Goal: Feedback & Contribution: Contribute content

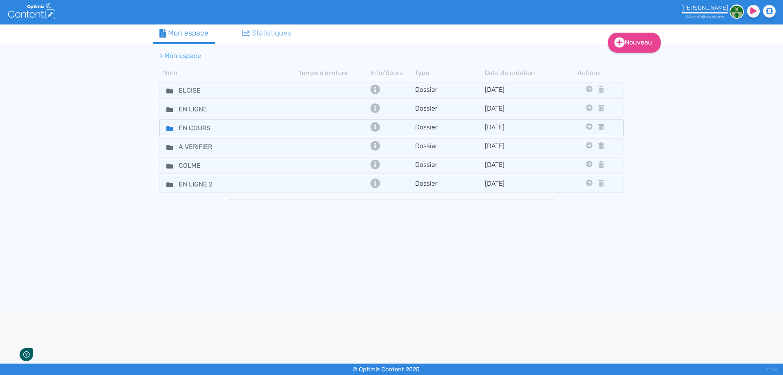
click at [165, 131] on fa-icon at bounding box center [166, 128] width 12 height 12
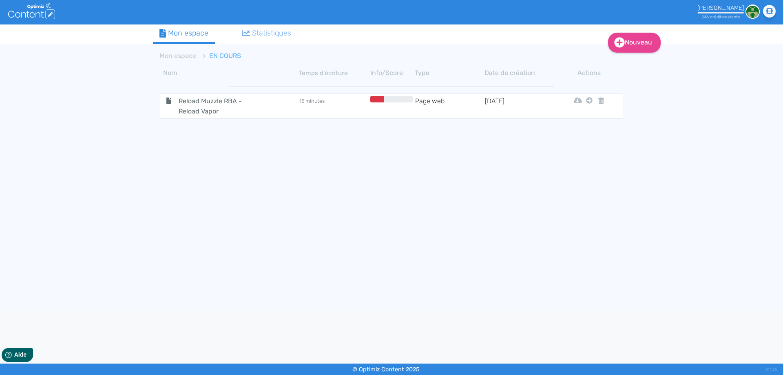
click at [620, 21] on div "[PERSON_NAME] 246 crédit s restant s Didacticiel : Le profil [EMAIL_ADDRESS][DO…" at bounding box center [684, 12] width 195 height 24
click at [603, 98] on icon at bounding box center [601, 100] width 6 height 7
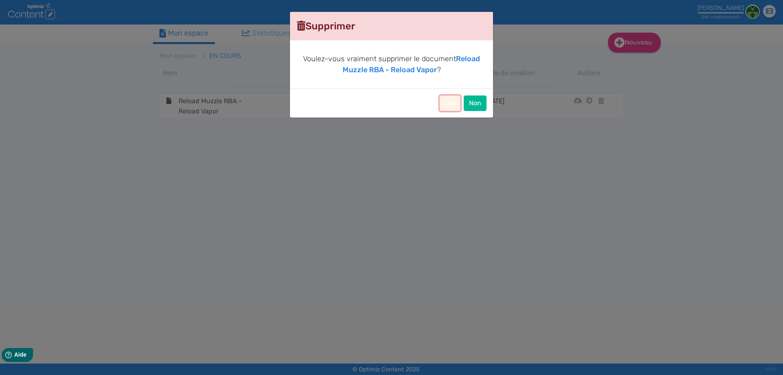
click at [445, 102] on button "Oui" at bounding box center [450, 103] width 21 height 16
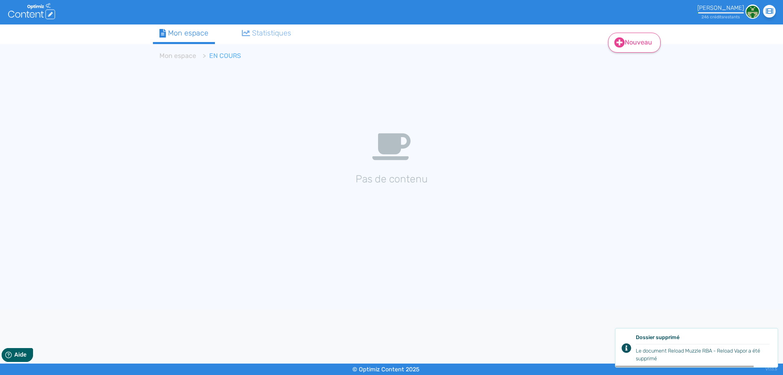
click at [623, 44] on icon at bounding box center [620, 43] width 10 height 10
click at [621, 64] on icon at bounding box center [619, 63] width 5 height 7
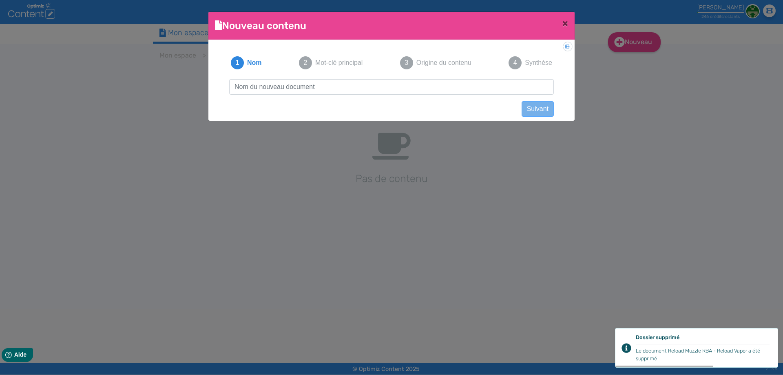
type input "Airflow de cigarette électronique"
drag, startPoint x: 327, startPoint y: 89, endPoint x: 521, endPoint y: 82, distance: 194.7
click at [521, 82] on input "Airflow de cigarette électronique" at bounding box center [391, 87] width 325 height 16
click button "Suivant" at bounding box center [538, 109] width 32 height 16
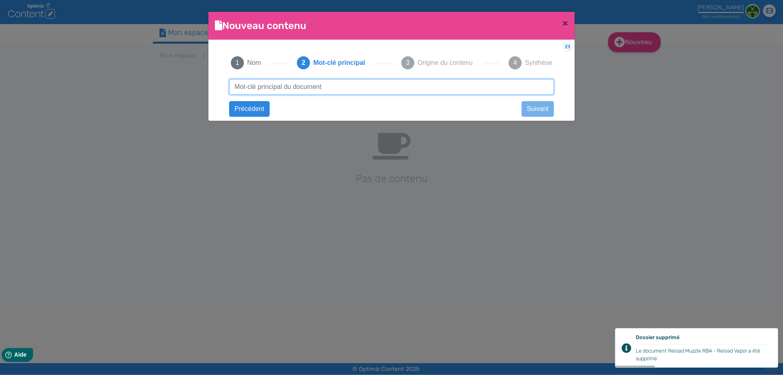
paste input "Airflow de cigarette électronique"
type input "Airflow de cigarette électronique"
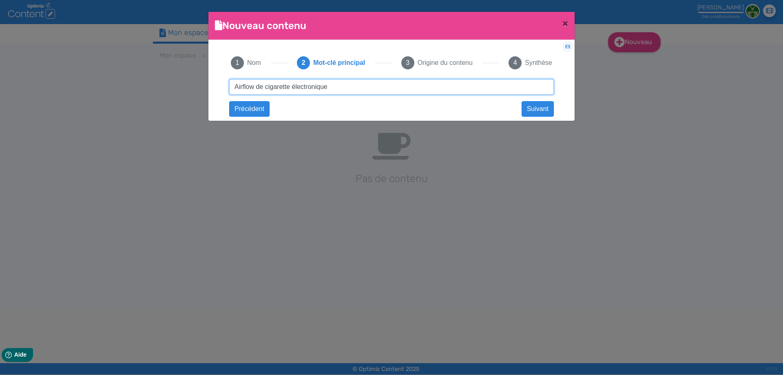
drag, startPoint x: 337, startPoint y: 86, endPoint x: 461, endPoint y: 102, distance: 125.1
click at [461, 102] on div "Airflow de cigarette électronique Suivant Airflow de cigarette électronique Pré…" at bounding box center [391, 94] width 341 height 30
click button "Suivant" at bounding box center [0, 0] width 0 height 0
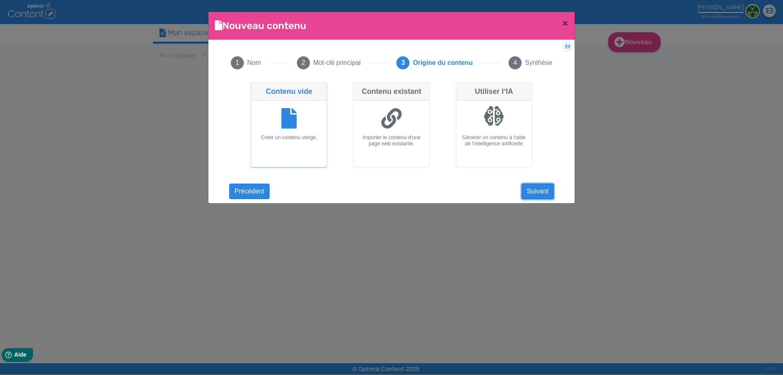
click at [541, 193] on button "Suivant" at bounding box center [538, 192] width 32 height 16
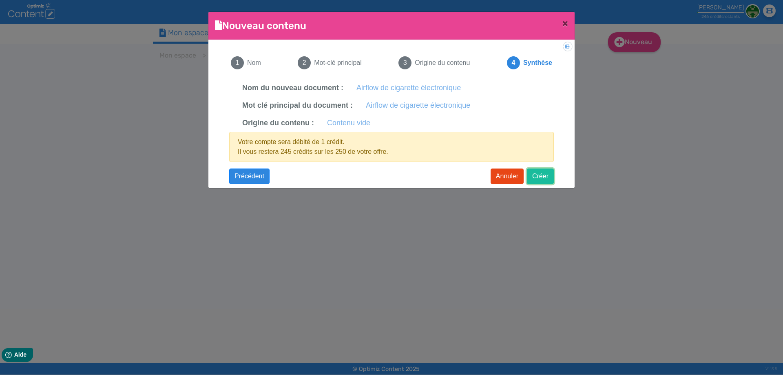
click at [545, 177] on button "Créer" at bounding box center [540, 176] width 27 height 16
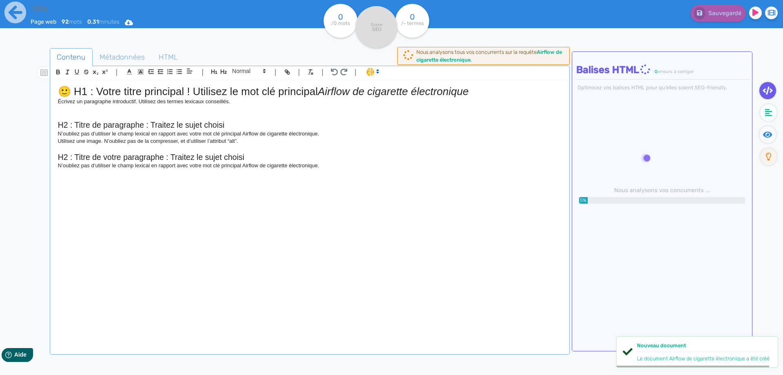
type input "Airflow de cigarette électronique"
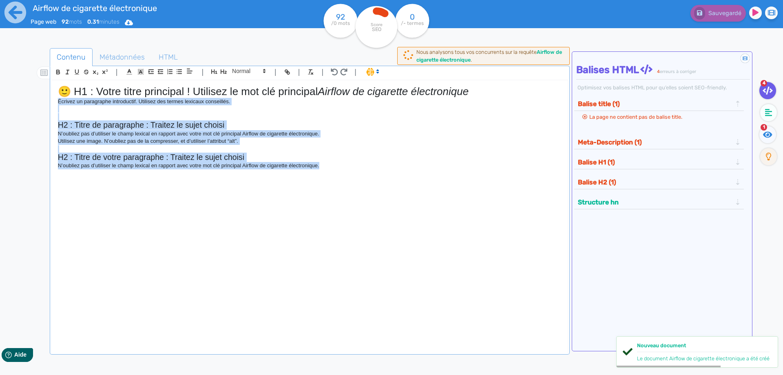
drag, startPoint x: 364, startPoint y: 172, endPoint x: 49, endPoint y: 100, distance: 323.4
click at [49, 100] on div "Contenu Métadonnées HTML | | H3 H4 H5 H6 Normal | | | | 🙂 H1 : Votre titre prin…" at bounding box center [404, 236] width 760 height 380
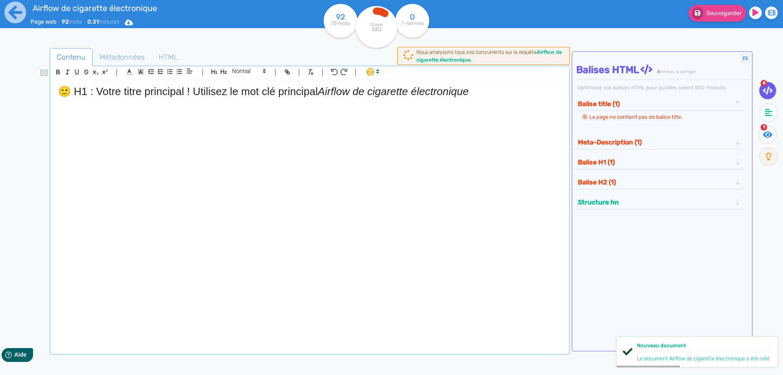
drag, startPoint x: 323, startPoint y: 91, endPoint x: 0, endPoint y: 61, distance: 324.9
click at [0, 61] on div "Airflow de cigarette électronique Page web 92 mots 0.31 minutes Html Pdf Word 9…" at bounding box center [391, 213] width 783 height 426
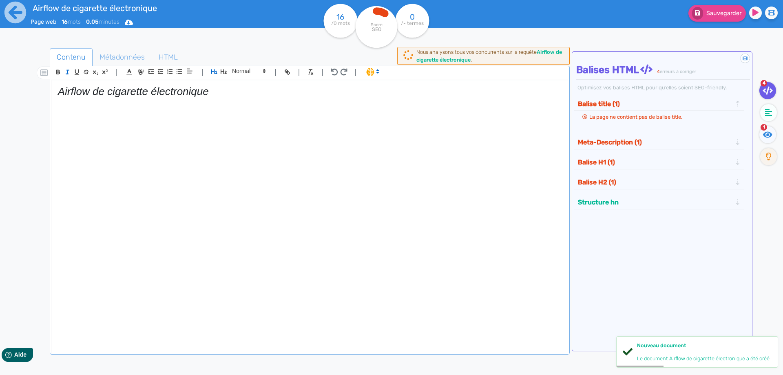
click at [80, 92] on em "Airflow de cigarette électronique" at bounding box center [133, 91] width 151 height 12
click at [67, 69] on icon "button" at bounding box center [67, 72] width 7 height 7
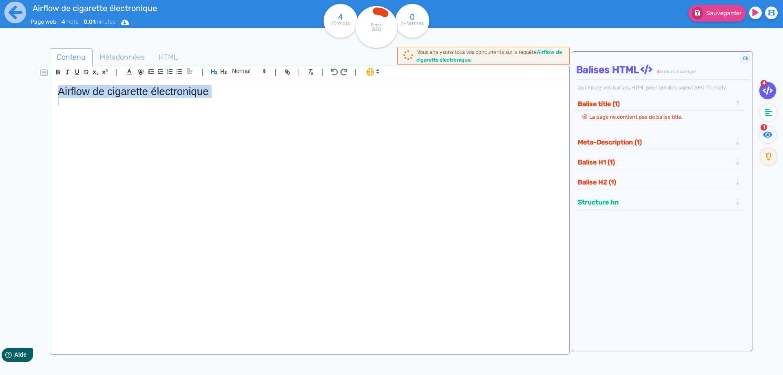
click at [228, 94] on h1 "Airflow de cigarette électronique" at bounding box center [310, 91] width 504 height 13
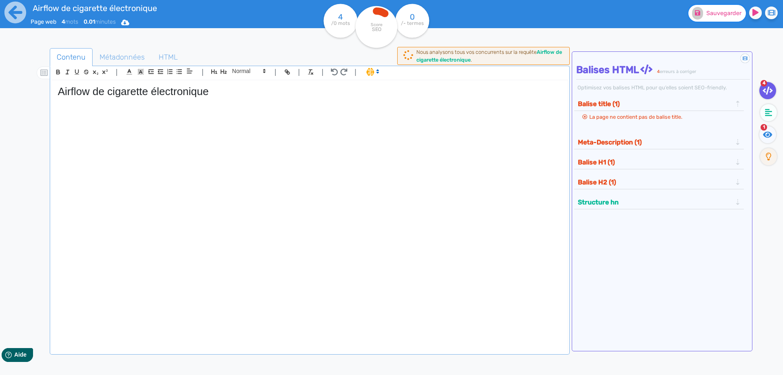
click at [718, 21] on button "Sauvegarder" at bounding box center [718, 13] width 58 height 17
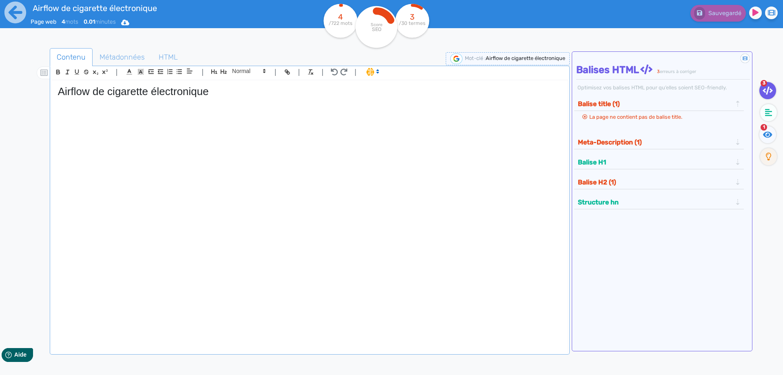
click at [199, 132] on p at bounding box center [310, 131] width 504 height 7
click at [199, 123] on p at bounding box center [310, 123] width 504 height 7
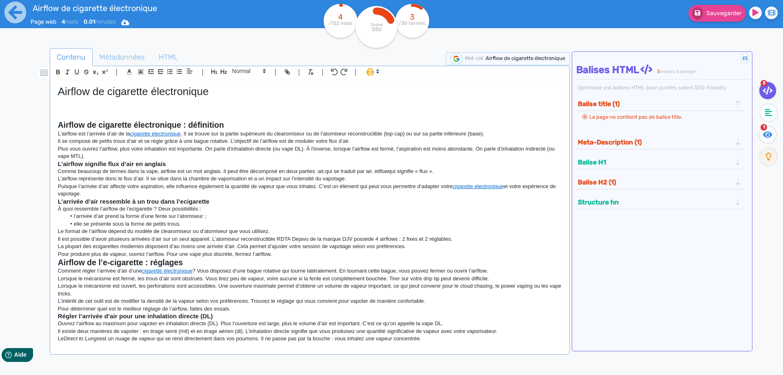
click at [233, 120] on h2 "Airflow de cigarette électronique : définition" at bounding box center [310, 124] width 504 height 9
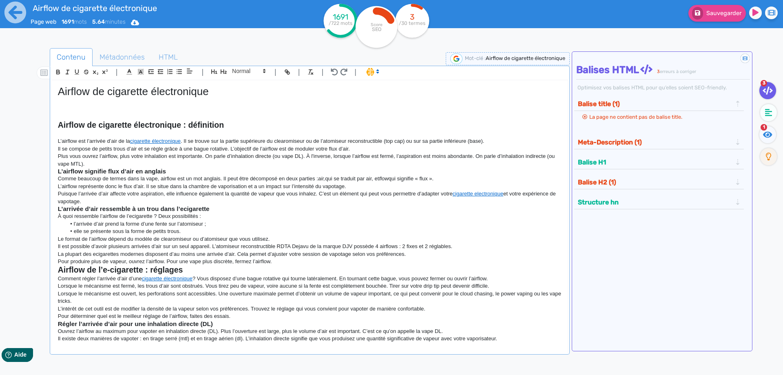
click at [496, 139] on p "L’airflow est l’arrivée d’air de la cigarette électronique . Il se trouve sur l…" at bounding box center [310, 140] width 504 height 7
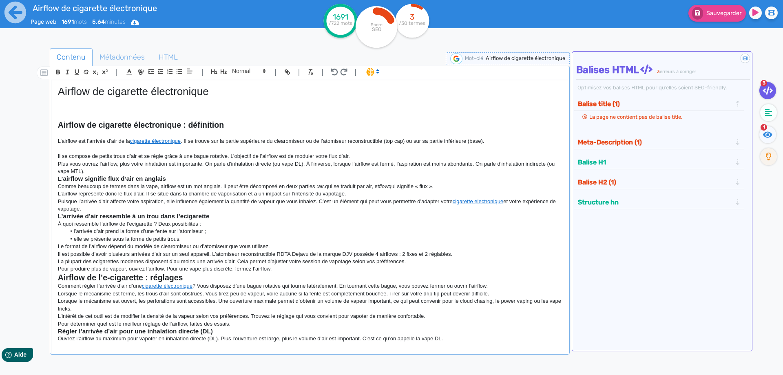
click at [359, 155] on p "Il se compose de petits trous d’air et se règle grâce à une bague rotative. L’o…" at bounding box center [310, 156] width 504 height 7
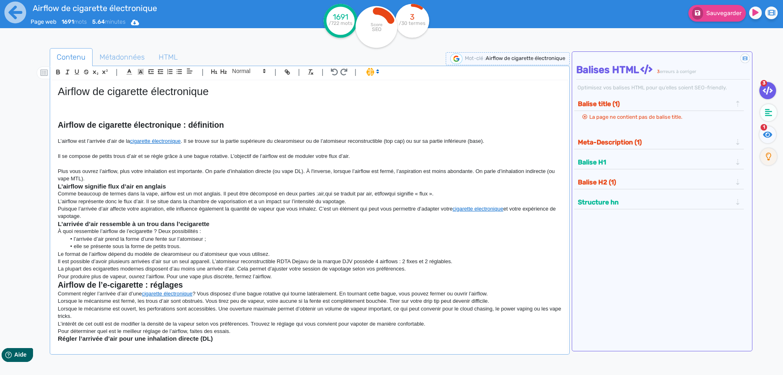
click at [329, 179] on p "Plus vous ouvrez l’airflow, plus votre inhalation est importante. On parle d’in…" at bounding box center [310, 175] width 504 height 15
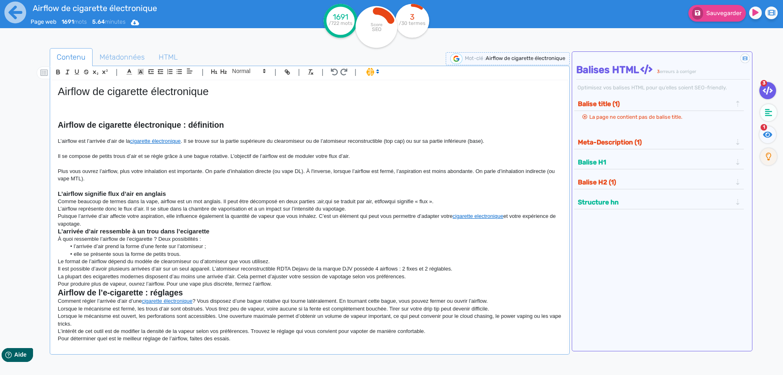
click at [228, 198] on p "Comme beaucoup de termes dans la vape, airflow est un mot anglais. Il peut être…" at bounding box center [310, 201] width 504 height 7
click at [232, 191] on h3 "L’airflow signifie flux d’air en anglais" at bounding box center [310, 193] width 504 height 7
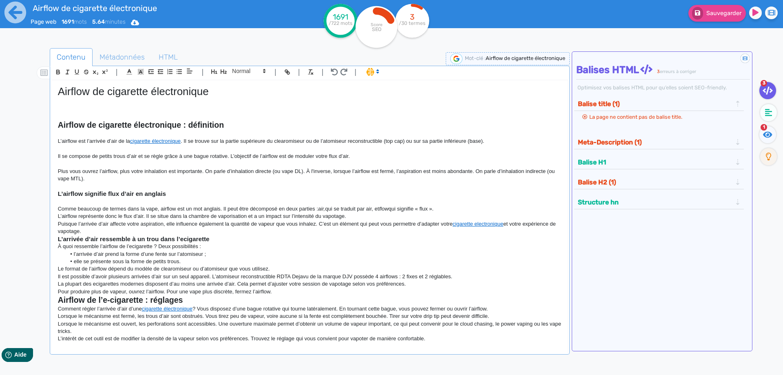
click at [456, 207] on p "Comme beaucoup de termes dans la vape, airflow est un mot anglais. Il peut être…" at bounding box center [310, 208] width 504 height 7
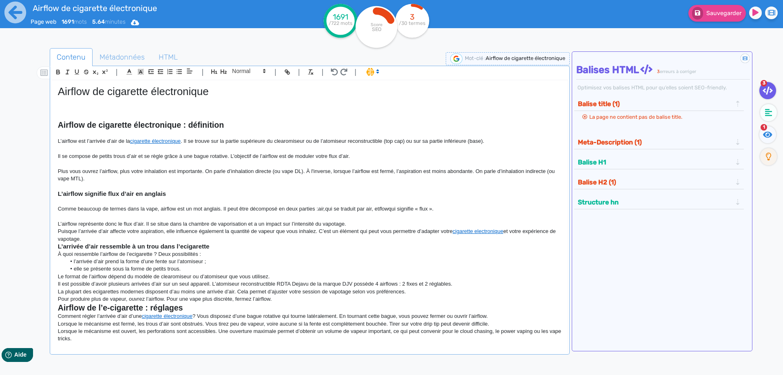
click at [387, 217] on p at bounding box center [310, 216] width 504 height 7
click at [377, 224] on p "L’airflow représente donc le flux d’air. Il se situe dans la chambre de vaporis…" at bounding box center [310, 223] width 504 height 7
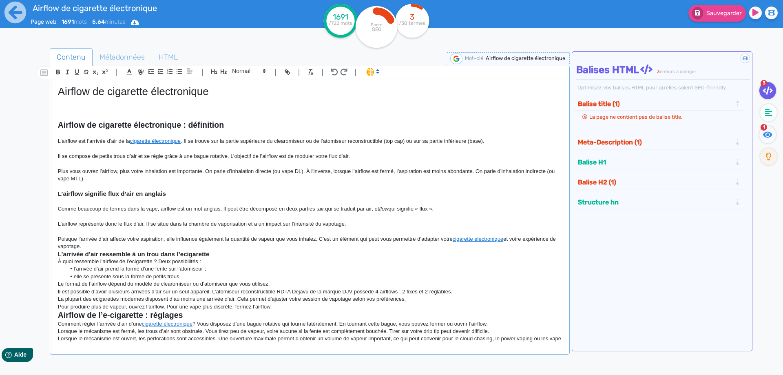
click at [128, 251] on strong "L’arrivée d’air ressemble à un trou dans l’ecigarette" at bounding box center [134, 253] width 152 height 7
click at [144, 247] on p "Puisque l’arrivée d’air affecte votre aspiration, elle influence également la q…" at bounding box center [310, 242] width 504 height 15
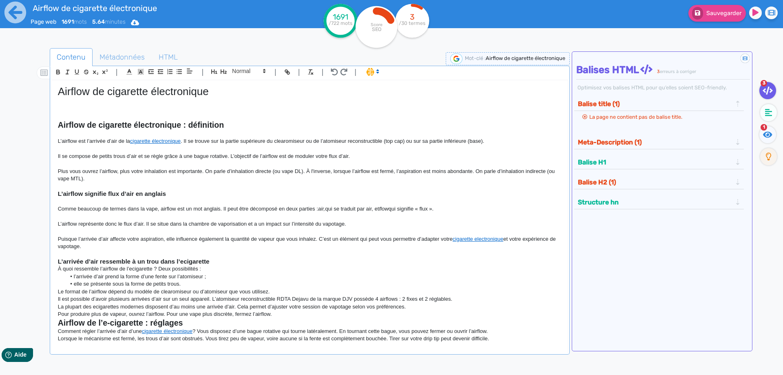
click at [231, 263] on h3 "L’arrivée d’air ressemble à un trou dans l’ecigarette" at bounding box center [310, 261] width 504 height 7
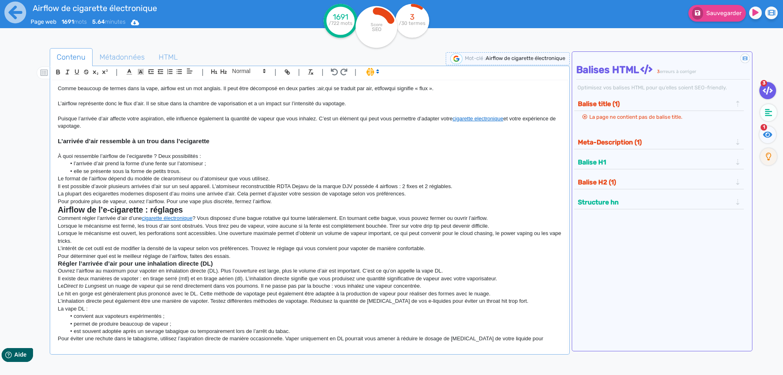
scroll to position [122, 0]
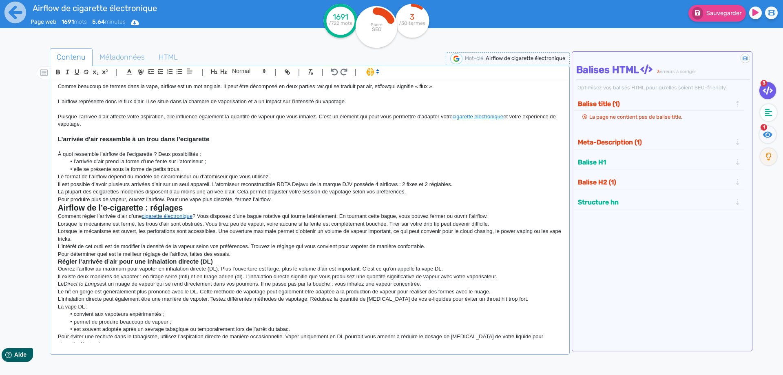
click at [209, 154] on p "À quoi ressemble l’airflow de l’ecigarette ? Deux possibilités :" at bounding box center [310, 154] width 504 height 7
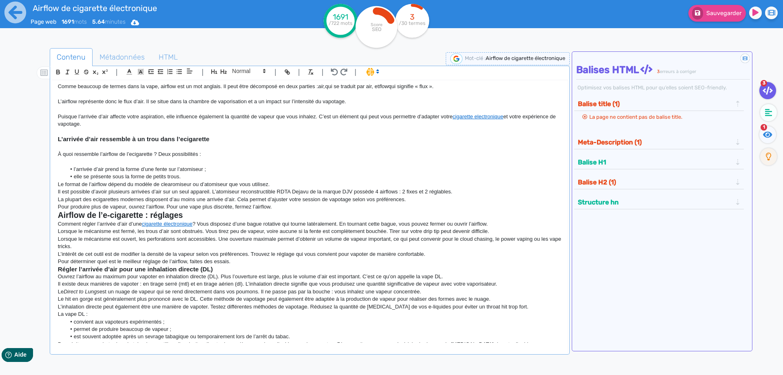
click at [445, 183] on p "Le format de l’airflow dépend du modèle de clearomiseur ou d’atomiseur que vous…" at bounding box center [310, 184] width 504 height 7
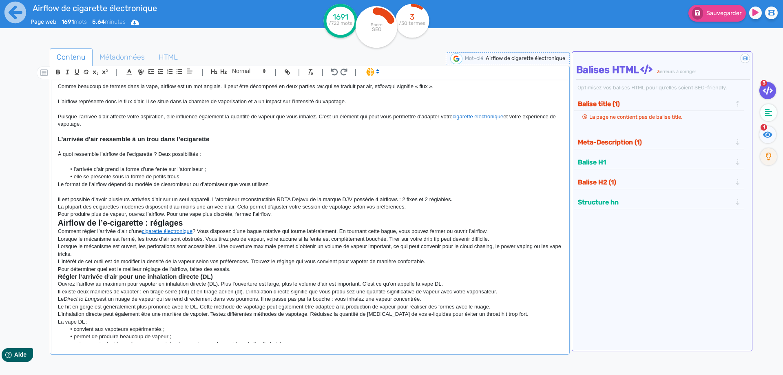
click at [346, 158] on p at bounding box center [310, 161] width 504 height 7
click at [344, 168] on li "l’arrivée d’air prend la forme d’une fente sur l’atomiseur ;" at bounding box center [314, 169] width 496 height 7
click at [331, 176] on li "elle se présente sous la forme de petits trous." at bounding box center [314, 176] width 496 height 7
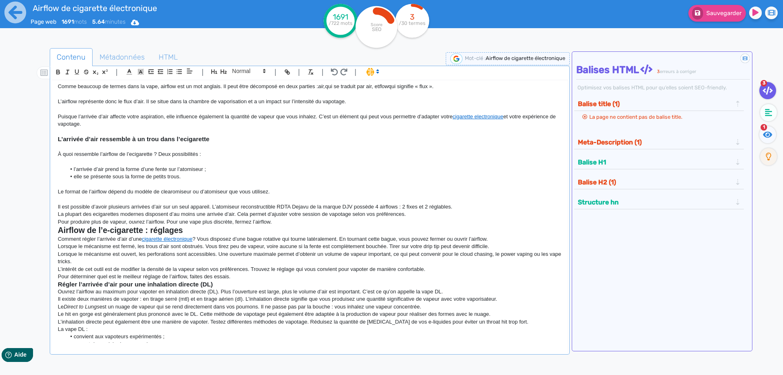
drag, startPoint x: 450, startPoint y: 202, endPoint x: 464, endPoint y: 208, distance: 14.8
click at [454, 204] on div "Airflow de cigarette électronique Airflow de cigarette électronique : définitio…" at bounding box center [310, 211] width 516 height 262
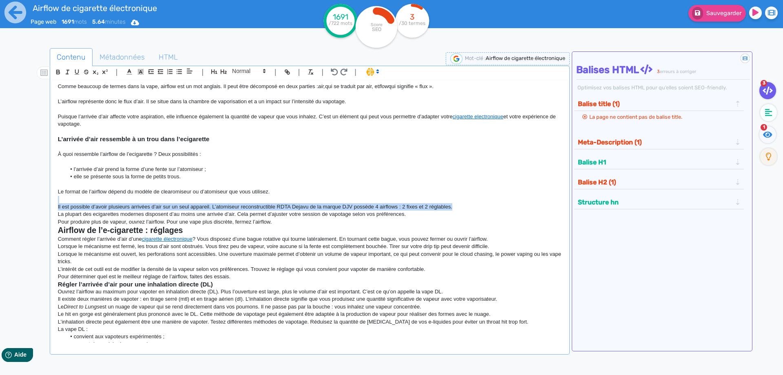
click at [466, 208] on p "Il est possible d’avoir plusieurs arrivées d’air sur un seul appareil. L’atomis…" at bounding box center [310, 206] width 504 height 7
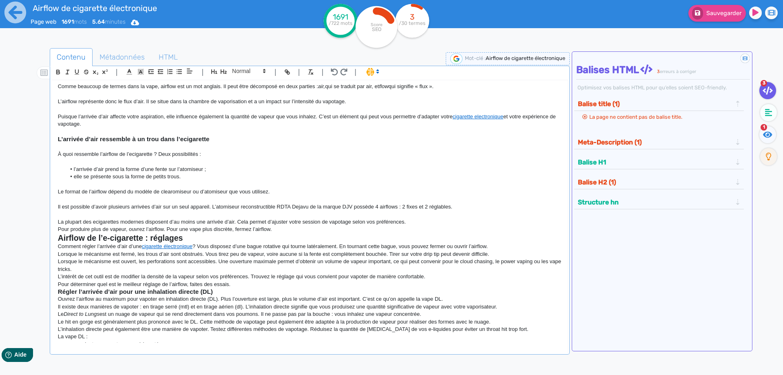
click at [425, 218] on p "La plupart des ecigarettes modernes disposent d’au moins une arrivée d’air. Cel…" at bounding box center [310, 221] width 504 height 7
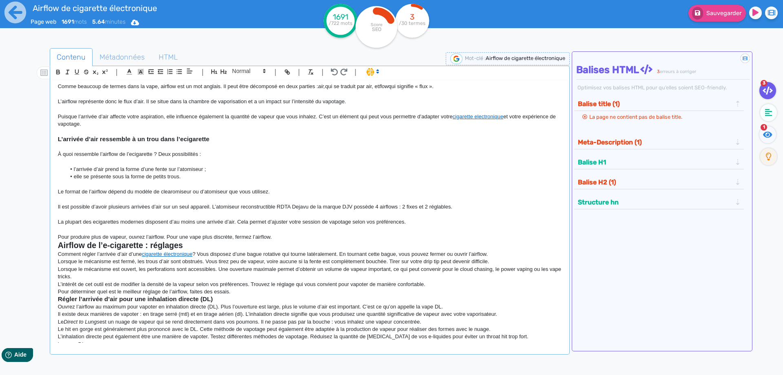
click at [346, 239] on p "Pour produire plus de vapeur, ouvrez l’airflow. Pour une vape plus discrète, fe…" at bounding box center [310, 236] width 504 height 7
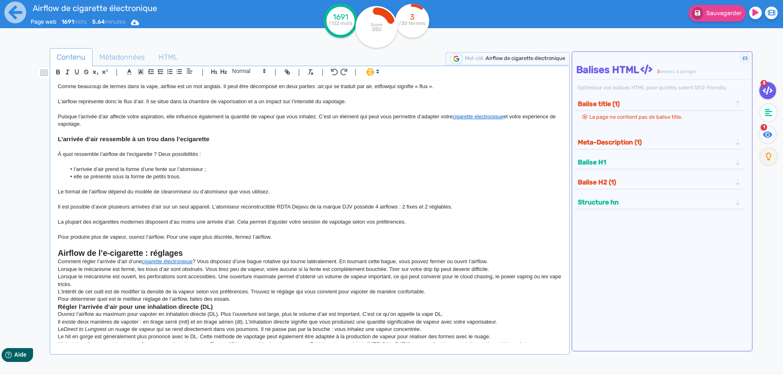
click at [242, 253] on h2 "Airflow de l’e-cigarette : réglages" at bounding box center [310, 252] width 504 height 9
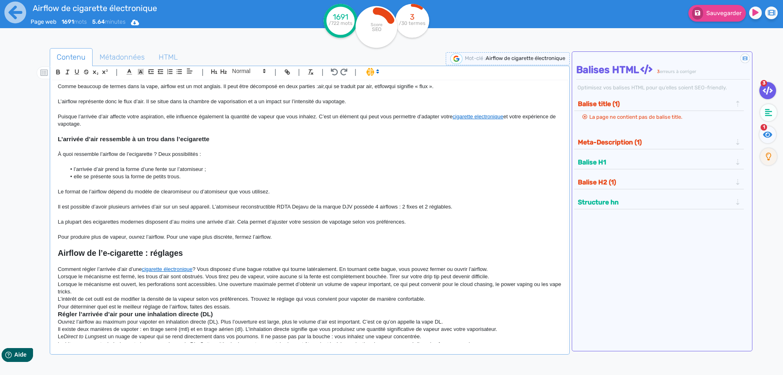
click at [496, 268] on p "Comment régler l’arrivée d’air d’une cigarette électronique ? Vous disposez d’u…" at bounding box center [310, 269] width 504 height 7
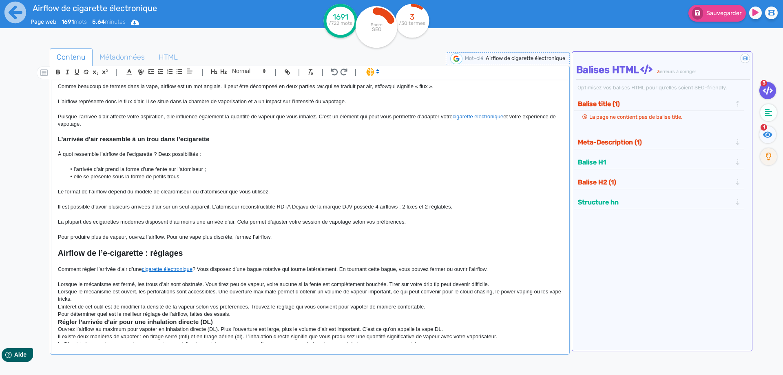
click at [493, 279] on p at bounding box center [310, 276] width 504 height 7
click at [494, 282] on p "Lorsque le mécanisme est fermé, les trous d’air sont obstrués. Vous tirez peu d…" at bounding box center [310, 284] width 504 height 7
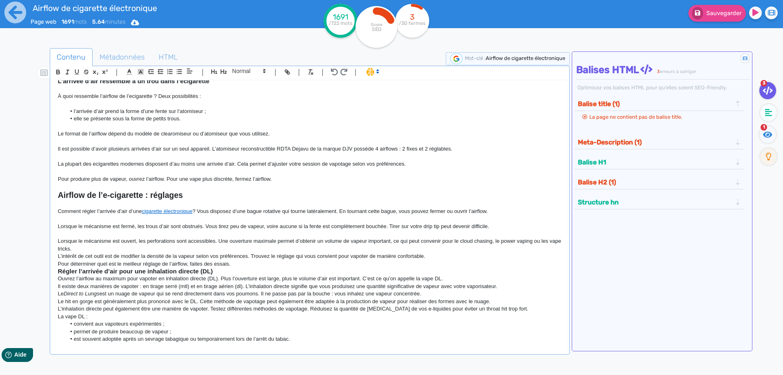
scroll to position [245, 0]
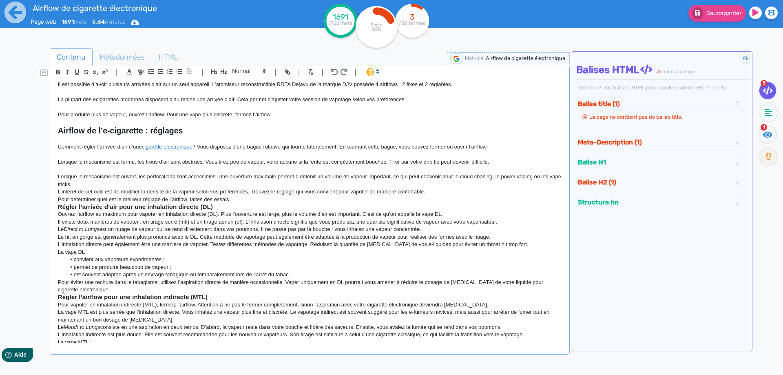
click at [154, 179] on p "Lorsque le mécanisme est ouvert, les perforations sont accessibles. Une ouvertu…" at bounding box center [310, 180] width 504 height 15
click at [155, 184] on p "Lorsque le mécanisme est ouvert, les perforations sont accessibles. Une ouvertu…" at bounding box center [310, 180] width 504 height 15
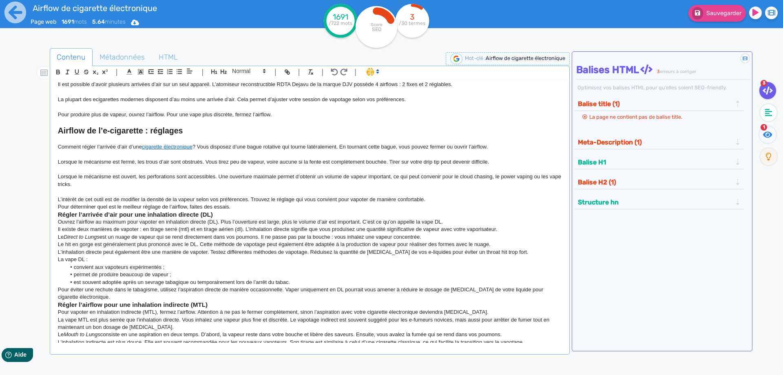
click at [434, 198] on p "L’intérêt de cet outil est de modifier la densité de la vapeur selon vos préfér…" at bounding box center [310, 199] width 504 height 7
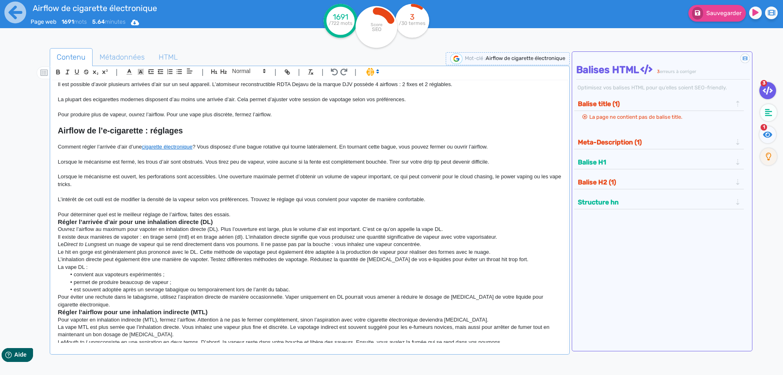
drag, startPoint x: 229, startPoint y: 204, endPoint x: 237, endPoint y: 210, distance: 10.2
click at [235, 208] on p at bounding box center [310, 206] width 504 height 7
click at [238, 211] on p "Pour déterminer quel est le meilleur réglage de l’airflow, faites des essais." at bounding box center [310, 214] width 504 height 7
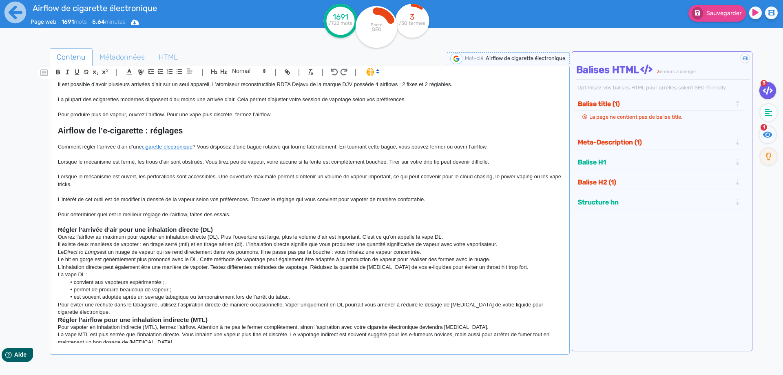
click at [233, 224] on p at bounding box center [310, 221] width 504 height 7
click at [233, 227] on h3 "Régler l’arrivée d’air pour une inhalation directe (DL)" at bounding box center [310, 229] width 504 height 7
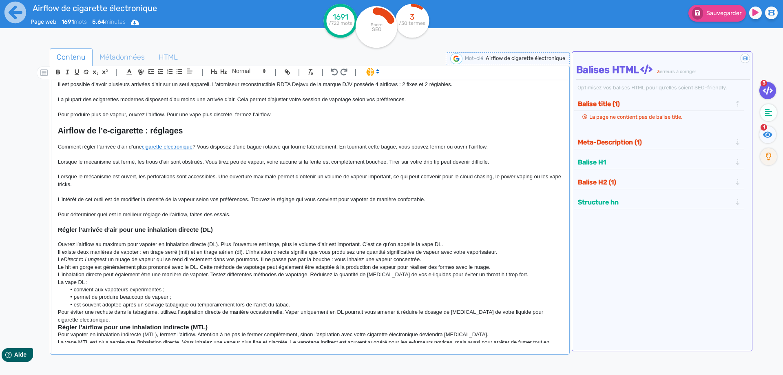
click at [479, 247] on p "Ouvrez l’airflow au maximum pour vapoter en inhalation directe (DL). Plus l’ouv…" at bounding box center [310, 244] width 504 height 7
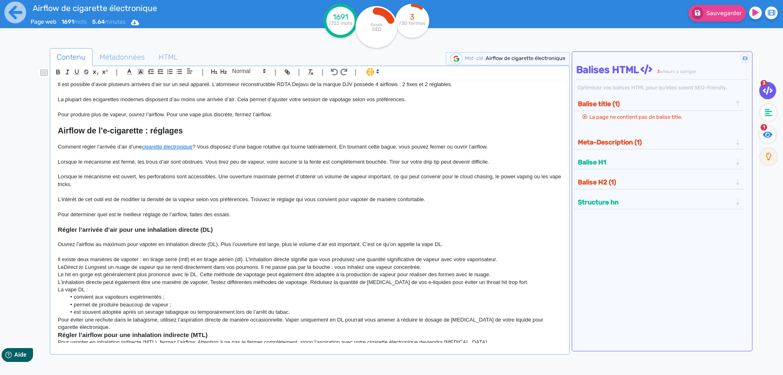
click at [521, 256] on p "Il existe deux manières de vapoter : en tirage serré (mtl) et en tirage aérien …" at bounding box center [310, 259] width 504 height 7
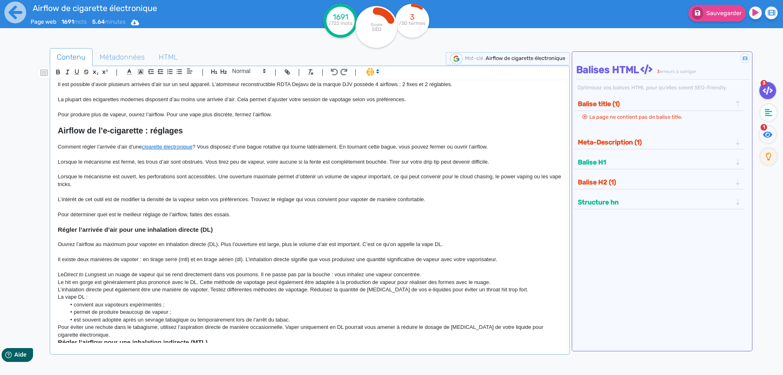
click at [470, 276] on p "Le Direct to Lungs est un nuage de vapeur qui se rend directement dans vos poum…" at bounding box center [310, 274] width 504 height 7
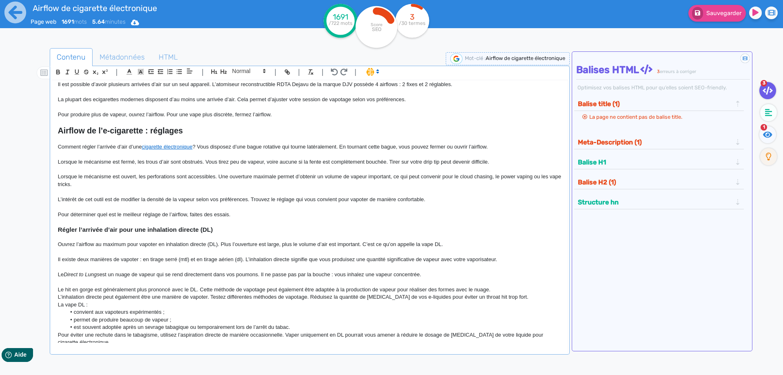
click at [502, 286] on p "Le hit en gorge est généralement plus prononcé avec le DL. Cette méthode de vap…" at bounding box center [310, 289] width 504 height 7
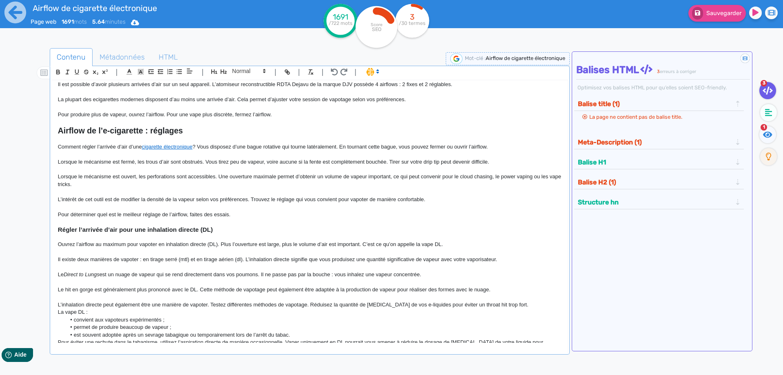
scroll to position [326, 0]
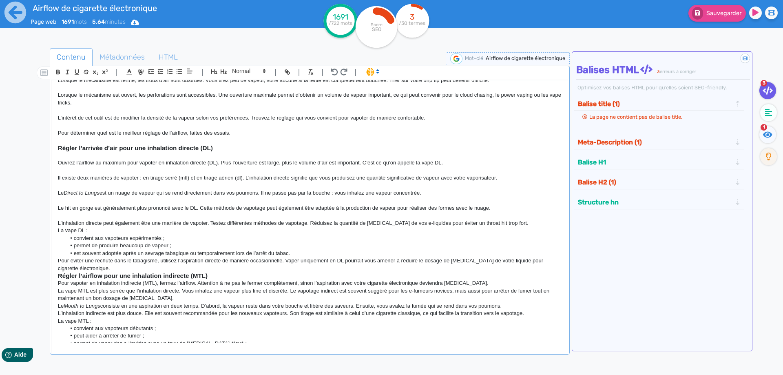
click at [520, 224] on p "L’inhalation directe peut également être une manière de vapoter. Testez différe…" at bounding box center [310, 222] width 504 height 7
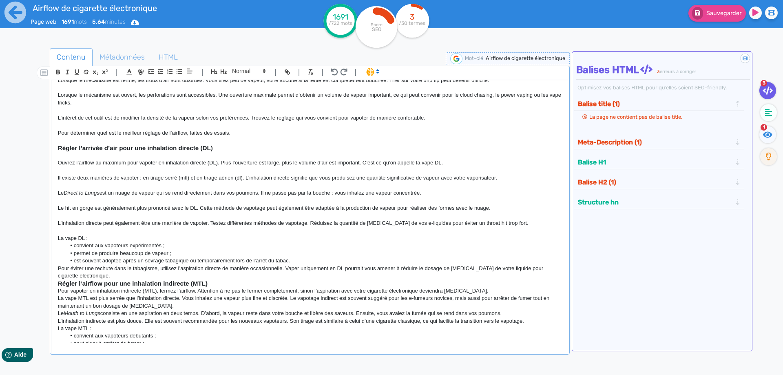
click at [168, 237] on p "La vape DL :" at bounding box center [310, 238] width 504 height 7
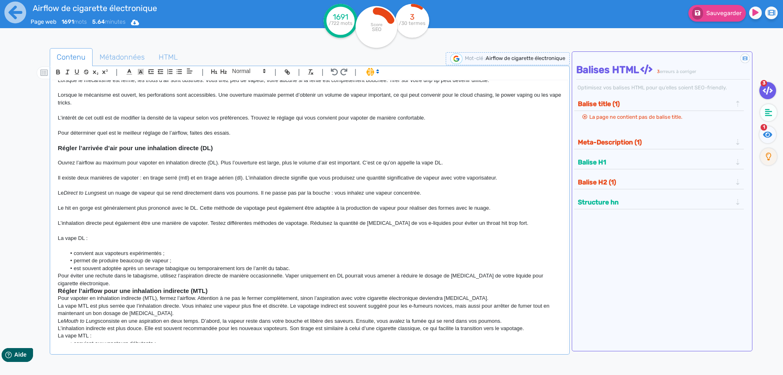
click at [327, 266] on li "est souvent adoptée après un sevrage tabagique ou temporairement lors de l’arrê…" at bounding box center [314, 268] width 496 height 7
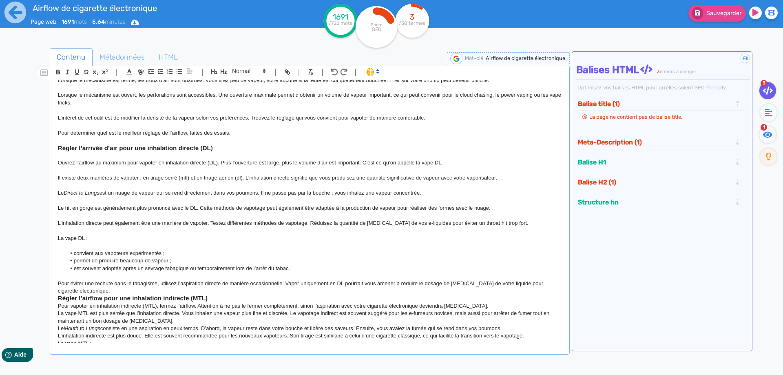
click at [523, 299] on h3 "Régler l’airflow pour une inhalation indirecte (MTL)" at bounding box center [310, 298] width 504 height 7
click at [524, 292] on p "Pour éviter une rechute dans le tabagisme, utilisez l’aspiration directe de man…" at bounding box center [310, 287] width 504 height 15
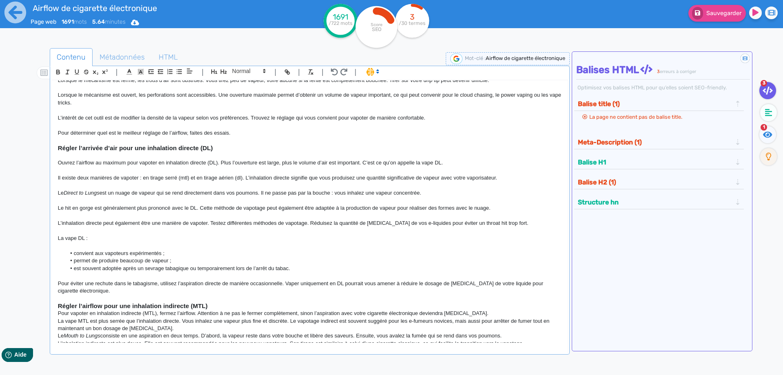
click at [232, 305] on h3 "Régler l’airflow pour une inhalation indirecte (MTL)" at bounding box center [310, 305] width 504 height 7
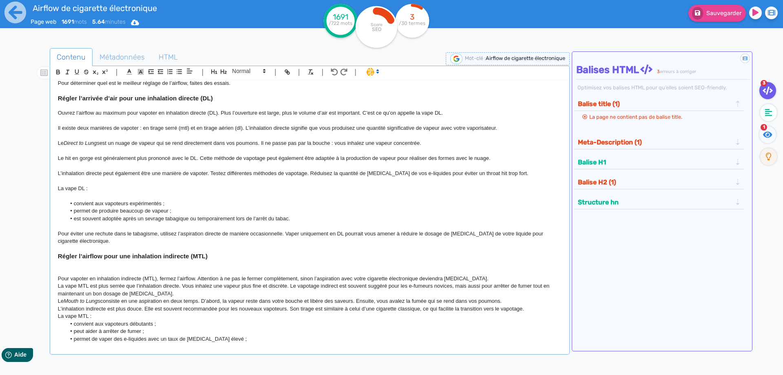
scroll to position [490, 0]
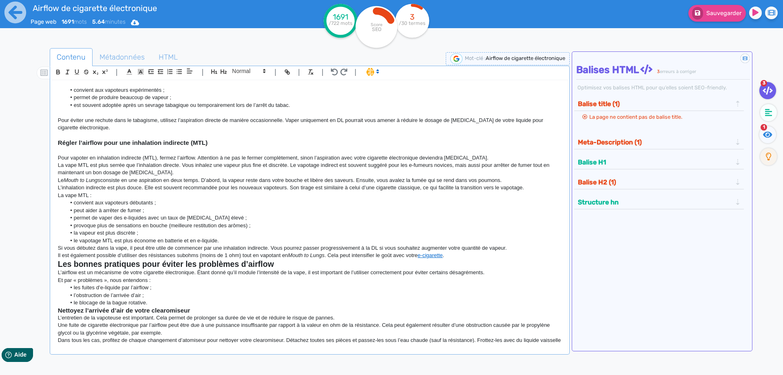
drag, startPoint x: 480, startPoint y: 157, endPoint x: 447, endPoint y: 180, distance: 40.3
click at [479, 157] on p "Pour vapoter en inhalation indirecte (MTL), fermez l’airflow. Attention à ne pa…" at bounding box center [310, 157] width 504 height 7
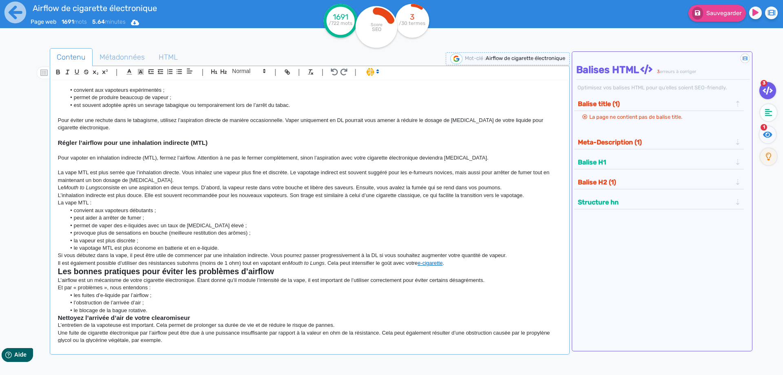
click at [445, 178] on p "La vape MTL est plus serrée que l’inhalation directe. Vous inhalez une vapeur p…" at bounding box center [310, 176] width 504 height 15
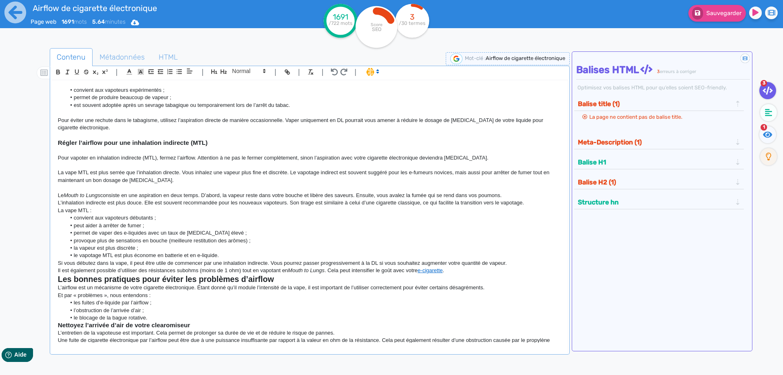
click at [518, 194] on p "Le Mouth to Lungs consiste en une aspiration en deux temps. D’abord, la vapeur …" at bounding box center [310, 195] width 504 height 7
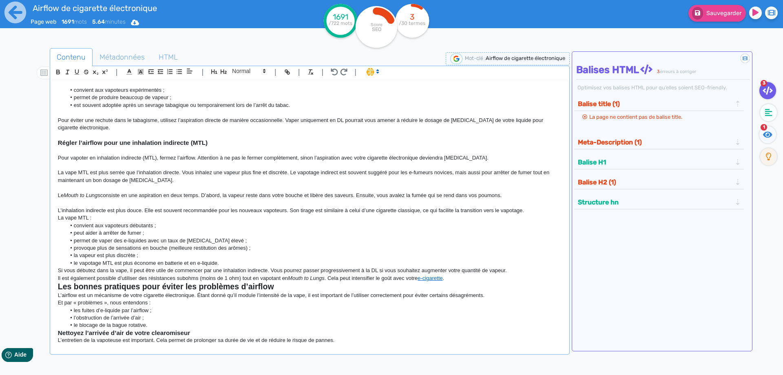
drag, startPoint x: 538, startPoint y: 209, endPoint x: 529, endPoint y: 212, distance: 10.2
click at [538, 209] on p "L’inhalation indirecte est plus douce. Elle est souvent recommandée pour les no…" at bounding box center [310, 210] width 504 height 7
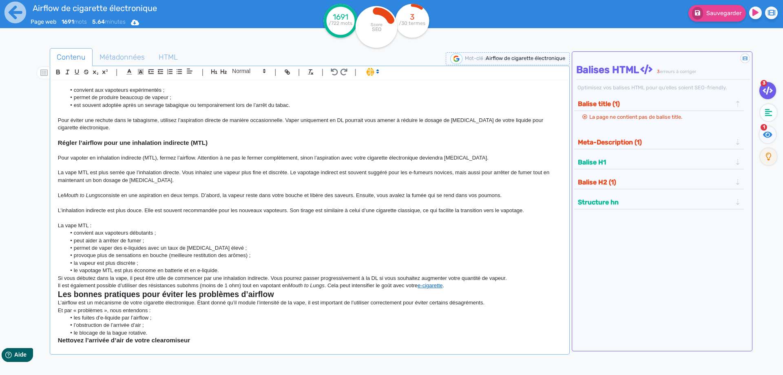
click at [160, 224] on p "La vape MTL :" at bounding box center [310, 225] width 504 height 7
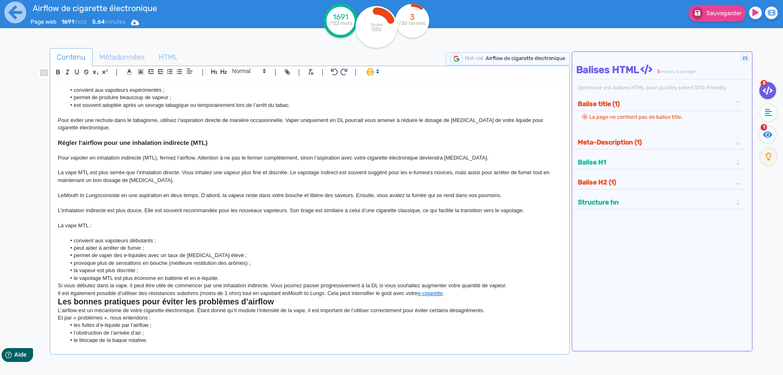
click at [262, 279] on li "le vapotage MTL est plus économe en batterie et en e-liquide." at bounding box center [314, 278] width 496 height 7
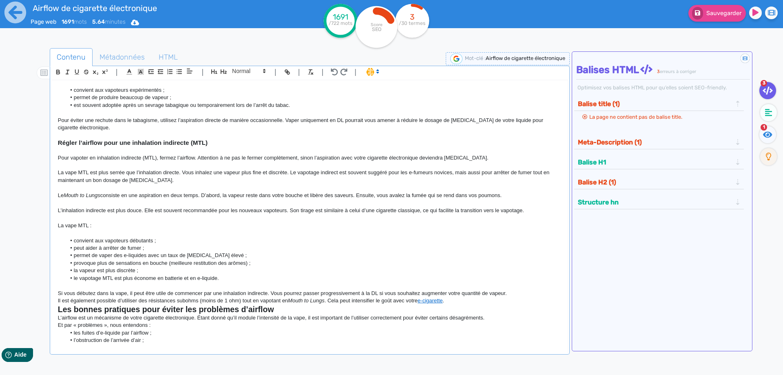
click at [522, 294] on p "Si vous débutez dans la vape, il peut être utile de commencer par une inhalatio…" at bounding box center [310, 293] width 504 height 7
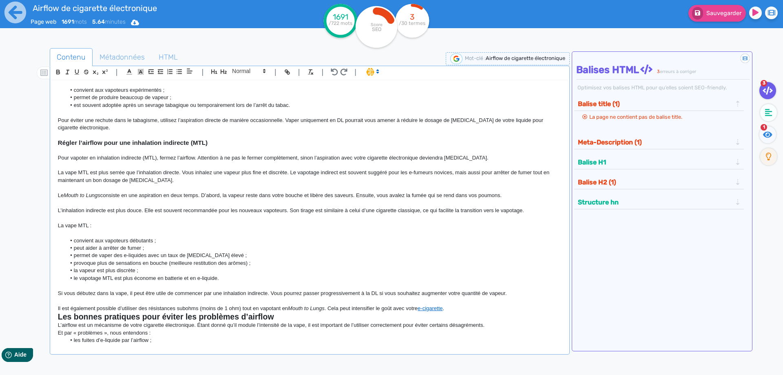
click at [494, 310] on p "Il est également possible d’utiliser des résistances subohms (moins de 1 ohm) t…" at bounding box center [310, 308] width 504 height 7
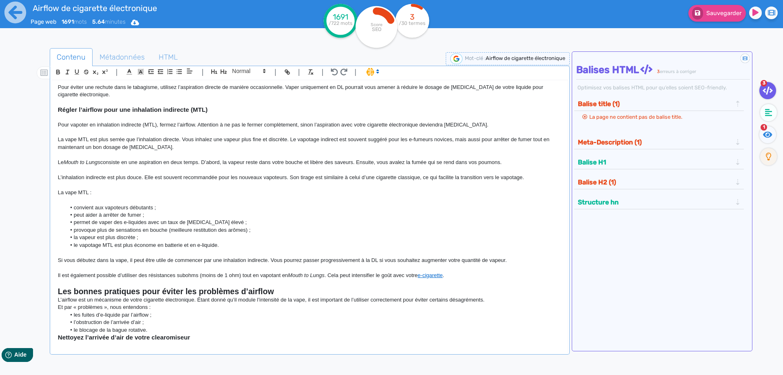
scroll to position [571, 0]
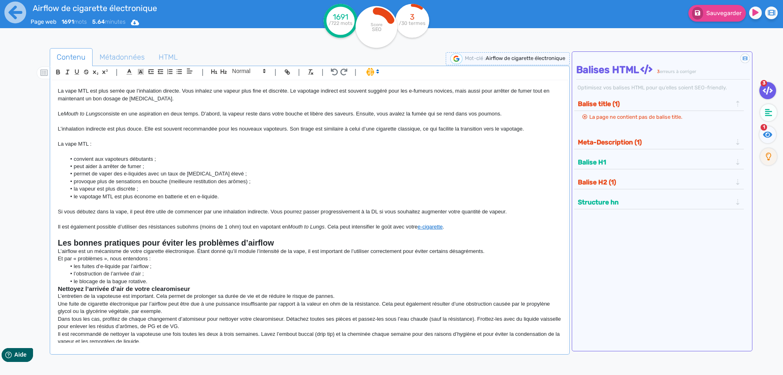
click at [349, 242] on h2 "Les bonnes pratiques pour éviter les problèmes d’airflow" at bounding box center [310, 242] width 504 height 9
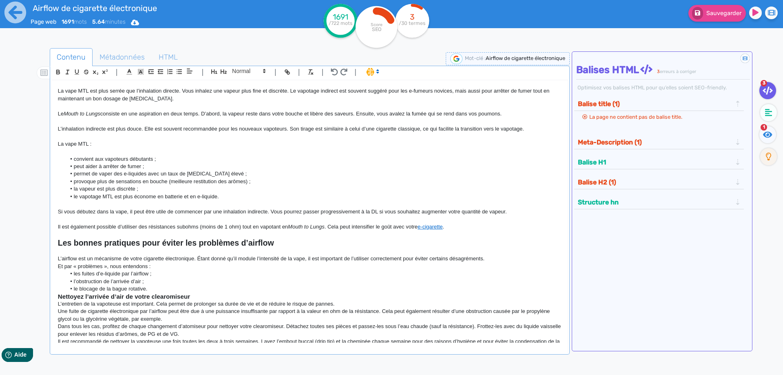
click at [525, 261] on p "L’airflow est un mécanisme de votre cigarette électronique. Étant donné qu’il m…" at bounding box center [310, 258] width 504 height 7
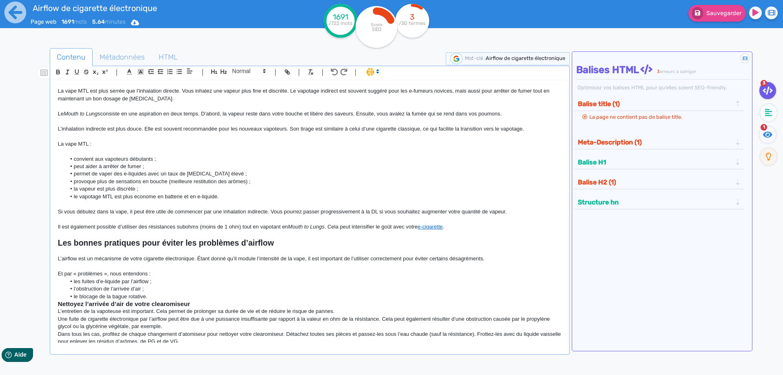
click at [242, 274] on p "Et par « problèmes », nous entendons :" at bounding box center [310, 273] width 504 height 7
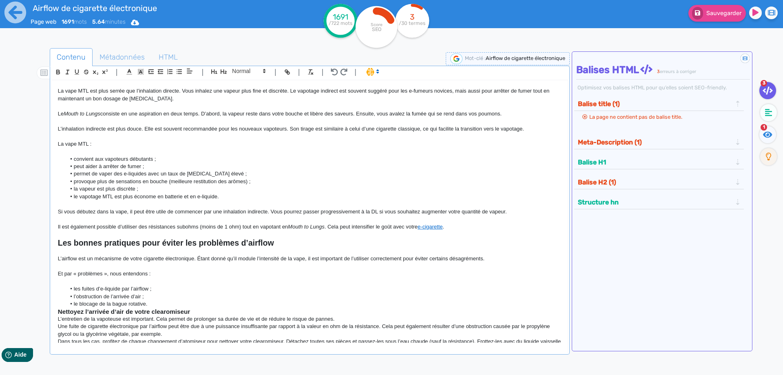
drag, startPoint x: 248, startPoint y: 300, endPoint x: 248, endPoint y: 304, distance: 4.5
click at [248, 301] on ul "les fuites d’e-liquide par l’airflow ; l’obstruction de l’arrivée d’air ; le bl…" at bounding box center [310, 296] width 504 height 22
click at [248, 305] on li "le blocage de la bague rotative." at bounding box center [314, 303] width 496 height 7
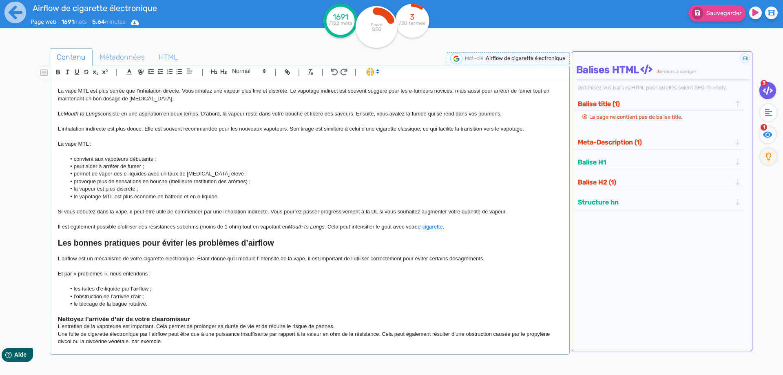
click at [244, 318] on h3 "Nettoyez l’arrivée d’air de votre clearomiseur" at bounding box center [310, 318] width 504 height 7
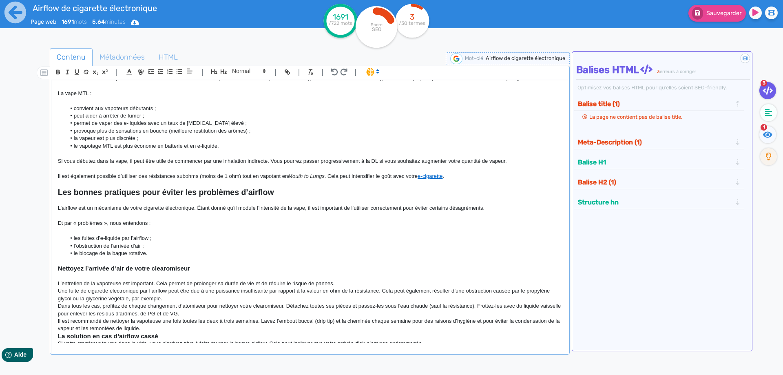
scroll to position [775, 0]
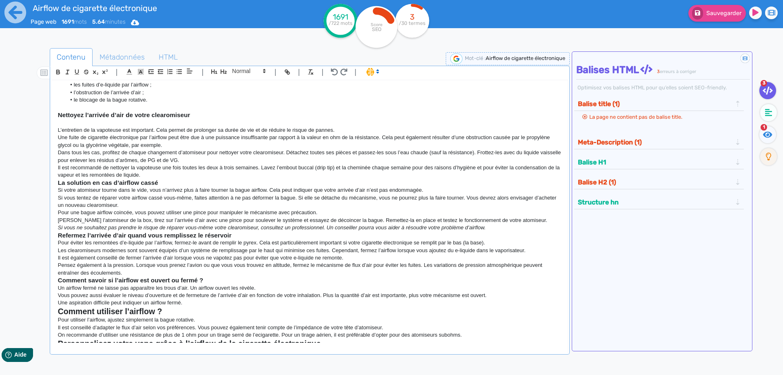
click at [340, 131] on p "L’entretien de la vapoteuse est important. Cela permet de prolonger sa durée de…" at bounding box center [310, 129] width 504 height 7
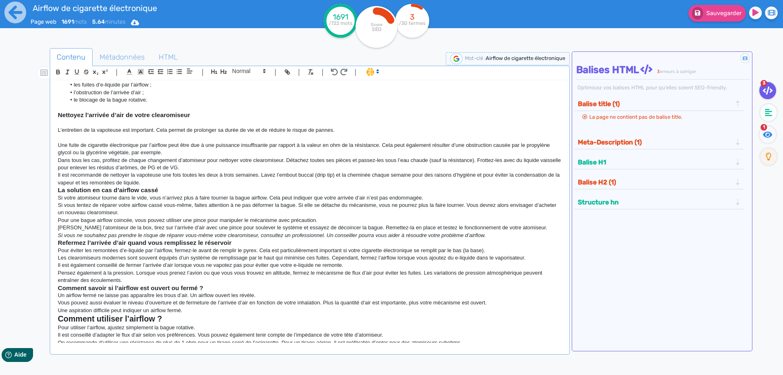
click at [174, 154] on p "Une fuite de cigarette électronique par l’airflow peut être due à une puissance…" at bounding box center [310, 149] width 504 height 15
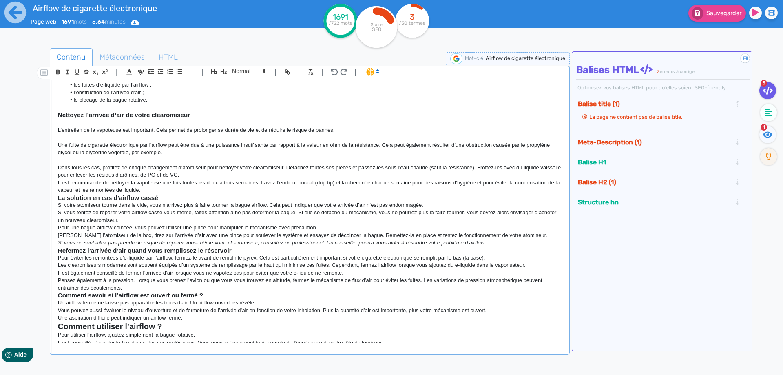
click at [221, 172] on p "Dans tous les cas, profitez de chaque changement d’atomiseur pour nettoyer votr…" at bounding box center [310, 171] width 504 height 15
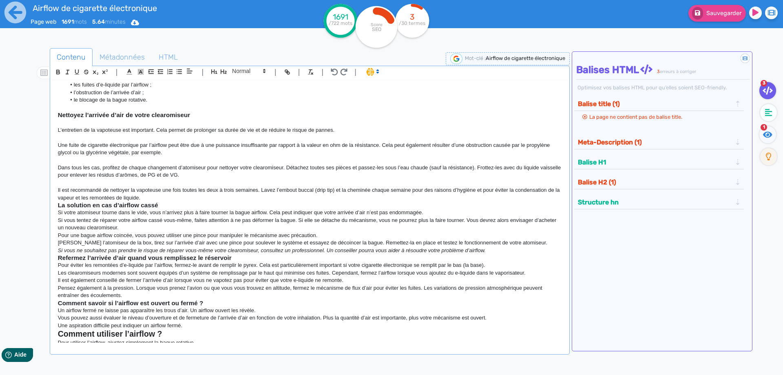
click at [190, 193] on p "Il est recommandé de nettoyer la vapoteuse une fois toutes les deux à trois sem…" at bounding box center [310, 193] width 504 height 15
click at [177, 201] on p "Il est recommandé de nettoyer la vapoteuse une fois toutes les deux à trois sem…" at bounding box center [310, 193] width 504 height 15
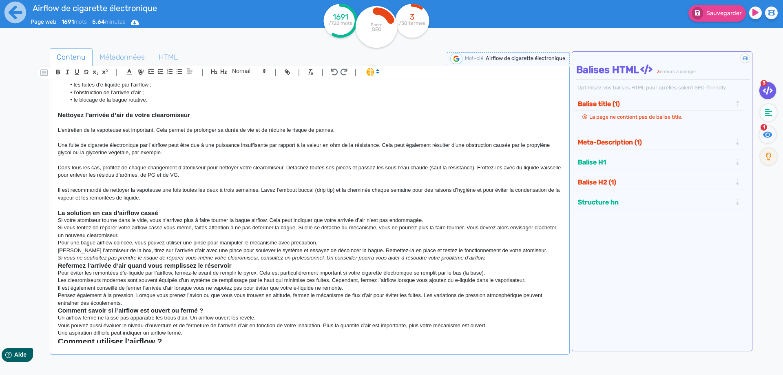
click at [176, 209] on h3 "La solution en cas d’airflow cassé" at bounding box center [310, 212] width 504 height 7
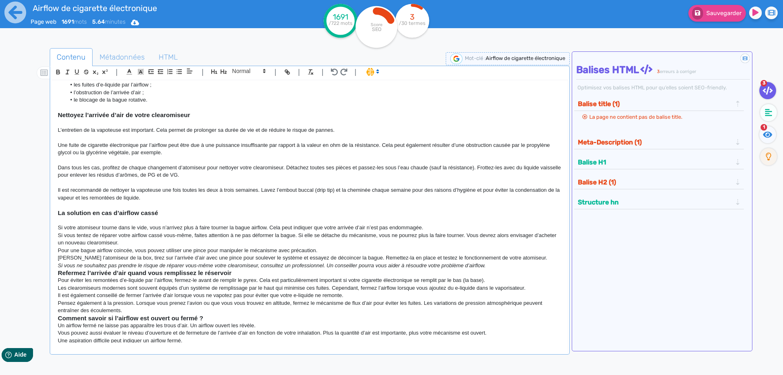
click at [441, 229] on p "Si votre atomiseur tourne dans le vide, vous n’arrivez plus à faire tourner la …" at bounding box center [310, 227] width 504 height 7
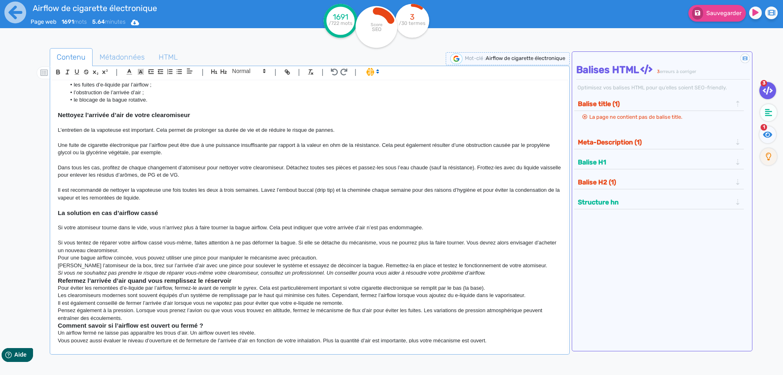
click at [443, 247] on p "Si vous tentez de réparer votre airflow cassé vous-même, faites attention à ne …" at bounding box center [310, 246] width 504 height 15
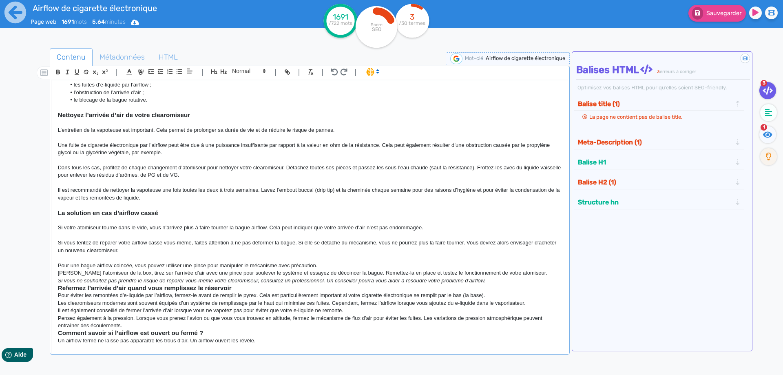
click at [339, 263] on p "Pour une bague airflow coincée, vous pouvez utiliser une pince pour manipuler l…" at bounding box center [310, 265] width 504 height 7
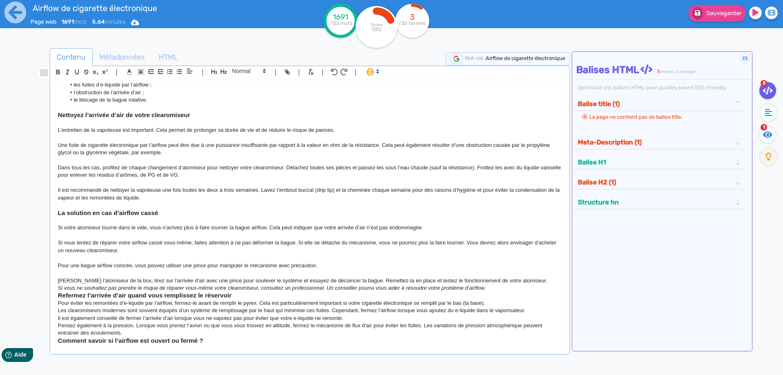
click at [542, 281] on p "Démontez l’atomiseur de la box, tirez sur l’arrivée d’air avec une pince pour s…" at bounding box center [310, 280] width 504 height 7
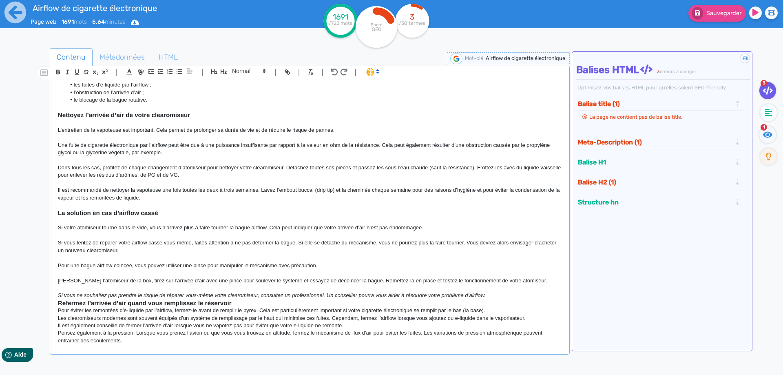
click at [496, 303] on h3 "Refermez l’arrivée d’air quand vous remplissez le réservoir" at bounding box center [310, 302] width 504 height 7
click at [496, 298] on p "Si vous ne souhaitez pas prendre le risque de réparer vous-même votre clearomis…" at bounding box center [310, 295] width 504 height 7
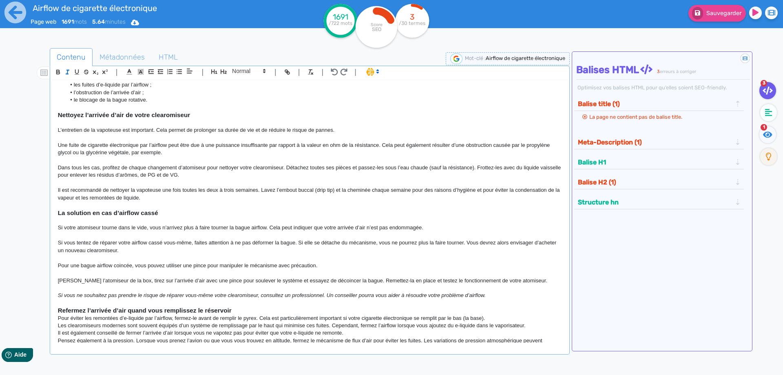
scroll to position [816, 0]
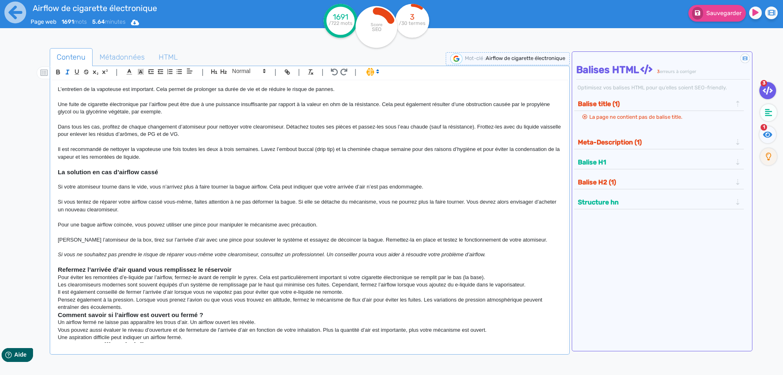
click at [247, 268] on h3 "Refermez l’arrivée d’air quand vous remplissez le réservoir" at bounding box center [310, 269] width 504 height 7
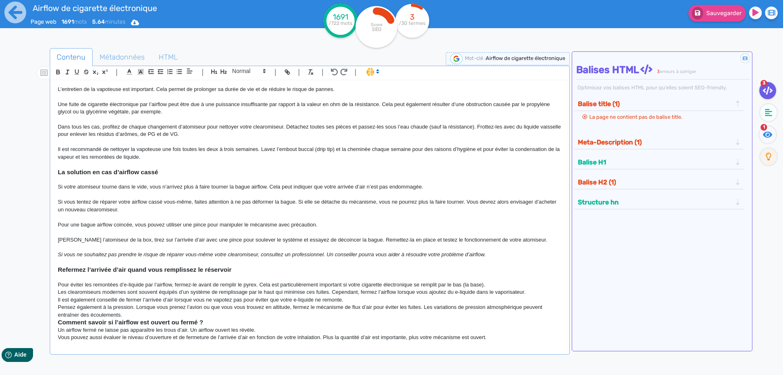
click at [505, 284] on p "Pour éviter les remontées d’e-liquide par l’airflow, fermez-le avant de remplir…" at bounding box center [310, 284] width 504 height 7
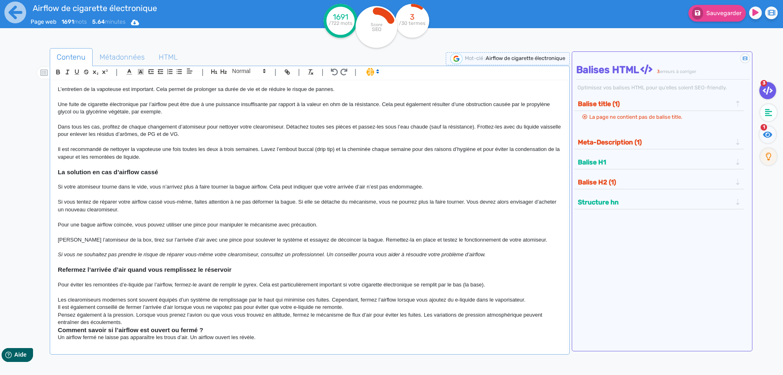
click at [435, 305] on p "Il est également conseillé de fermer l’arrivée d’air lorsque vous ne vapotez pa…" at bounding box center [310, 307] width 504 height 7
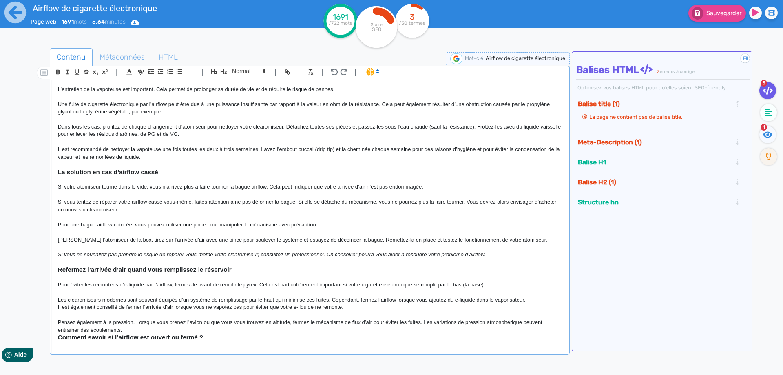
scroll to position [966, 0]
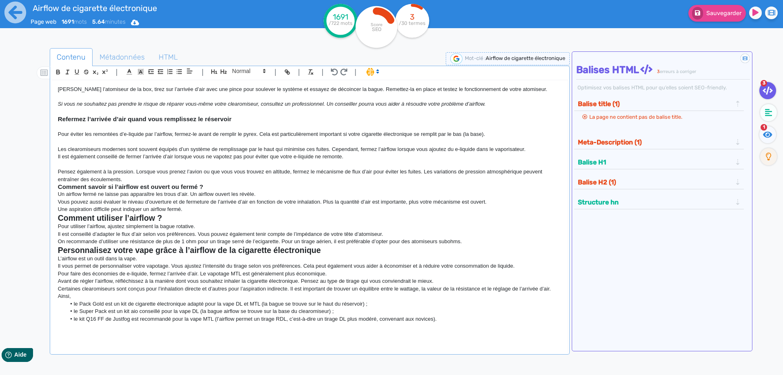
click at [133, 178] on p "Pensez également à la pression. Lorsque vous prenez l’avion ou que vous vous tr…" at bounding box center [310, 175] width 504 height 15
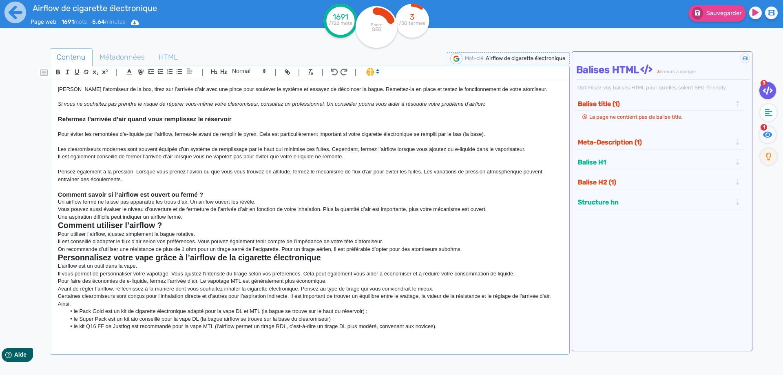
click at [217, 195] on h3 "Comment savoir si l’airflow est ouvert ou fermé ?" at bounding box center [310, 194] width 504 height 7
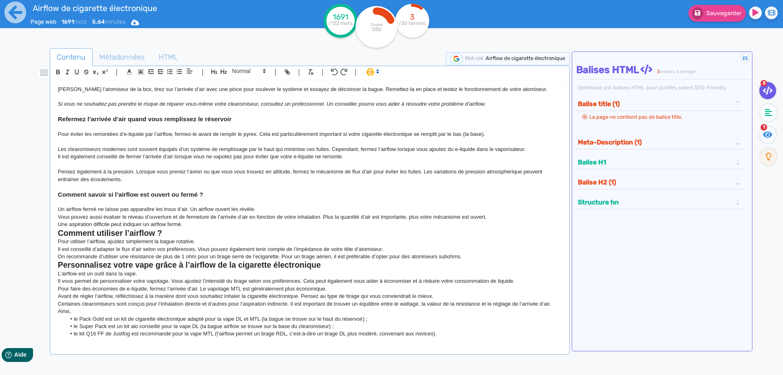
click at [268, 208] on p "Un airflow fermé ne laisse pas apparaître les trous d’air. Un airflow ouvert le…" at bounding box center [310, 209] width 504 height 7
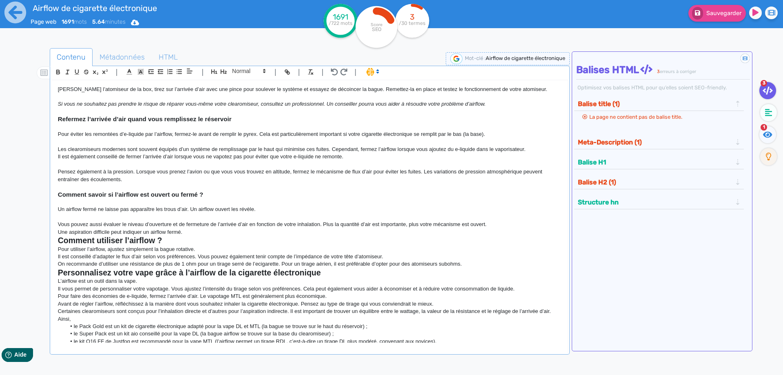
click at [525, 221] on p "Vous pouvez aussi évaluer le niveau d’ouverture et de fermeture de l’arrivée d’…" at bounding box center [310, 224] width 504 height 7
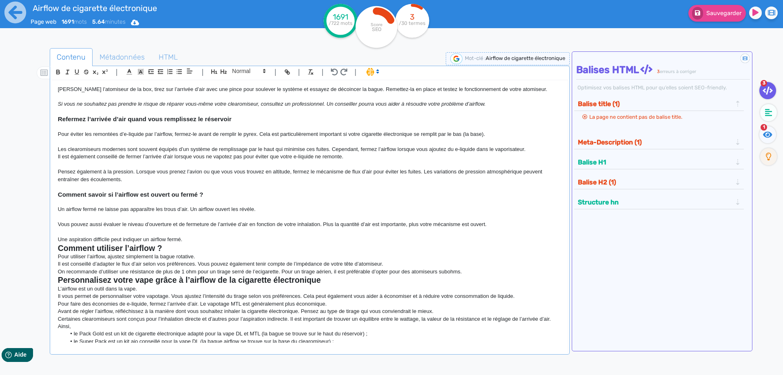
click at [268, 250] on h2 "Comment utiliser l’airflow ?" at bounding box center [310, 248] width 504 height 9
click at [269, 244] on h2 "Comment utiliser l’airflow ?" at bounding box center [310, 248] width 504 height 9
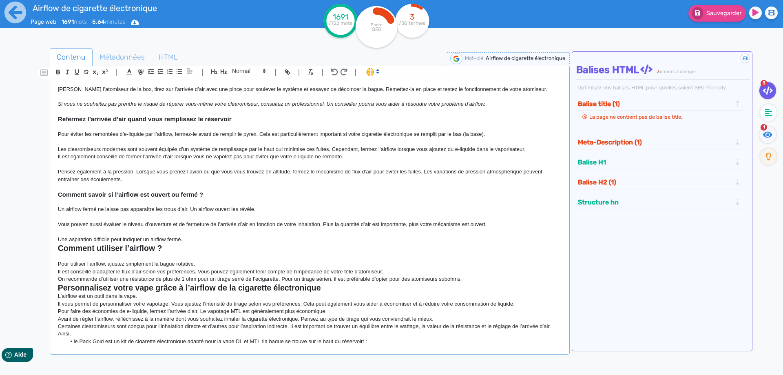
click at [244, 236] on p "Une aspiration difficile peut indiquer un airflow fermé." at bounding box center [310, 239] width 504 height 7
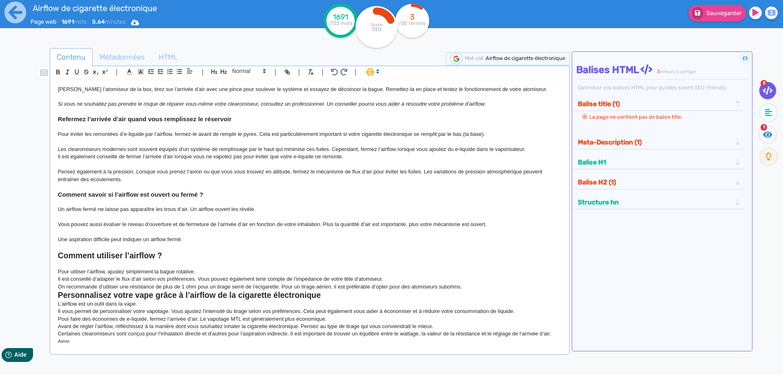
click at [243, 259] on h2 "Comment utiliser l’airflow ?" at bounding box center [310, 255] width 504 height 9
click at [243, 270] on p "Pour utiliser l’airflow, ajustez simplement la bague rotative." at bounding box center [310, 271] width 504 height 7
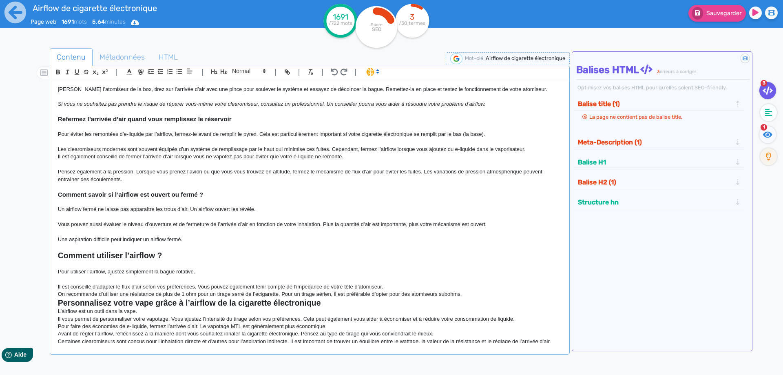
click at [407, 288] on p "Il est conseillé d’adapter le flux d’air selon vos préférences. Vous pouvez éga…" at bounding box center [310, 286] width 504 height 7
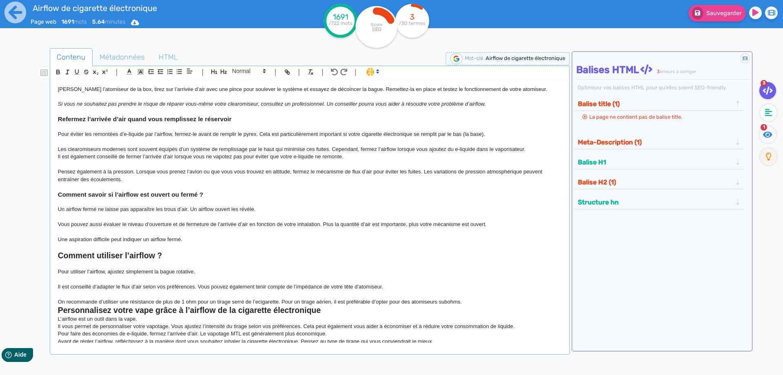
click at [496, 295] on p at bounding box center [310, 293] width 504 height 7
click at [479, 305] on p "On recommande d’utiliser une résistance de plus de 1 ohm pour un tirage serré d…" at bounding box center [310, 301] width 504 height 7
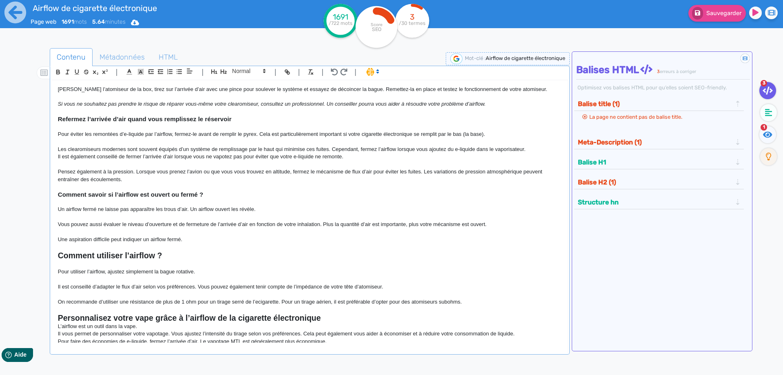
click at [331, 321] on h2 "Personnalisez votre vape grâce à l’airflow de la cigarette électronique" at bounding box center [310, 317] width 504 height 9
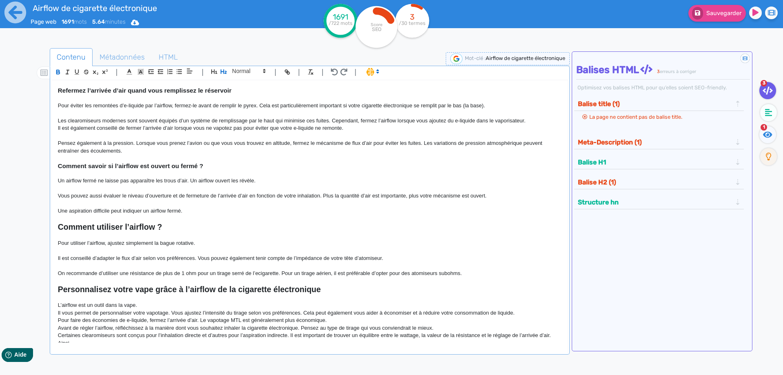
scroll to position [1042, 0]
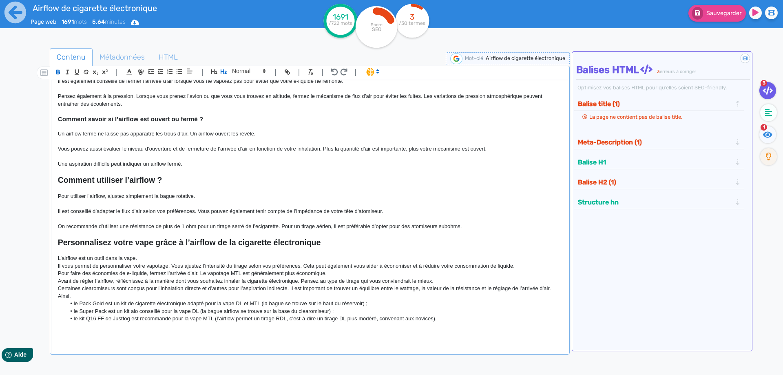
click at [203, 255] on p "L’airflow est un outil dans la vape." at bounding box center [310, 258] width 504 height 7
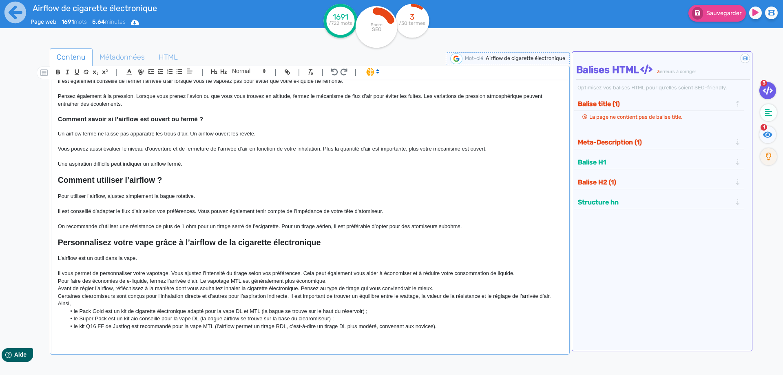
click at [520, 273] on p "Il vous permet de personnaliser votre vapotage. Vous ajustez l’intensité du tir…" at bounding box center [310, 273] width 504 height 7
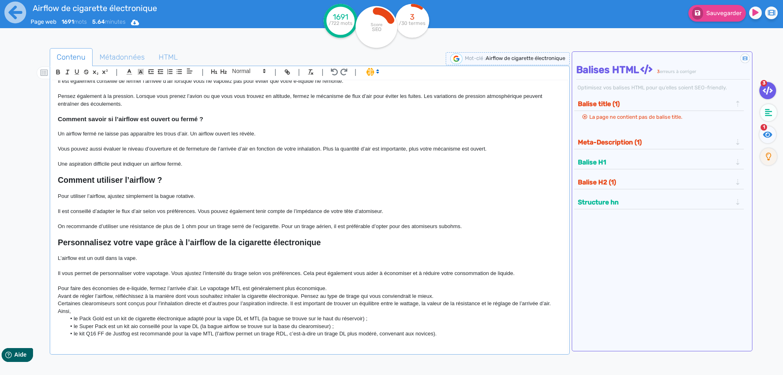
click at [471, 290] on p "Pour faire des économies de e-liquide, fermez l’arrivée d’air. Le vapotage MTL …" at bounding box center [310, 288] width 504 height 7
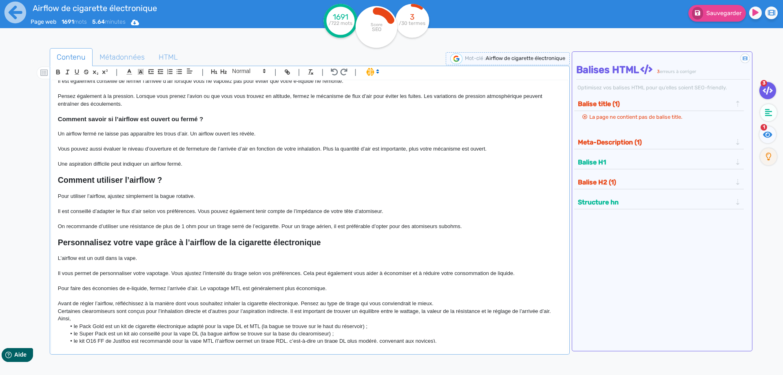
click at [468, 301] on p "Avant de régler l’airflow, réfléchissez à la manière dont vous souhaitez inhale…" at bounding box center [310, 303] width 504 height 7
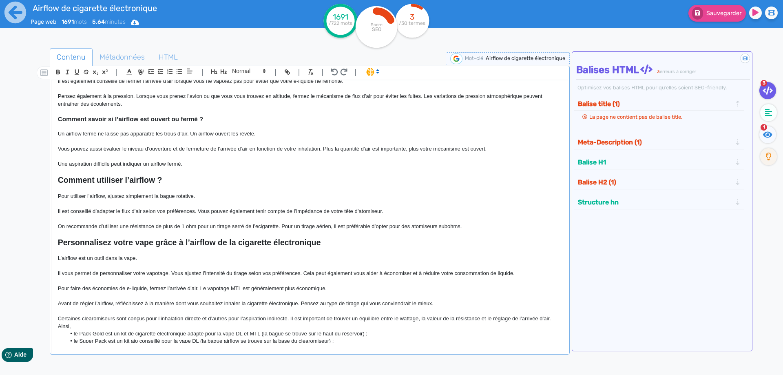
click at [371, 334] on li "le Pack Gold est un kit de cigarette électronique adapté pour la vape DL et MTL…" at bounding box center [314, 333] width 496 height 7
click at [373, 328] on p "Ainsi," at bounding box center [310, 326] width 504 height 7
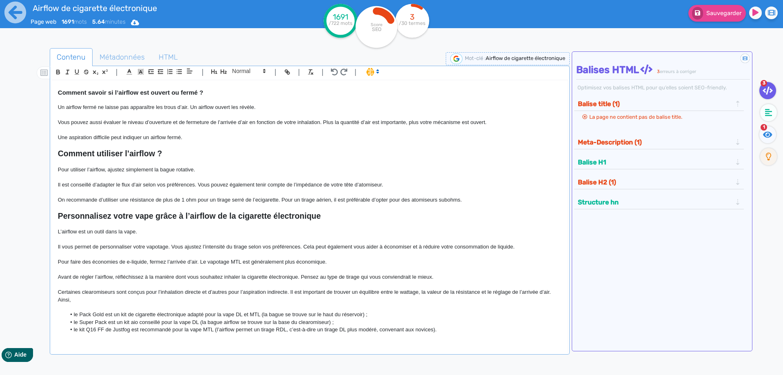
scroll to position [1079, 0]
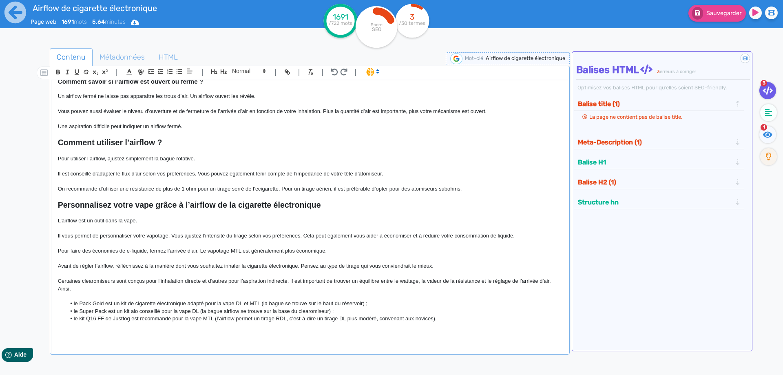
drag, startPoint x: 762, startPoint y: 112, endPoint x: 764, endPoint y: 123, distance: 11.6
click at [762, 113] on fa-icon at bounding box center [768, 112] width 17 height 17
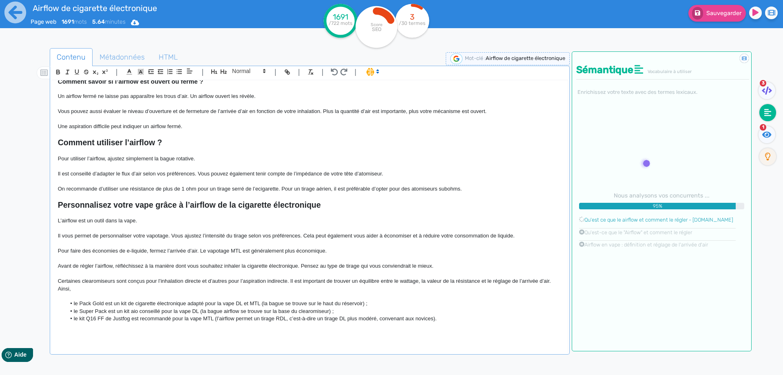
click at [764, 123] on li at bounding box center [769, 114] width 22 height 20
click at [764, 131] on div "1" at bounding box center [769, 136] width 22 height 20
drag, startPoint x: 717, startPoint y: 12, endPoint x: 596, endPoint y: 1, distance: 121.3
click at [717, 12] on span "Sauvegarder" at bounding box center [724, 13] width 35 height 7
click at [161, 206] on strong "Personnalisez votre vape grâce à l’airflow de la cigarette électronique" at bounding box center [189, 204] width 263 height 9
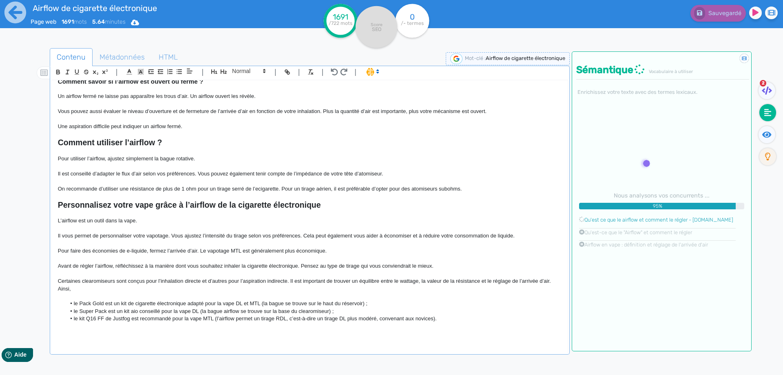
click at [161, 206] on strong "Personnalisez votre vape grâce à l’airflow de la cigarette électronique" at bounding box center [189, 204] width 263 height 9
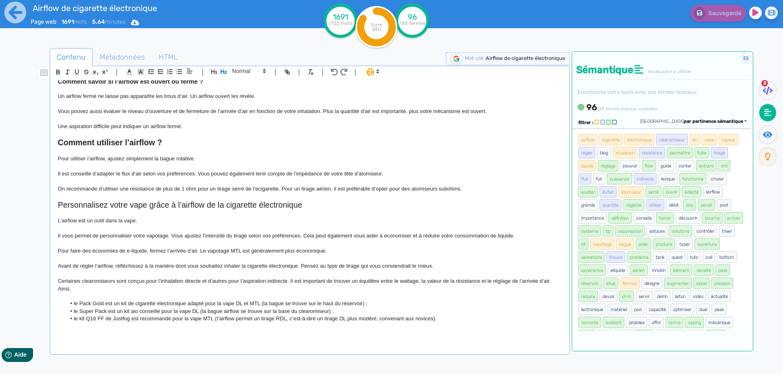
click at [125, 149] on p at bounding box center [310, 150] width 504 height 7
click at [128, 143] on strong "Comment utiliser l’airflow ?" at bounding box center [110, 142] width 104 height 9
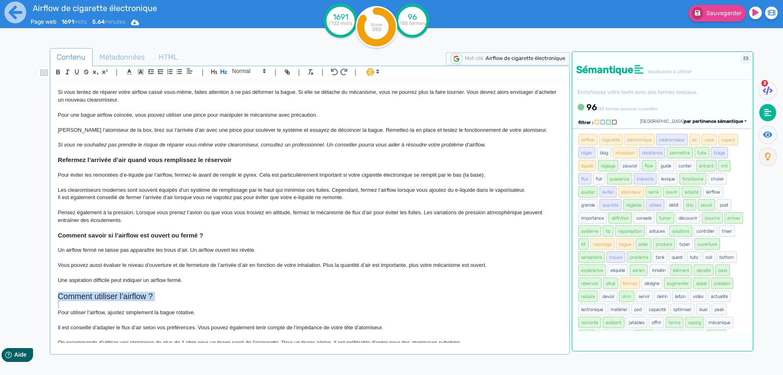
scroll to position [916, 0]
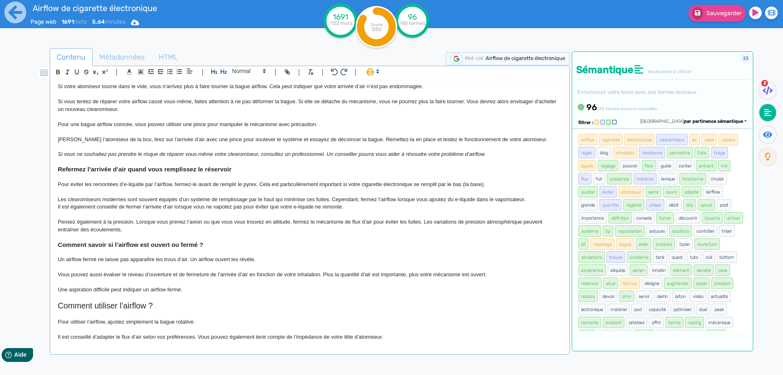
click at [120, 244] on strong "Comment savoir si l’airflow est ouvert ou fermé ?" at bounding box center [131, 244] width 146 height 7
drag, startPoint x: 125, startPoint y: 160, endPoint x: 123, endPoint y: 168, distance: 7.9
click at [125, 163] on p at bounding box center [310, 161] width 504 height 7
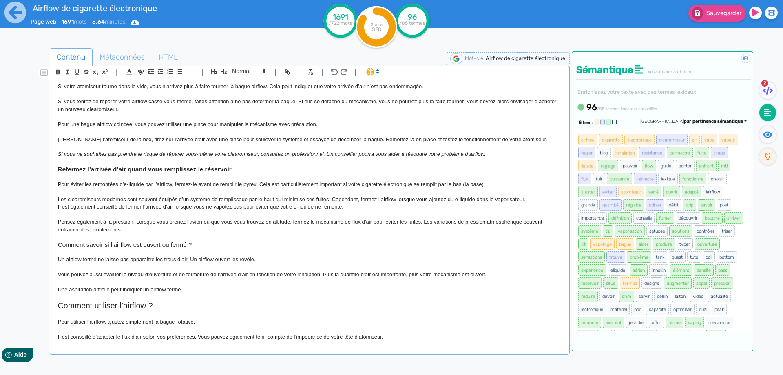
click at [123, 168] on strong "Refermez l’arrivée d’air quand vous remplissez le réservoir" at bounding box center [145, 169] width 174 height 7
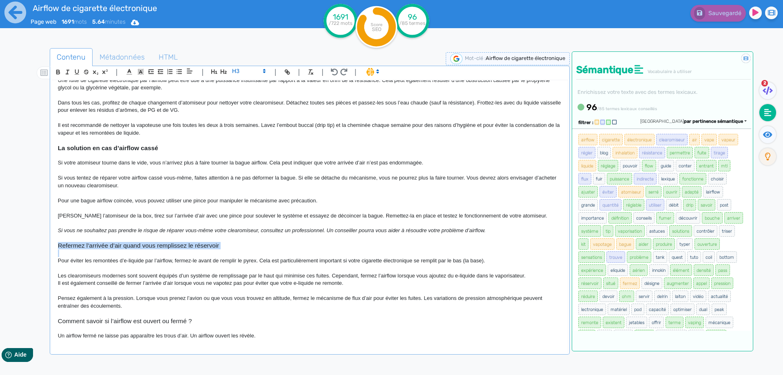
scroll to position [794, 0]
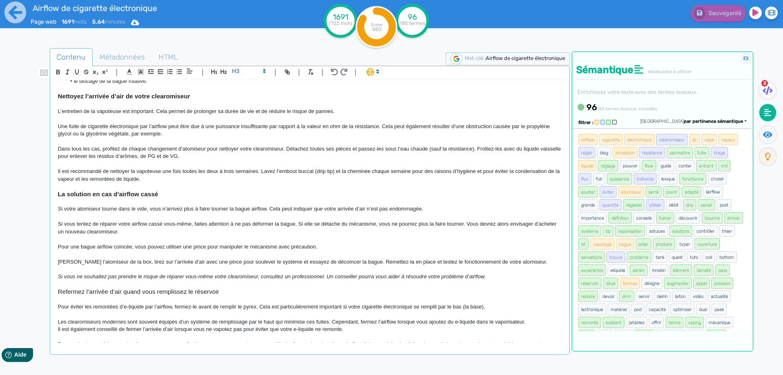
click at [113, 197] on strong "La solution en cas d’airflow cassé" at bounding box center [108, 194] width 100 height 7
click at [130, 99] on strong "Nettoyez l’arrivée d’air de votre clearomiseur" at bounding box center [124, 96] width 132 height 7
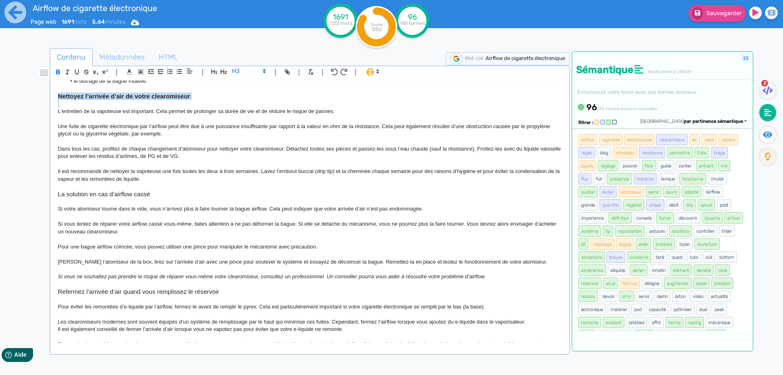
click at [130, 99] on strong "Nettoyez l’arrivée d’air de votre clearomiseur" at bounding box center [124, 96] width 132 height 7
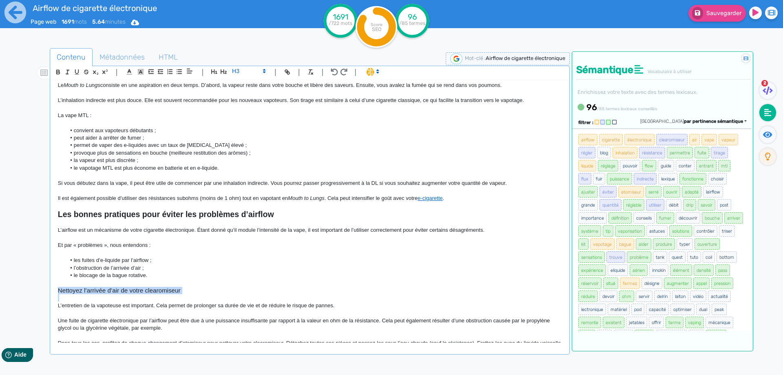
scroll to position [549, 0]
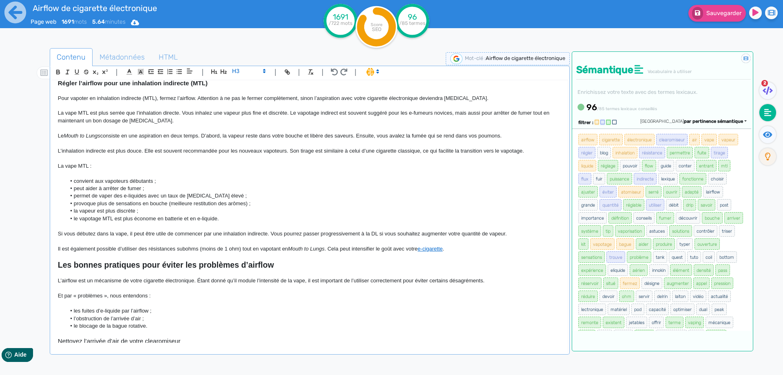
click at [105, 266] on strong "Les bonnes pratiques pour éviter les problèmes d’airflow" at bounding box center [166, 264] width 216 height 9
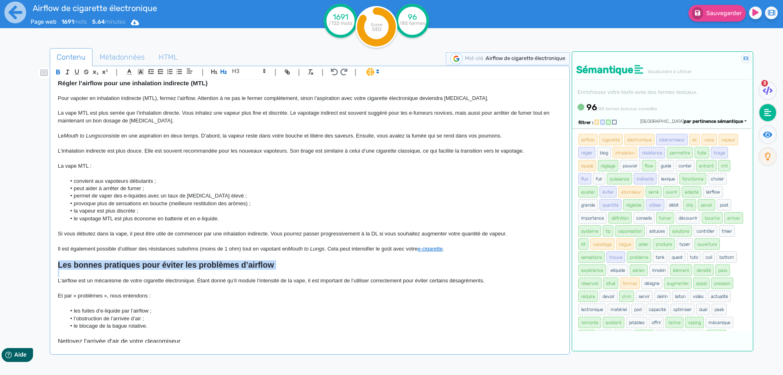
click at [105, 266] on strong "Les bonnes pratiques pour éviter les problèmes d’airflow" at bounding box center [166, 264] width 216 height 9
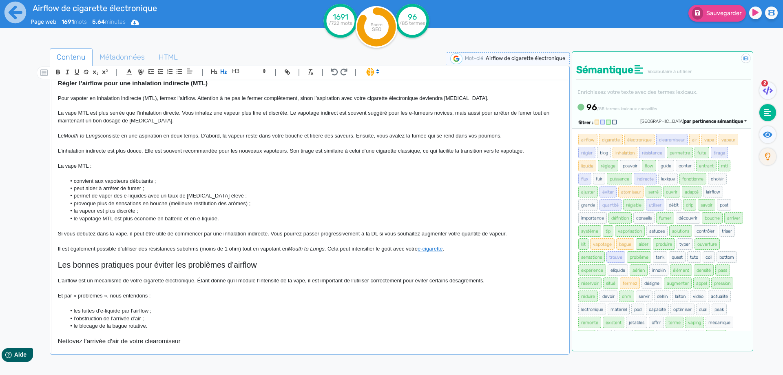
click at [111, 83] on strong "Régler l’airflow pour une inhalation indirecte (MTL)" at bounding box center [133, 83] width 150 height 7
click at [111, 82] on div "Airflow de cigarette électronique Airflow de cigarette électronique : définitio…" at bounding box center [310, 211] width 516 height 262
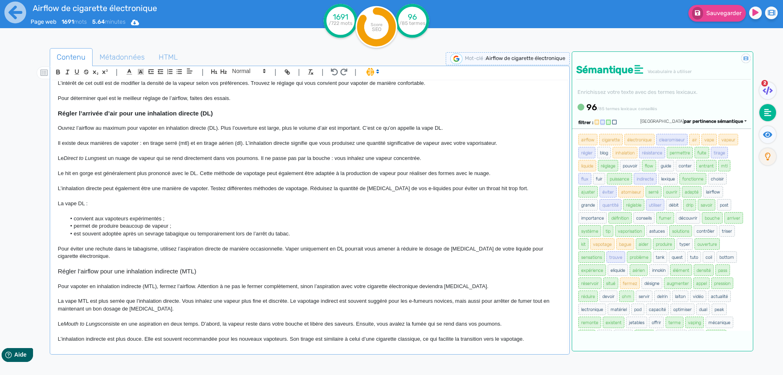
scroll to position [315, 0]
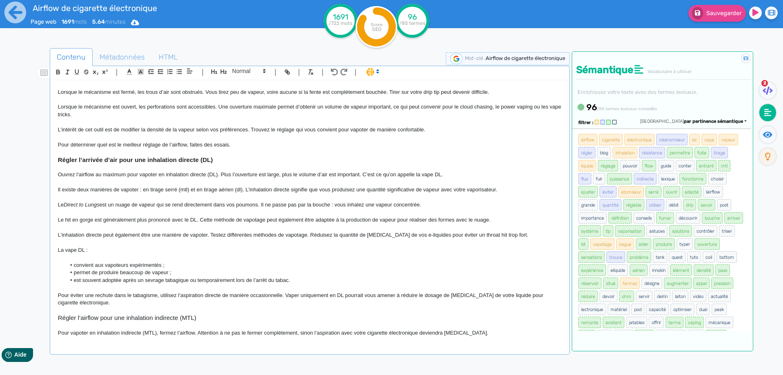
click at [107, 158] on strong "Régler l’arrivée d’air pour une inhalation directe (DL)" at bounding box center [135, 159] width 155 height 7
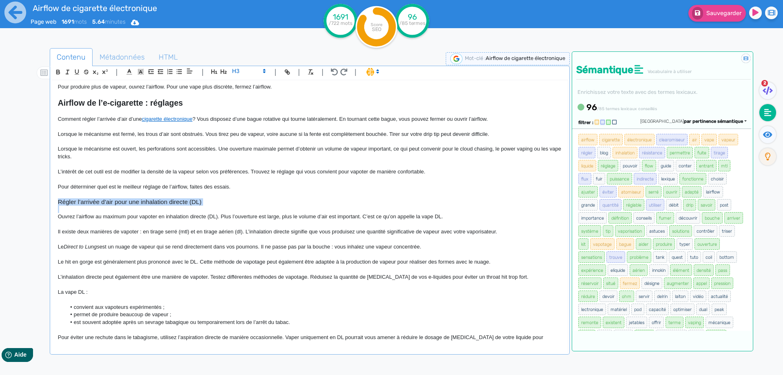
scroll to position [192, 0]
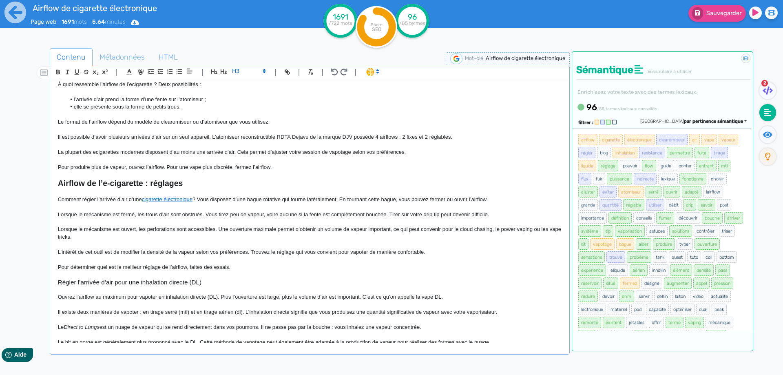
click at [109, 184] on strong "Airflow de l’e-cigarette : réglages" at bounding box center [120, 183] width 125 height 9
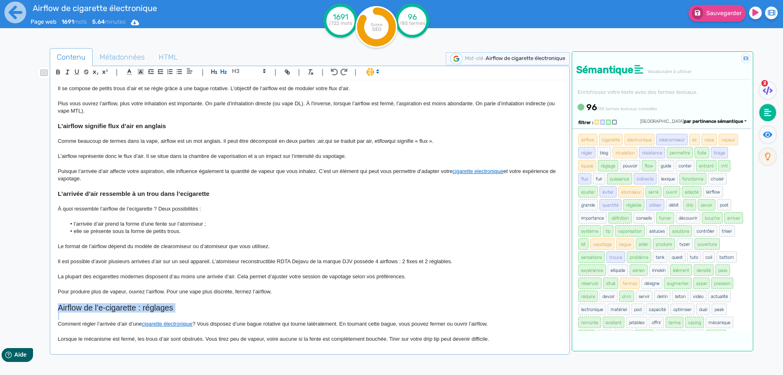
scroll to position [29, 0]
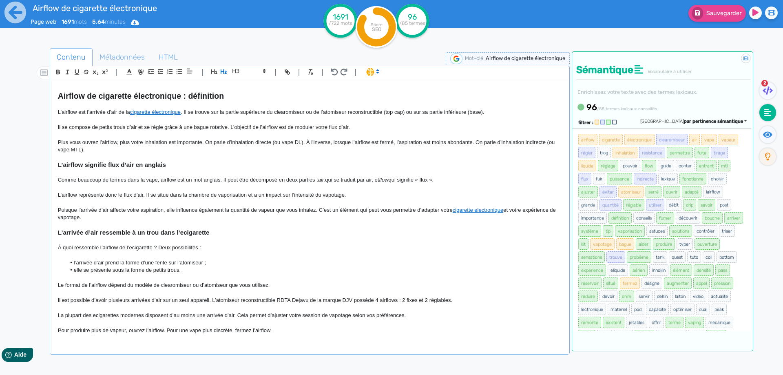
click at [95, 228] on p at bounding box center [310, 225] width 504 height 7
click at [95, 230] on strong "L’arrivée d’air ressemble à un trou dans l’ecigarette" at bounding box center [134, 232] width 152 height 7
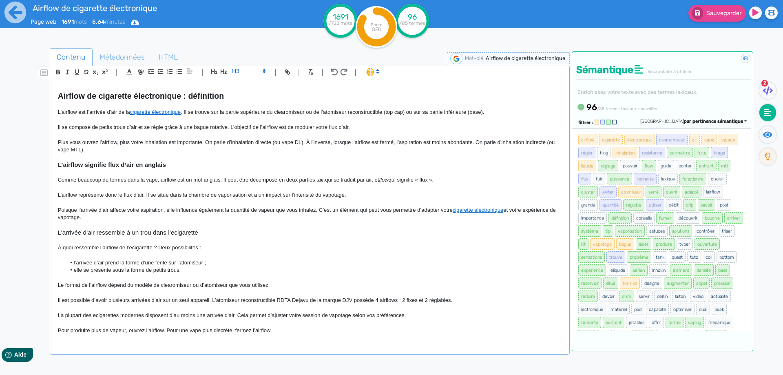
click at [102, 162] on strong "L’airflow signifie flux d’air en anglais" at bounding box center [112, 164] width 108 height 7
click at [109, 89] on p at bounding box center [310, 87] width 504 height 7
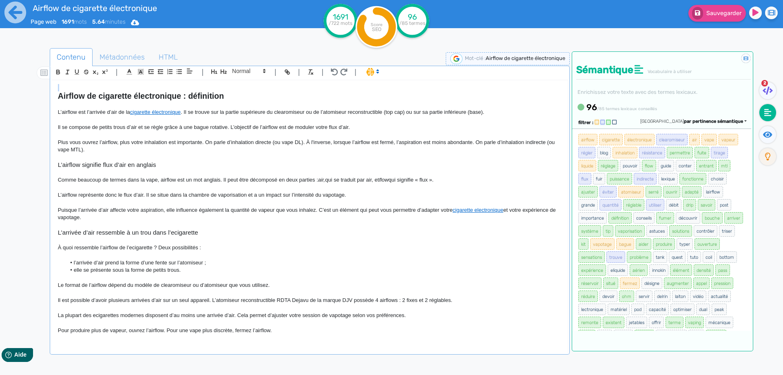
click at [109, 89] on p at bounding box center [310, 87] width 504 height 7
click at [109, 95] on strong "Airflow de cigarette électronique : définition" at bounding box center [141, 95] width 166 height 9
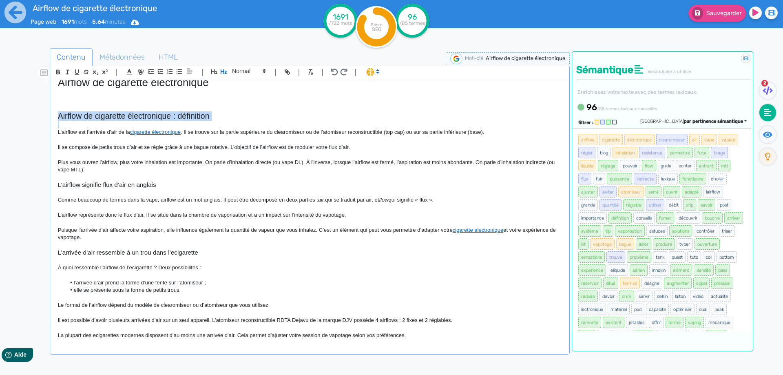
scroll to position [0, 0]
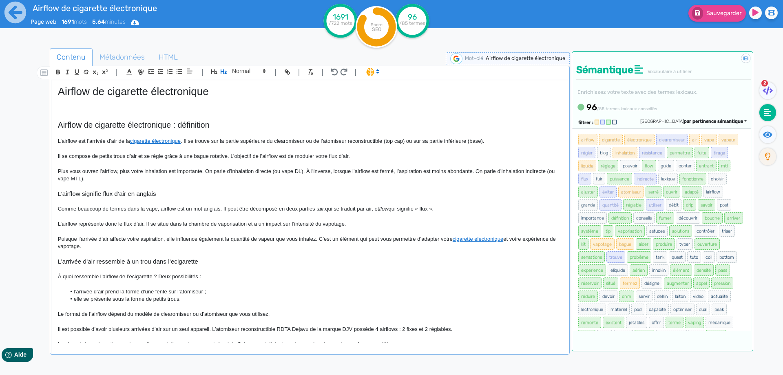
click at [105, 92] on h1 "Airflow de cigarette électronique" at bounding box center [310, 91] width 504 height 13
click at [200, 131] on p at bounding box center [310, 133] width 504 height 7
click at [198, 127] on h2 "Airflow de cigarette électronique : définition" at bounding box center [310, 124] width 504 height 9
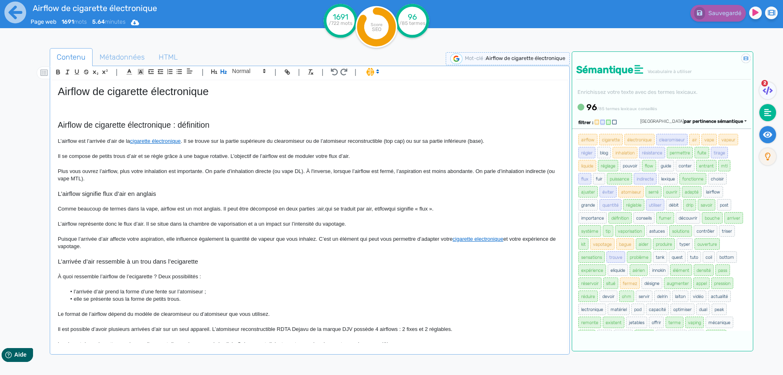
click at [765, 133] on icon at bounding box center [767, 134] width 9 height 6
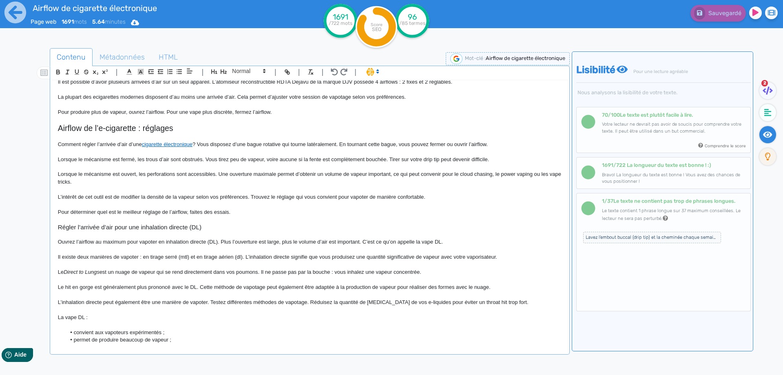
scroll to position [245, 0]
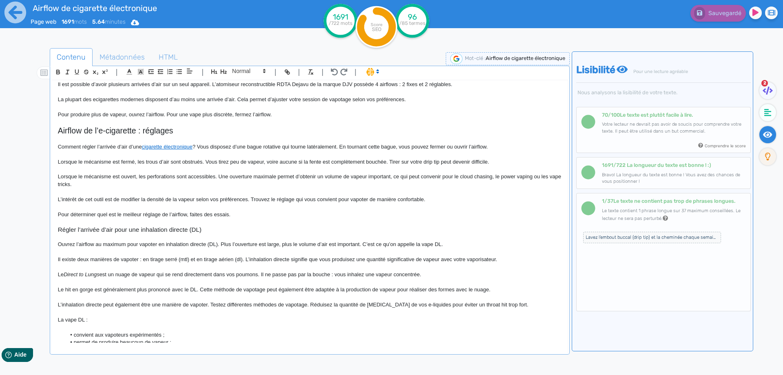
click at [135, 126] on h2 "Airflow de l’e-cigarette : réglages" at bounding box center [310, 130] width 504 height 9
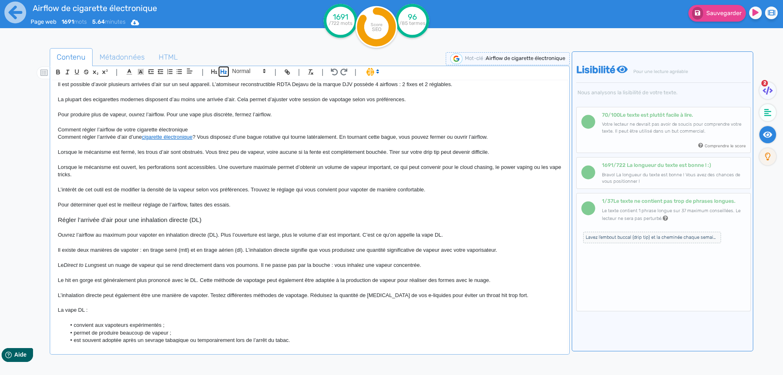
click at [225, 69] on icon "button" at bounding box center [223, 71] width 7 height 7
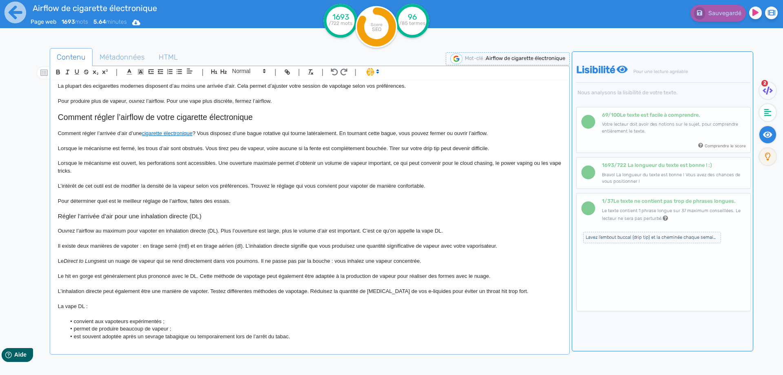
scroll to position [204, 0]
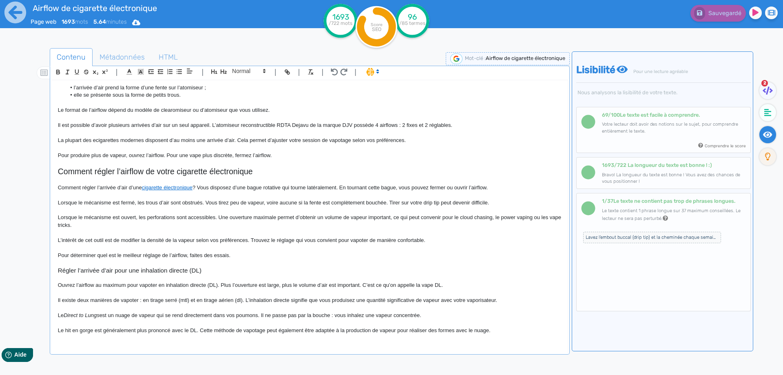
click at [242, 255] on p "Pour déterminer quel est le meilleur réglage de l’airflow, faites des essais." at bounding box center [310, 255] width 504 height 7
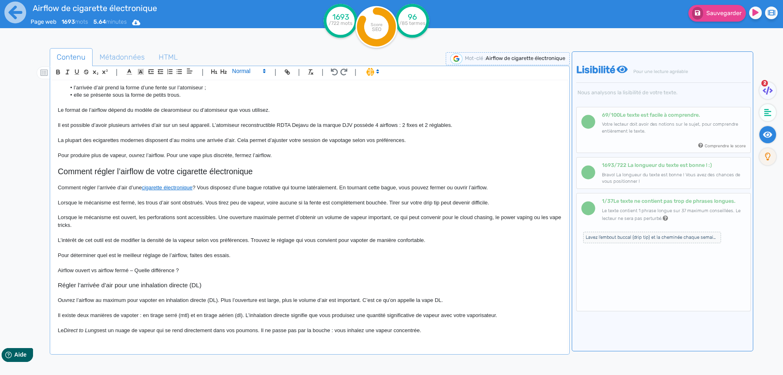
click at [249, 70] on span at bounding box center [248, 71] width 40 height 10
click at [246, 82] on span at bounding box center [248, 85] width 33 height 14
click at [98, 268] on h3 "Airflow ouvert vs airflow fermé – Quelle différence ?" at bounding box center [310, 270] width 504 height 7
click at [142, 271] on h3 "Airflow ouvert ou airflow fermé – Quelle différence ?" at bounding box center [310, 270] width 504 height 7
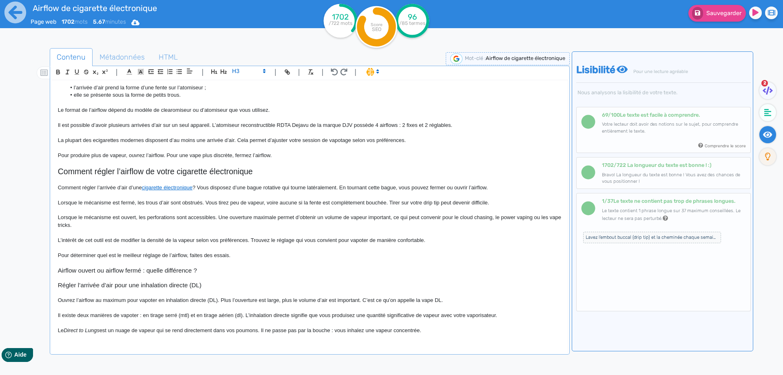
click at [213, 267] on h3 "Airflow ouvert ou airflow fermé : quelle différence ?" at bounding box center [310, 270] width 504 height 7
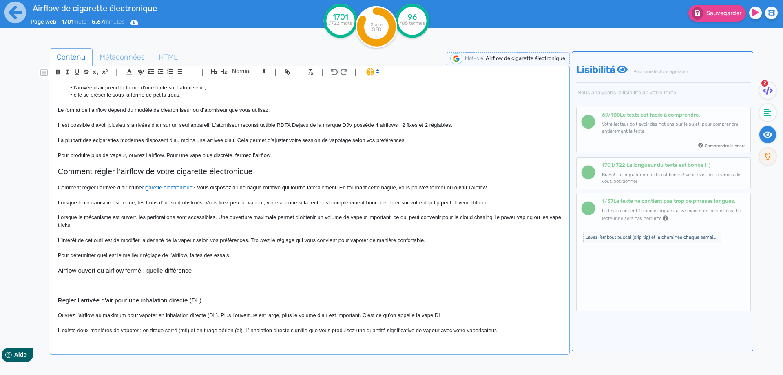
click at [187, 270] on h3 "Airflow ouvert ou airflow fermé : quelle différence" at bounding box center [310, 270] width 504 height 7
drag, startPoint x: 187, startPoint y: 270, endPoint x: 155, endPoint y: 269, distance: 32.6
click at [155, 269] on h3 "Airflow ouvert ou airflow fermé : quelle différence" at bounding box center [310, 270] width 504 height 7
click at [158, 280] on p at bounding box center [310, 277] width 504 height 7
click at [158, 283] on div "Airflow de cigarette électronique Airflow de cigarette électronique : définitio…" at bounding box center [310, 211] width 516 height 262
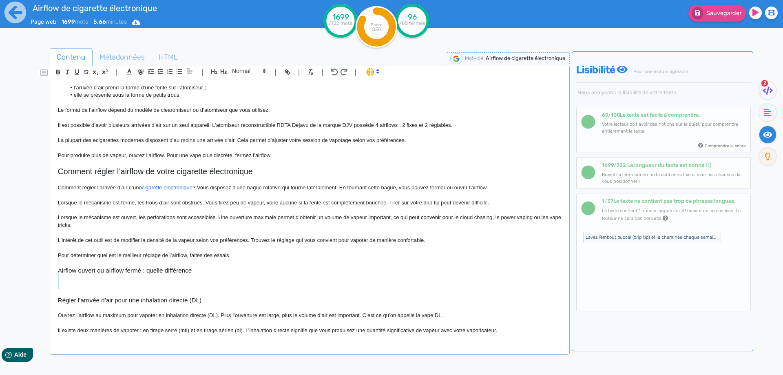
click at [158, 285] on p at bounding box center [310, 284] width 504 height 7
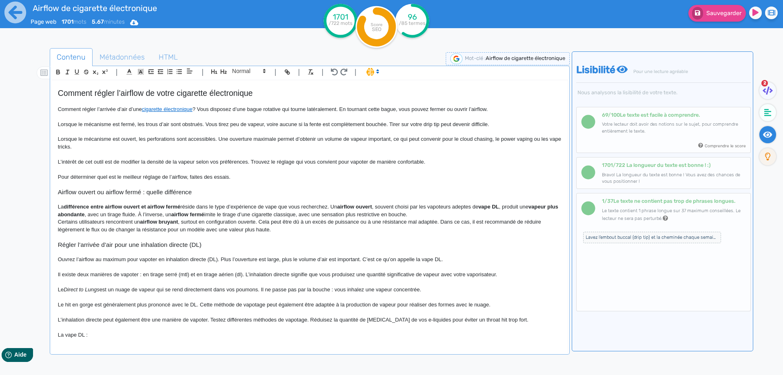
scroll to position [286, 0]
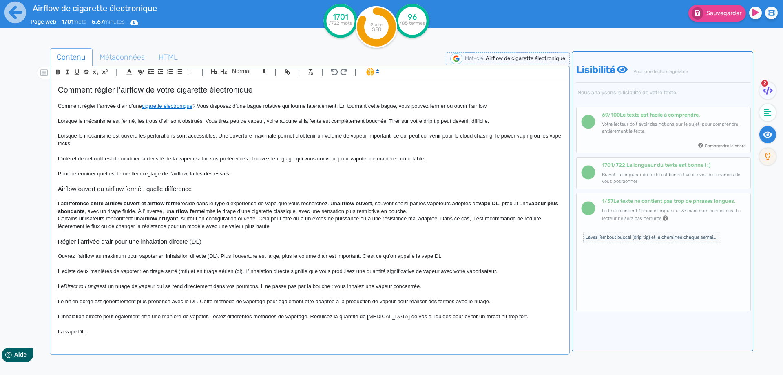
click at [437, 205] on p "La différence entre airflow ouvert et airflow fermé réside dans le type d’expér…" at bounding box center [310, 207] width 504 height 15
click at [433, 209] on p "La différence entre airflow ouvert et airflow fermé réside dans le type d’expér…" at bounding box center [310, 207] width 504 height 15
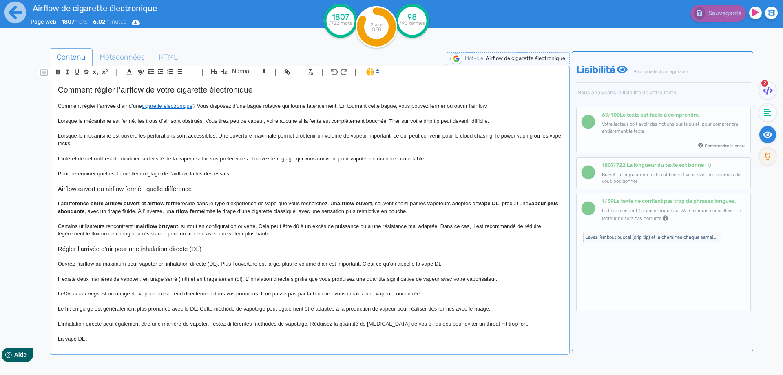
scroll to position [367, 0]
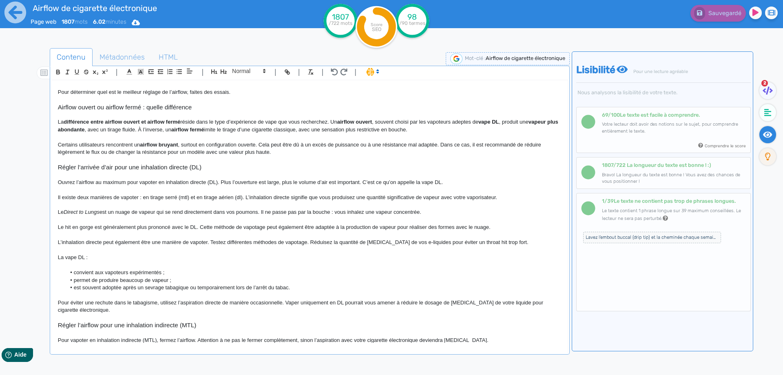
click at [57, 167] on div "Airflow de cigarette électronique Airflow de cigarette électronique : définitio…" at bounding box center [310, 211] width 516 height 262
drag, startPoint x: 57, startPoint y: 167, endPoint x: 66, endPoint y: 174, distance: 12.0
click at [66, 174] on div "Airflow de cigarette électronique Airflow de cigarette électronique : définitio…" at bounding box center [310, 211] width 516 height 262
click at [69, 155] on p "Certains utilisateurs rencontrent un airflow bruyant , surtout en configuration…" at bounding box center [310, 148] width 504 height 15
click at [64, 166] on h3 "Régler l’arrivée d’air pour une inhalation directe (DL)" at bounding box center [310, 167] width 504 height 7
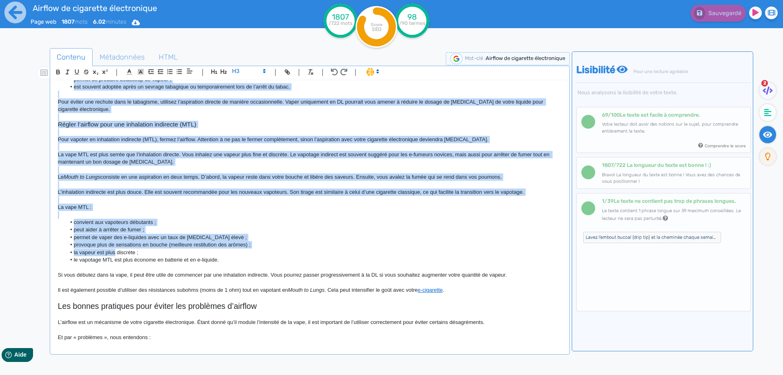
scroll to position [612, 0]
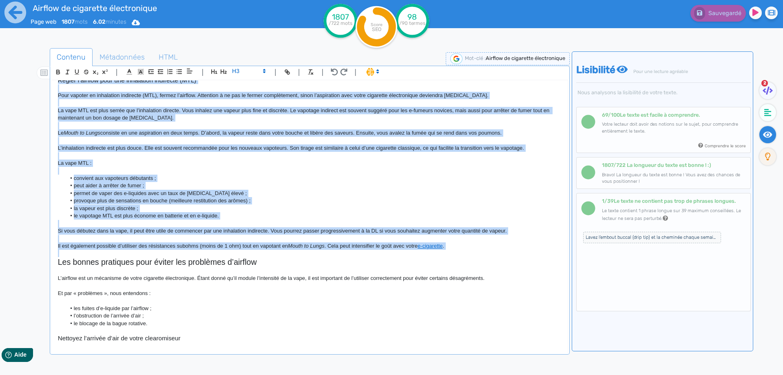
drag, startPoint x: 64, startPoint y: 166, endPoint x: 469, endPoint y: 248, distance: 413.3
click at [469, 248] on div "Airflow de cigarette électronique Airflow de cigarette électronique : définitio…" at bounding box center [310, 211] width 516 height 262
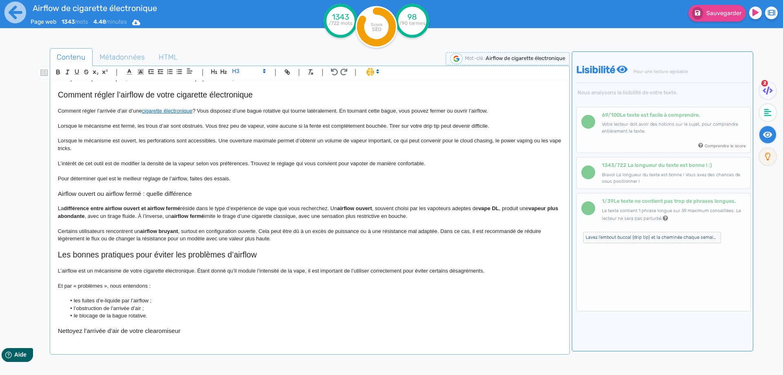
scroll to position [321, 0]
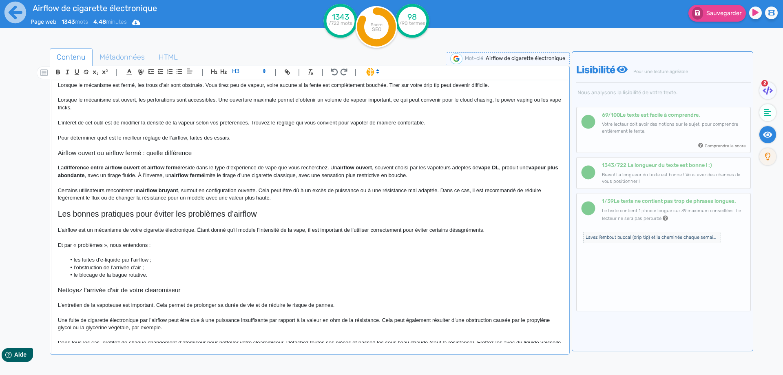
click at [214, 212] on h2 "Les bonnes pratiques pour éviter les problèmes d’airflow" at bounding box center [310, 213] width 504 height 9
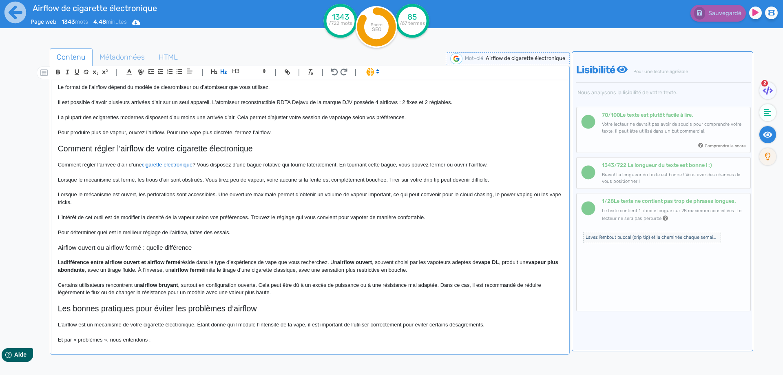
scroll to position [240, 0]
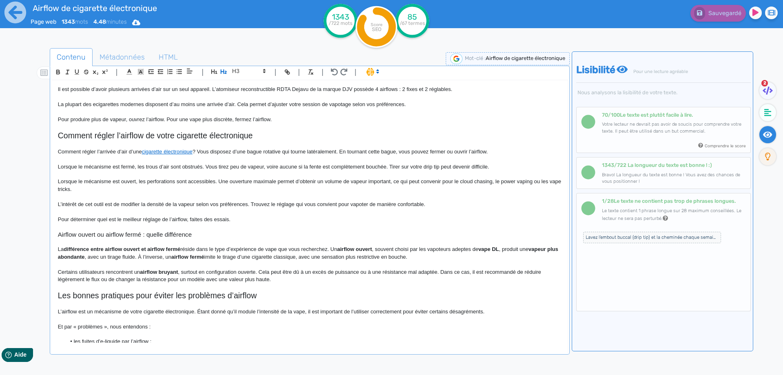
click at [285, 281] on p "Certains utilisateurs rencontrent un airflow bruyant , surtout en configuration…" at bounding box center [310, 275] width 504 height 15
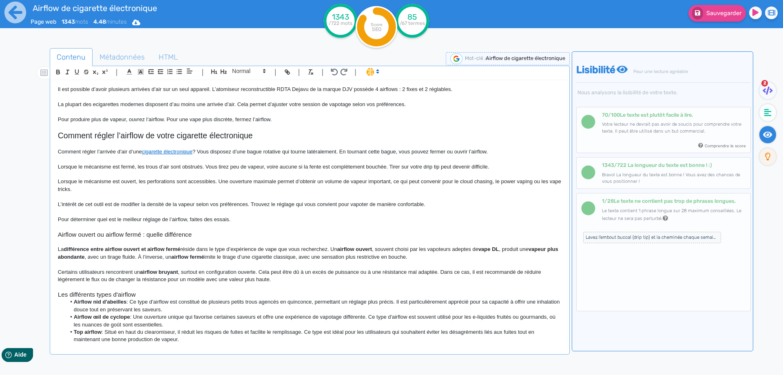
scroll to position [262, 0]
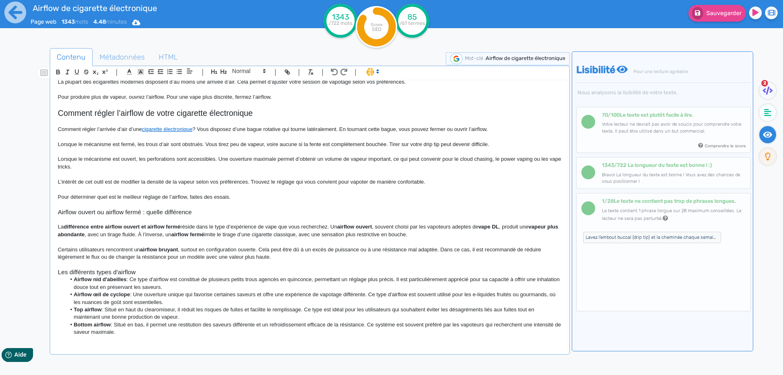
click at [162, 268] on p at bounding box center [310, 264] width 504 height 7
click at [162, 268] on h3 "Les différents types d'airflow" at bounding box center [310, 271] width 504 height 7
click at [162, 272] on h3 "Les différents types d'airflow" at bounding box center [310, 271] width 504 height 7
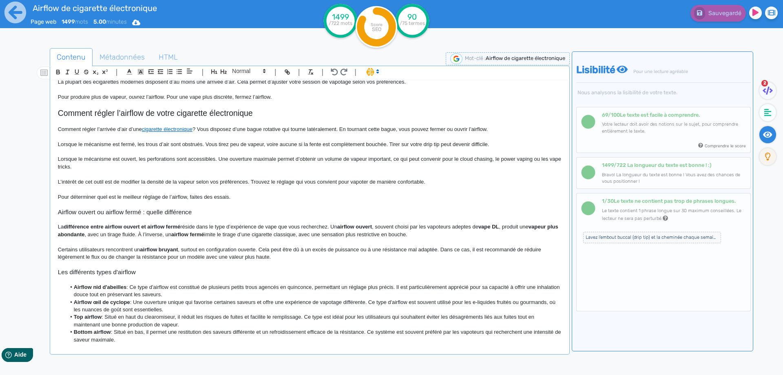
click at [151, 271] on h3 "Les différents types d'airflow" at bounding box center [310, 271] width 504 height 7
click at [146, 273] on h3 "Les différents types d'airflow présents sur les clearomiseurs" at bounding box center [310, 271] width 504 height 7
copy h3 "Les différents types d'airflow présents sur les clearomiseurs"
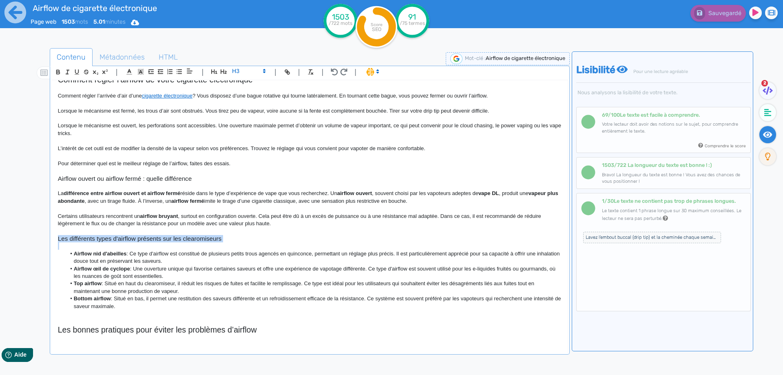
scroll to position [385, 0]
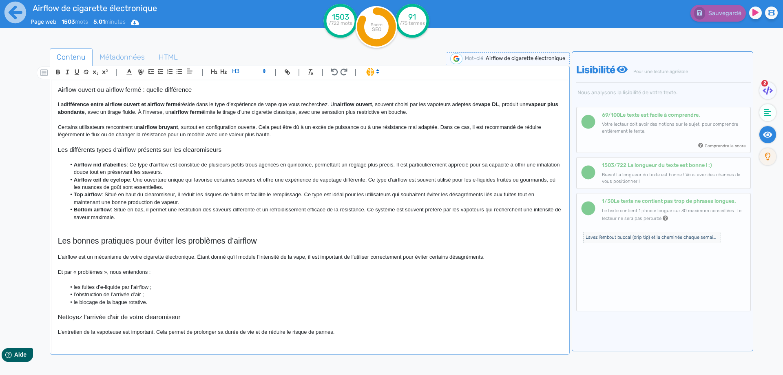
click at [249, 142] on p at bounding box center [310, 142] width 504 height 7
click at [246, 148] on h3 "Les différents types d'airflow présents sur les clearomiseurs" at bounding box center [310, 149] width 504 height 7
drag, startPoint x: 133, startPoint y: 219, endPoint x: 59, endPoint y: 160, distance: 94.7
click at [59, 160] on div "Airflow de cigarette électronique Airflow de cigarette électronique : définitio…" at bounding box center [310, 211] width 516 height 262
click at [96, 188] on li "Airflow œil de cyclope : Une ouverture unique qui favorise certaines saveurs et…" at bounding box center [314, 183] width 496 height 15
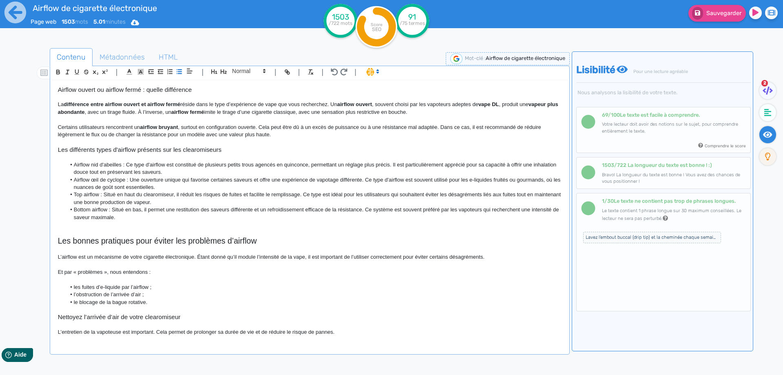
click at [136, 171] on li "Airflow nid d'abeilles : Ce type d'airflow est constitué de plusieurs petits tr…" at bounding box center [314, 168] width 496 height 15
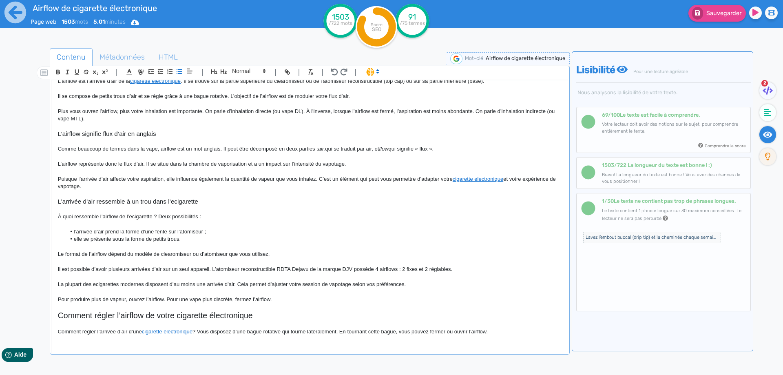
scroll to position [0, 0]
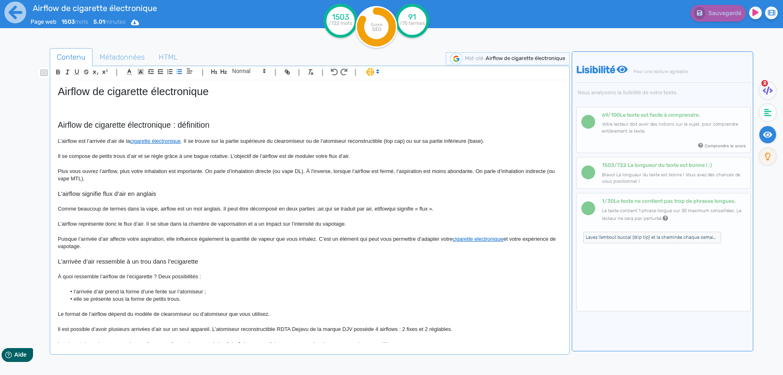
click at [245, 139] on p "L’airflow est l’arrivée d’air de la cigarette électronique . Il se trouve sur l…" at bounding box center [310, 140] width 504 height 7
click at [471, 140] on p "L’airflow est l’arrivée d’air de la cigarette électronique . Il se trouve sur l…" at bounding box center [310, 140] width 504 height 7
click at [203, 166] on p at bounding box center [310, 163] width 504 height 7
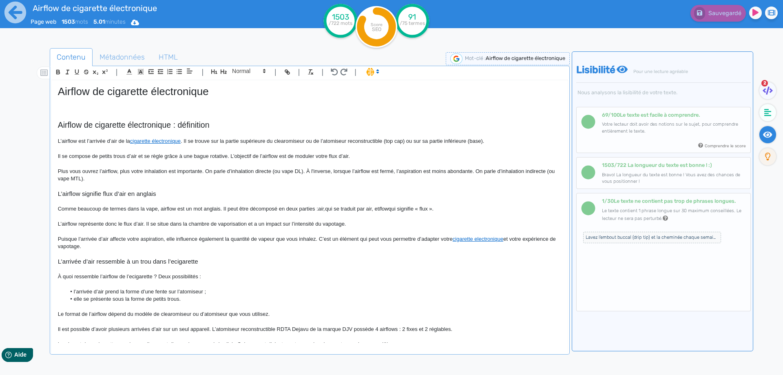
click at [210, 171] on p "Plus vous ouvrez l’airflow, plus votre inhalation est importante. On parle d’in…" at bounding box center [310, 175] width 504 height 15
drag, startPoint x: 210, startPoint y: 171, endPoint x: 293, endPoint y: 172, distance: 82.8
click at [293, 172] on p "Plus vous ouvrez l’airflow, plus votre inhalation est importante. On parle d’in…" at bounding box center [310, 175] width 504 height 15
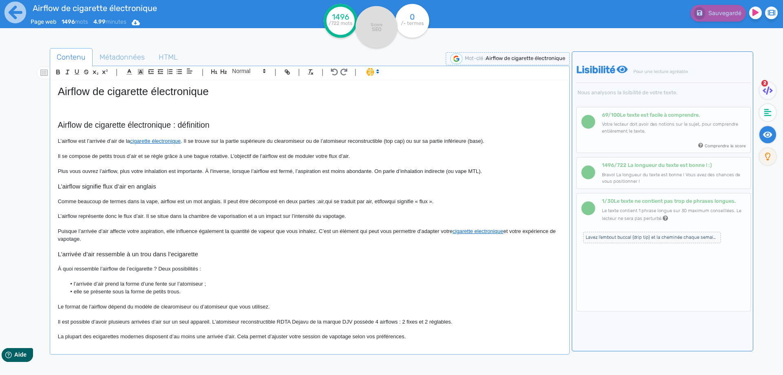
click at [148, 171] on p "Plus vous ouvrez l’airflow, plus votre inhalation est importante. À l'inverse, …" at bounding box center [310, 171] width 504 height 7
click at [129, 171] on p "Plus vous ouvrez l’airflow, plus votre inhalation est importante. À l'inverse, …" at bounding box center [310, 171] width 504 height 7
click at [131, 171] on p "Plus vous ouvrez l’airflow, plus votre inhalation est importante. À l'inverse, …" at bounding box center [310, 171] width 504 height 7
drag, startPoint x: 131, startPoint y: 171, endPoint x: 153, endPoint y: 171, distance: 21.6
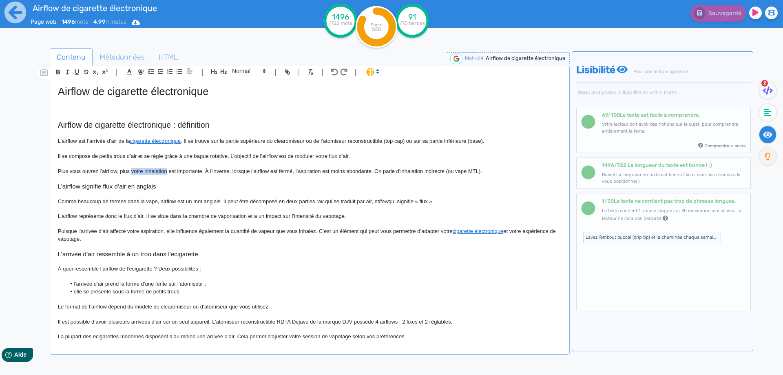
click at [153, 171] on p "Plus vous ouvrez l’airflow, plus votre inhalation est importante. À l'inverse, …" at bounding box center [310, 171] width 504 height 7
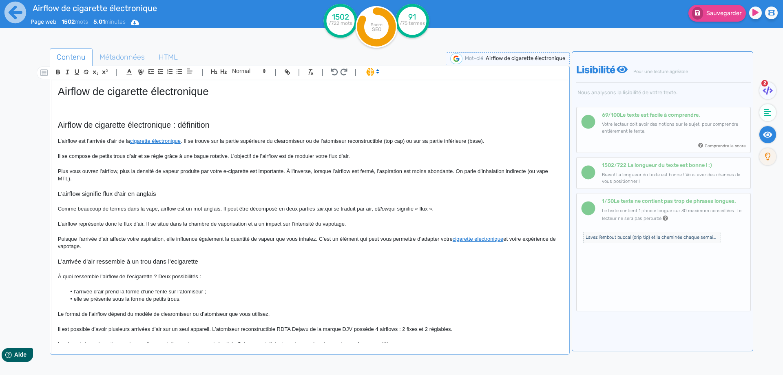
click at [391, 170] on p "Plus vous ouvrez l’airflow, plus la densité de vapeur produite par votre e-ciga…" at bounding box center [310, 175] width 504 height 15
click at [490, 171] on p "Plus vous ouvrez l’airflow, plus la densité de vapeur produite par votre e-ciga…" at bounding box center [310, 175] width 504 height 15
drag, startPoint x: 490, startPoint y: 171, endPoint x: 490, endPoint y: 176, distance: 5.7
click at [490, 176] on p "Plus vous ouvrez l’airflow, plus la densité de vapeur produite par votre e-ciga…" at bounding box center [310, 175] width 504 height 15
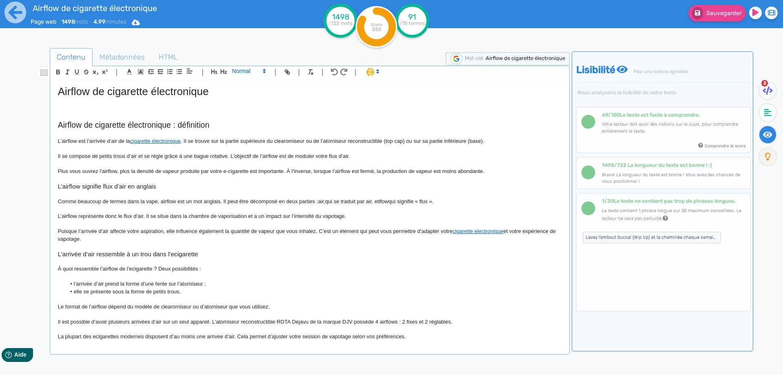
click at [246, 71] on span at bounding box center [248, 71] width 40 height 10
click at [242, 136] on span at bounding box center [248, 137] width 33 height 13
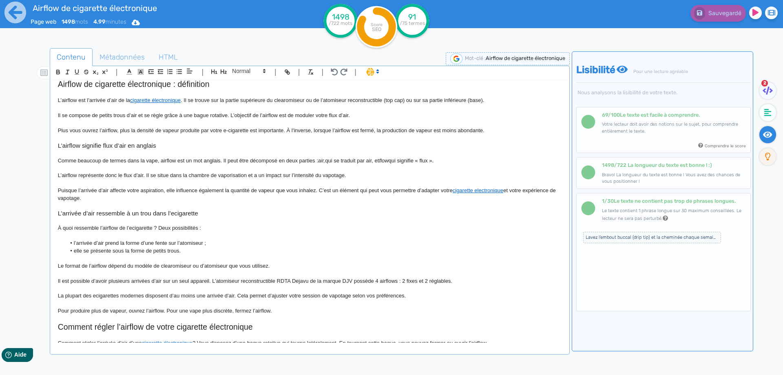
click at [369, 161] on p "Comme beaucoup de termes dans la vape, airflow est un mot anglais. Il peut être…" at bounding box center [310, 160] width 504 height 7
copy p "«"
click at [421, 160] on p "Comme beaucoup de termes dans la vape, airflow est un mot anglais. Il peut être…" at bounding box center [310, 160] width 504 height 7
click at [368, 163] on p "Comme beaucoup de termes dans la vape, airflow est un mot anglais. Il peut être…" at bounding box center [310, 160] width 504 height 7
click at [442, 161] on p "Comme beaucoup de termes dans la vape, airflow est un mot anglais. Il peut être…" at bounding box center [310, 160] width 504 height 7
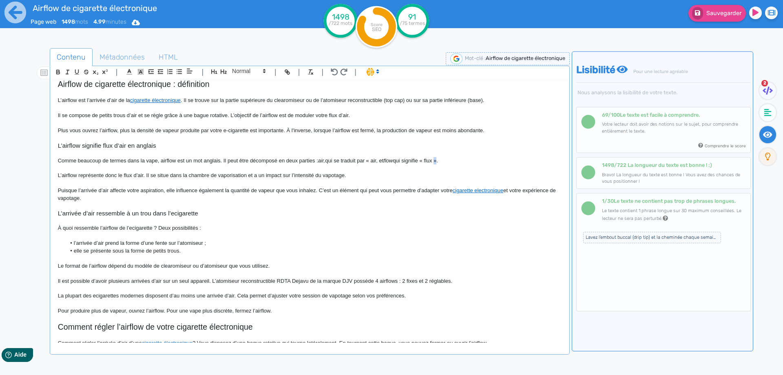
copy p "»"
click at [380, 162] on p "Comme beaucoup de termes dans la vape, airflow est un mot anglais. Il peut être…" at bounding box center [310, 160] width 504 height 7
click at [379, 162] on p "Comme beaucoup de termes dans la vape, airflow est un mot anglais. Il peut être…" at bounding box center [310, 160] width 504 height 7
click at [193, 156] on p at bounding box center [310, 152] width 504 height 7
click at [144, 175] on p "L’airflow représente donc le flux d’air. Il se situe dans la chambre de vaporis…" at bounding box center [310, 175] width 504 height 7
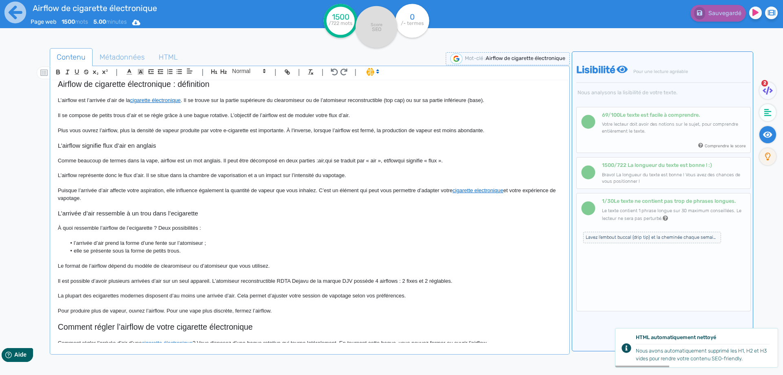
click at [374, 178] on p "L’airflow représente donc le flux d’air. Il se situe dans la chambre de vaporis…" at bounding box center [310, 175] width 504 height 7
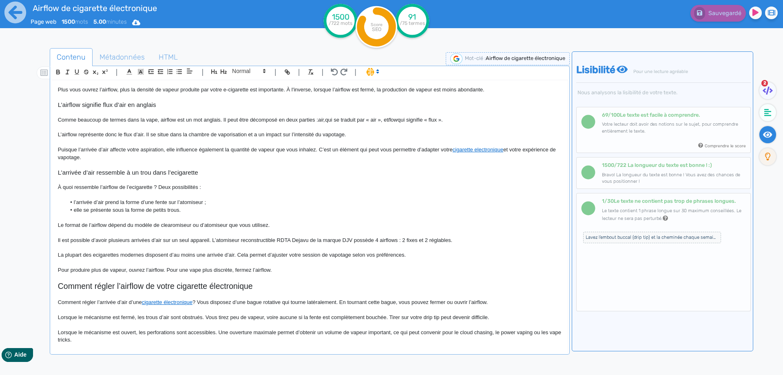
scroll to position [122, 0]
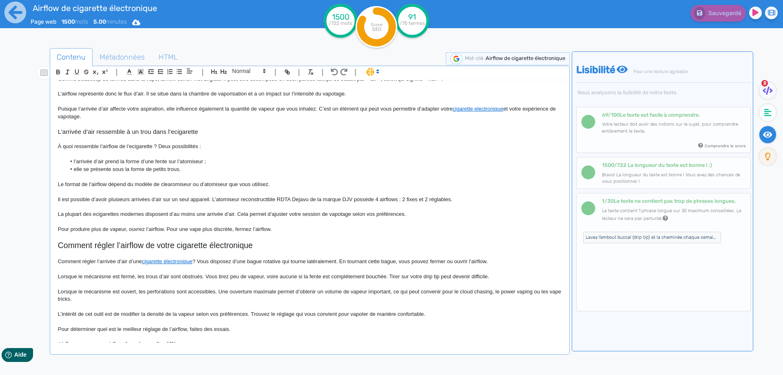
click at [128, 145] on p "À quoi ressemble l’airflow de l’ecigarette ? Deux possibilités :" at bounding box center [310, 146] width 504 height 7
click at [210, 145] on p "À quoi ressemble l’airflow de votre ecigarette ? Deux possibilités :" at bounding box center [310, 146] width 504 height 7
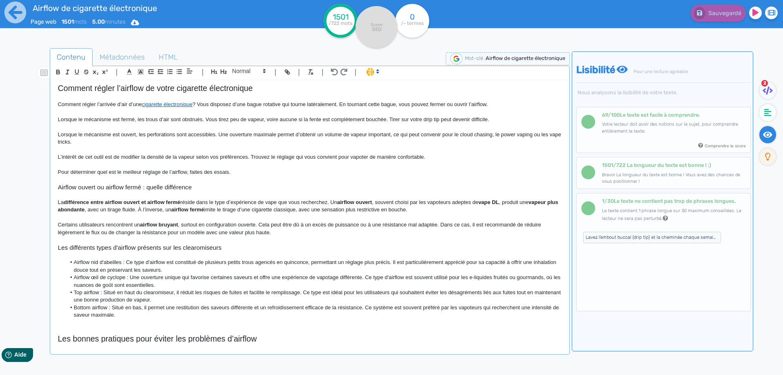
scroll to position [286, 0]
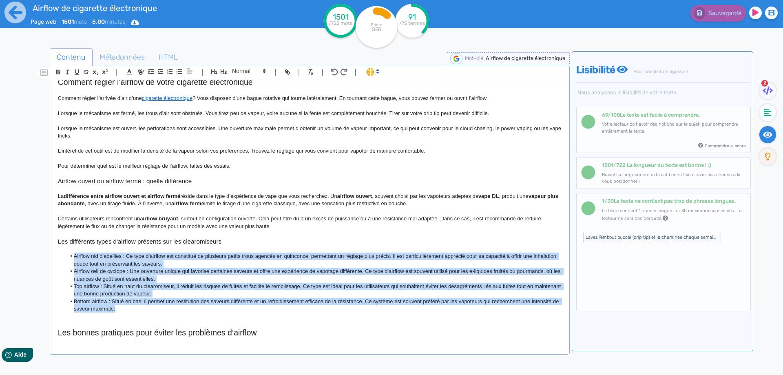
drag, startPoint x: 73, startPoint y: 255, endPoint x: 166, endPoint y: 307, distance: 105.9
click at [166, 309] on ul "Airflow nid d'abeilles : Ce type d'airflow est constitué de plusieurs petits tr…" at bounding box center [310, 283] width 504 height 60
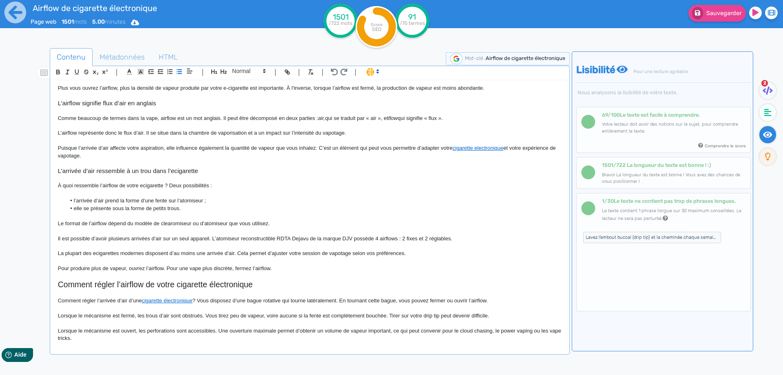
scroll to position [82, 0]
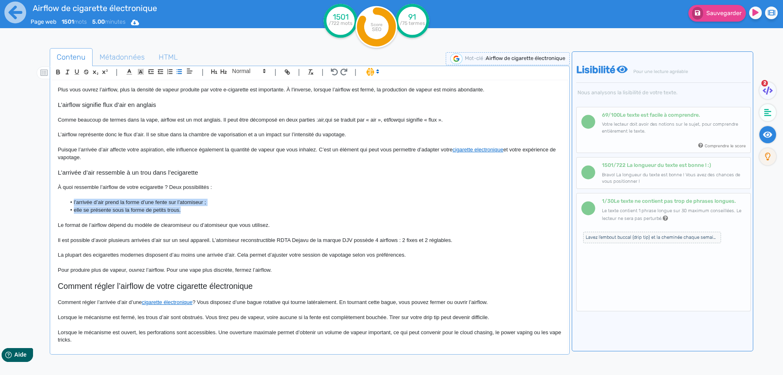
drag, startPoint x: 69, startPoint y: 203, endPoint x: 188, endPoint y: 209, distance: 119.3
click at [188, 209] on ul "l’arrivée d’air prend la forme d’une fente sur l’atomiseur ; elle se présente s…" at bounding box center [310, 206] width 504 height 15
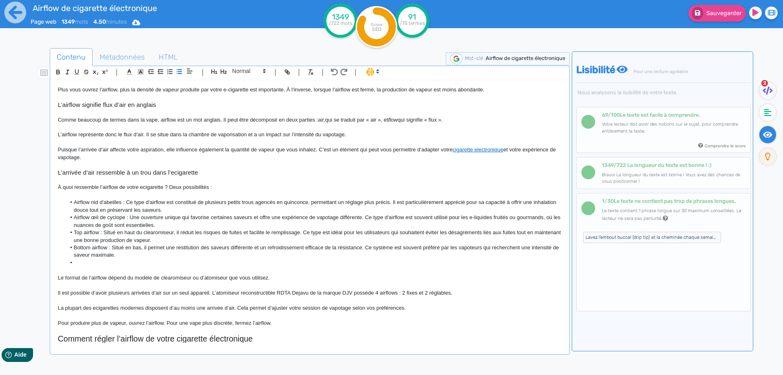
click at [175, 186] on p "À quoi ressemble l’airflow de votre ecigarette ? Deux possibilités :" at bounding box center [310, 187] width 504 height 7
click at [123, 266] on li at bounding box center [314, 262] width 496 height 7
click at [131, 202] on li "Airflow nid d'abeilles : Ce type d'airflow est constitué de plusieurs petits tr…" at bounding box center [314, 206] width 496 height 15
click at [314, 202] on li "Airflow nid d'abeilles : ce type d'airflow est constitué de plusieurs petits tr…" at bounding box center [314, 206] width 496 height 15
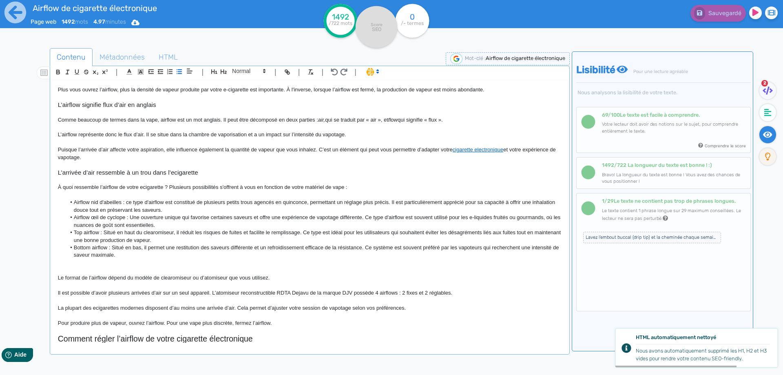
click at [415, 198] on p at bounding box center [310, 194] width 504 height 7
click at [417, 203] on li "Airflow nid d'abeilles : ce type d'airflow est constitué de plusieurs petits tr…" at bounding box center [314, 206] width 496 height 15
click at [518, 201] on li "Airflow nid d'abeilles : ce type d'airflow est constitué de plusieurs petits tr…" at bounding box center [314, 206] width 496 height 15
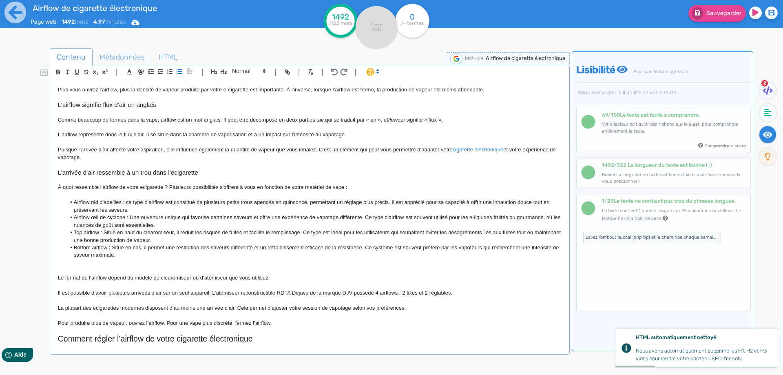
click at [521, 201] on li "Airflow nid d'abeilles : ce type d'airflow est constitué de plusieurs petits tr…" at bounding box center [314, 206] width 496 height 15
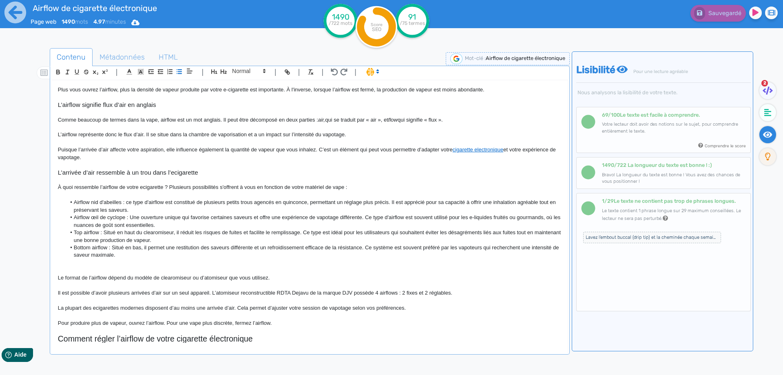
click at [106, 207] on li "Airflow nid d'abeilles : ce type d'airflow est constitué de plusieurs petits tr…" at bounding box center [314, 206] width 496 height 15
click at [109, 209] on li "Airflow nid d'abeilles : ce type d'airflow est constitué de plusieurs petits tr…" at bounding box center [314, 206] width 496 height 15
click at [110, 207] on li "Airflow nid d'abeilles : ce type d'airflow est constitué de plusieurs petits tr…" at bounding box center [314, 206] width 496 height 15
click at [146, 210] on li "Airflow nid d'abeilles : ce type d'airflow est constitué de plusieurs petits tr…" at bounding box center [314, 206] width 496 height 15
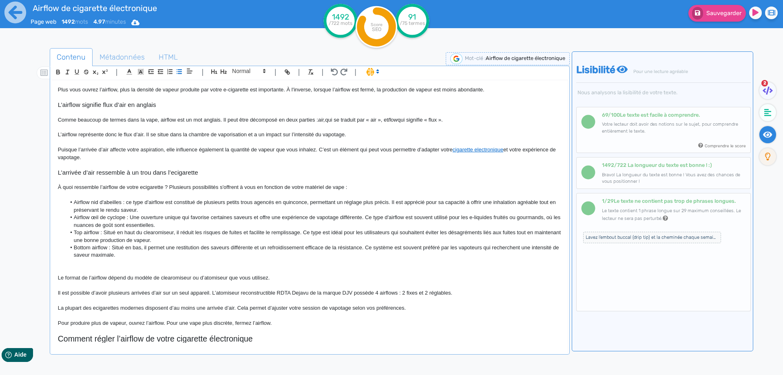
click at [114, 217] on li "Airflow œil de cyclope : Une ouverture unique qui favorise certaines saveurs et…" at bounding box center [314, 221] width 496 height 15
drag, startPoint x: 114, startPoint y: 217, endPoint x: 78, endPoint y: 217, distance: 36.3
click at [78, 217] on li "Airflow œil de cyclope : Une ouverture unique qui favorise certaines saveurs et…" at bounding box center [314, 221] width 496 height 15
copy li "Airflow œil de cyclope"
click at [132, 217] on li "Airflow œil de cyclope : Une ouverture unique qui favorise certaines saveurs et…" at bounding box center [314, 221] width 496 height 15
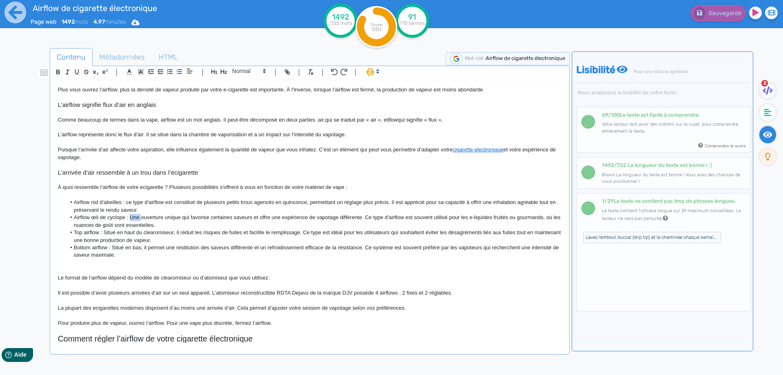
click at [132, 217] on li "Airflow œil de cyclope : Une ouverture unique qui favorise certaines saveurs et…" at bounding box center [314, 221] width 496 height 15
click at [134, 215] on li "Airflow œil de cyclope : une ouverture unique qui favorise certaines saveurs et…" at bounding box center [314, 221] width 496 height 15
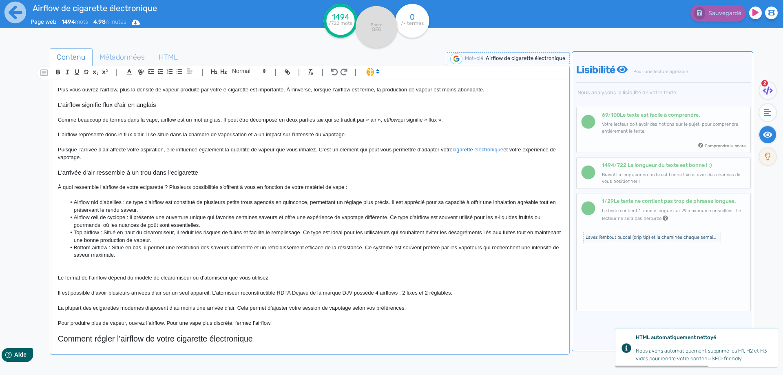
click at [210, 216] on li "Airflow œil de cyclope : il présente une ouverture unique qui favorise certaine…" at bounding box center [314, 221] width 496 height 15
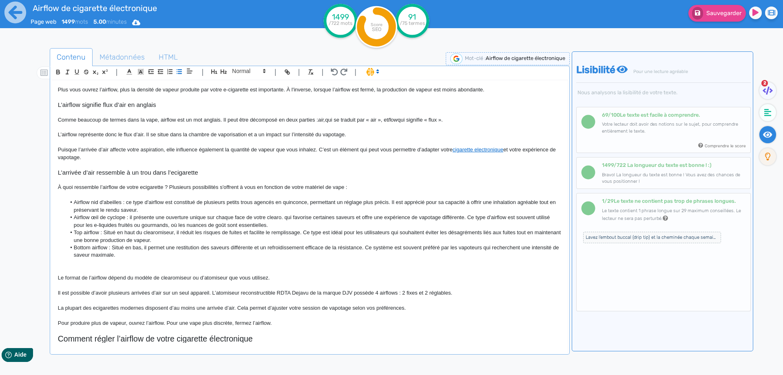
click at [286, 217] on li "Airflow œil de cyclope : il présente une ouverture unique sur chaque face de vo…" at bounding box center [314, 221] width 496 height 15
drag, startPoint x: 286, startPoint y: 217, endPoint x: 461, endPoint y: 217, distance: 175.4
click at [461, 217] on li "Airflow œil de cyclope : il présente une ouverture unique sur chaque face de vo…" at bounding box center [314, 221] width 496 height 15
click at [286, 218] on li "Airflow œil de cyclope : il présente une ouverture unique sur chaque face de vo…" at bounding box center [314, 221] width 496 height 15
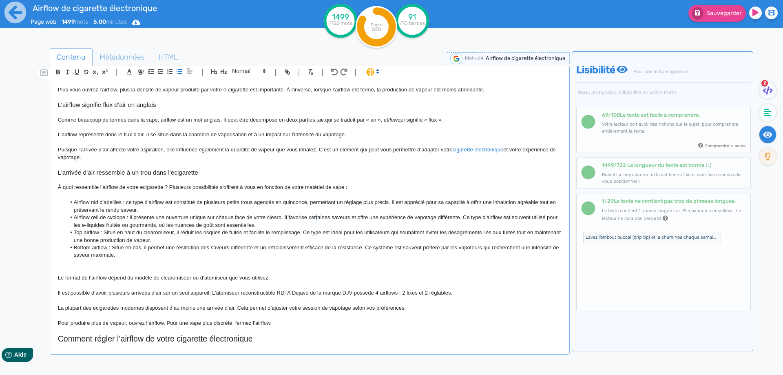
click at [317, 216] on li "Airflow œil de cyclope : il présente une ouverture unique sur chaque face de vo…" at bounding box center [314, 221] width 496 height 15
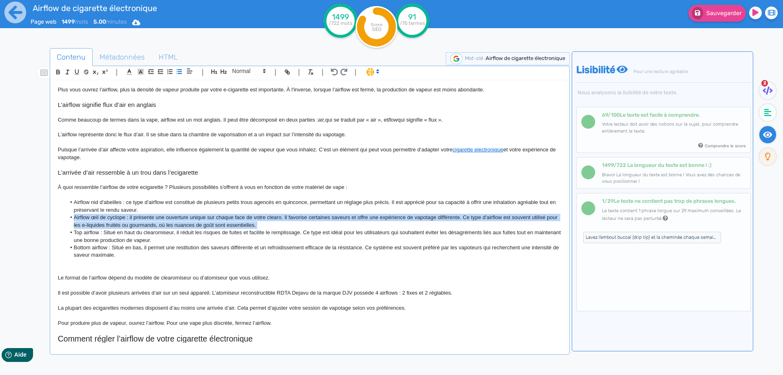
click at [317, 216] on li "Airflow œil de cyclope : il présente une ouverture unique sur chaque face de vo…" at bounding box center [314, 221] width 496 height 15
click at [316, 217] on li "Airflow œil de cyclope : il présente une ouverture unique sur chaque face de vo…" at bounding box center [314, 221] width 496 height 15
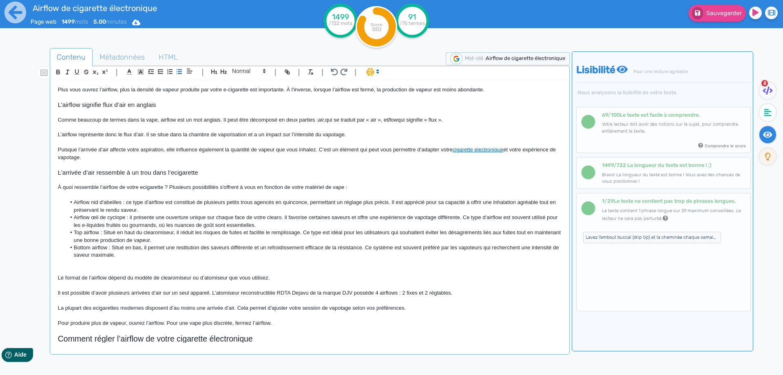
click at [313, 219] on li "Airflow œil de cyclope : il présente une ouverture unique sur chaque face de vo…" at bounding box center [314, 221] width 496 height 15
click at [508, 217] on li "Airflow œil de cyclope : il présente une ouverture unique sur chaque face de vo…" at bounding box center [314, 221] width 496 height 15
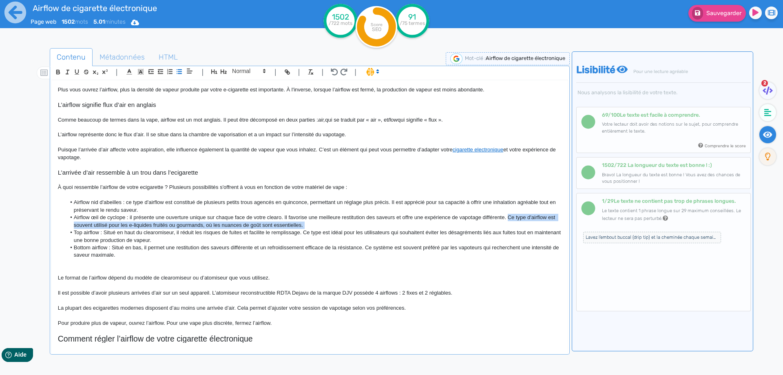
drag, startPoint x: 508, startPoint y: 217, endPoint x: 510, endPoint y: 222, distance: 4.7
click at [510, 222] on li "Airflow œil de cyclope : il présente une ouverture unique sur chaque face de vo…" at bounding box center [314, 221] width 496 height 15
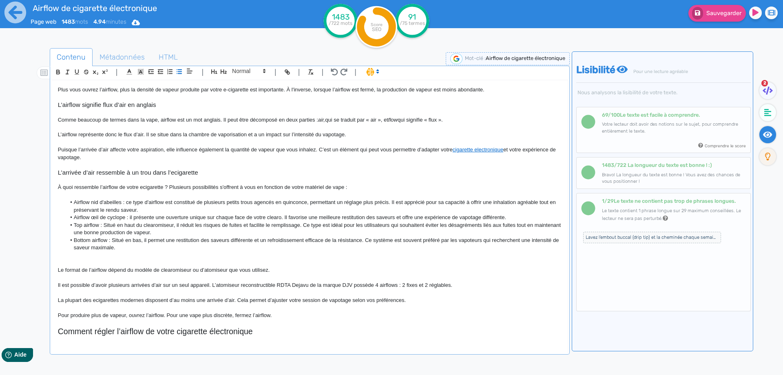
click at [105, 226] on li "Top airflow : Situé en haut du clearomiseur, il réduit les risques de fuites et…" at bounding box center [314, 229] width 496 height 15
click at [240, 224] on li "Top airflow : situé en haut du clearomiseur, il réduit les risques de fuites et…" at bounding box center [314, 229] width 496 height 15
click at [244, 225] on li "Top airflow : situé en haut du clearomiseur, il réduit les risques de fuites et…" at bounding box center [314, 229] width 496 height 15
drag, startPoint x: 244, startPoint y: 225, endPoint x: 278, endPoint y: 223, distance: 34.3
click at [278, 223] on li "Top airflow : situé en haut du clearomiseur, il réduit les risques de fuites et…" at bounding box center [314, 229] width 496 height 15
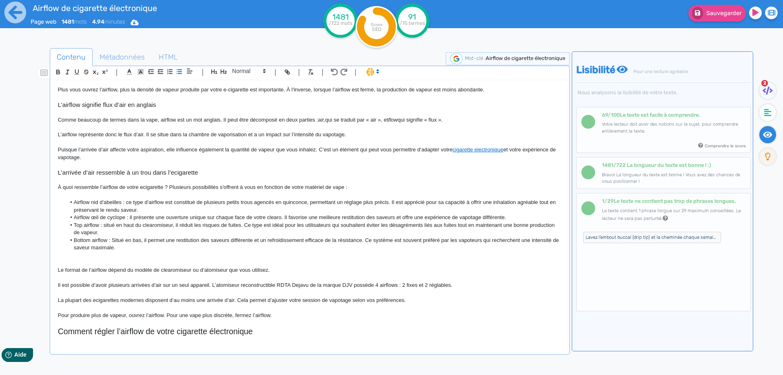
click at [257, 223] on li "Top airflow : situé en haut du clearomiseur, il réduit les risques de fuites. C…" at bounding box center [314, 229] width 496 height 15
click at [250, 224] on li "Top airflow : situé en haut du clearomiseur, il réduit les risques de fuites. C…" at bounding box center [314, 229] width 496 height 15
click at [249, 224] on li "Top airflow : situé en haut du clearomiseur, il réduit les risques de fuites. C…" at bounding box center [314, 229] width 496 height 15
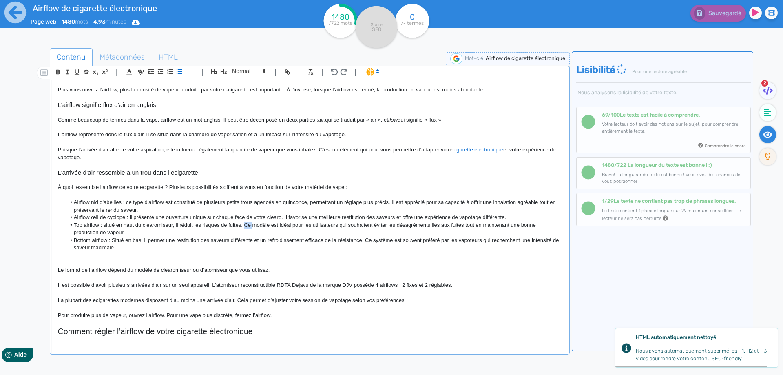
click at [245, 224] on li "Top airflow : situé en haut du clearomiseur, il réduit les risques de fuites. C…" at bounding box center [314, 229] width 496 height 15
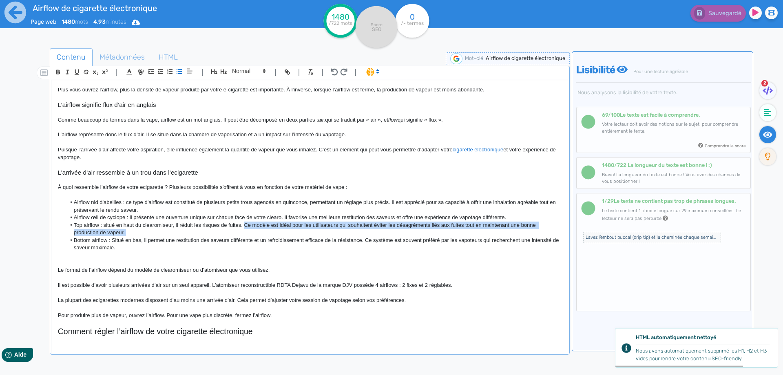
drag, startPoint x: 245, startPoint y: 224, endPoint x: 244, endPoint y: 231, distance: 7.0
click at [244, 231] on li "Top airflow : situé en haut du clearomiseur, il réduit les risques de fuites. C…" at bounding box center [314, 229] width 496 height 15
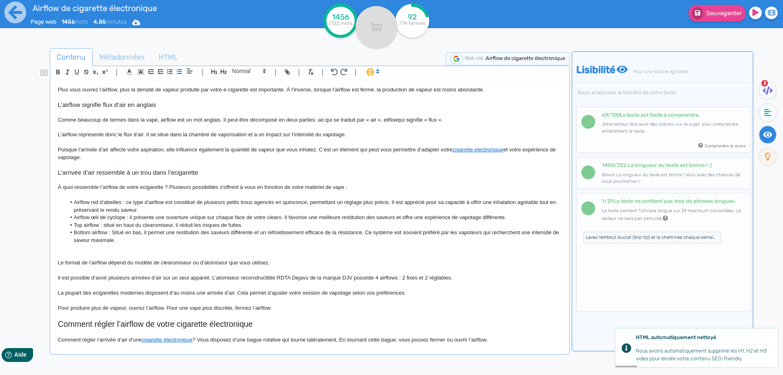
click at [115, 231] on li "Bottom airflow : Situé en bas, il permet une restitution des saveurs différente…" at bounding box center [314, 236] width 496 height 15
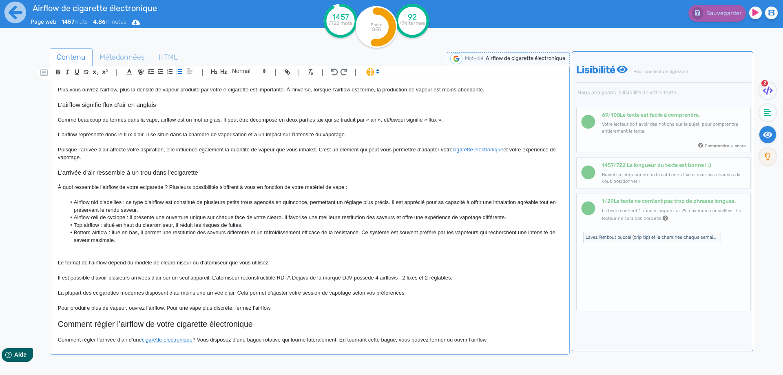
click at [115, 232] on li "Bottom airflow : itué en bas, il permet une restitution des saveurs différente …" at bounding box center [314, 236] width 496 height 15
click at [209, 234] on li "Bottom airflow : placé en bas du réservoir, il permet une restitution des saveu…" at bounding box center [314, 236] width 496 height 15
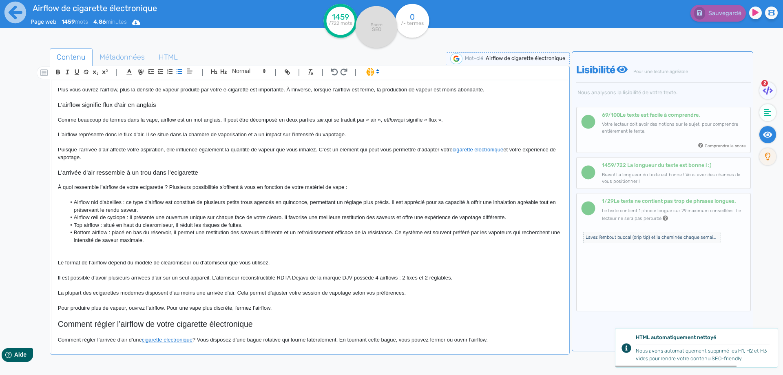
click at [197, 232] on li "Bottom airflow : placé en bas du réservoir, il permet une restitution des saveu…" at bounding box center [314, 236] width 496 height 15
drag, startPoint x: 197, startPoint y: 232, endPoint x: 285, endPoint y: 232, distance: 87.3
click at [285, 232] on li "Bottom airflow : placé en bas du réservoir, il permet une restitution des saveu…" at bounding box center [314, 236] width 496 height 15
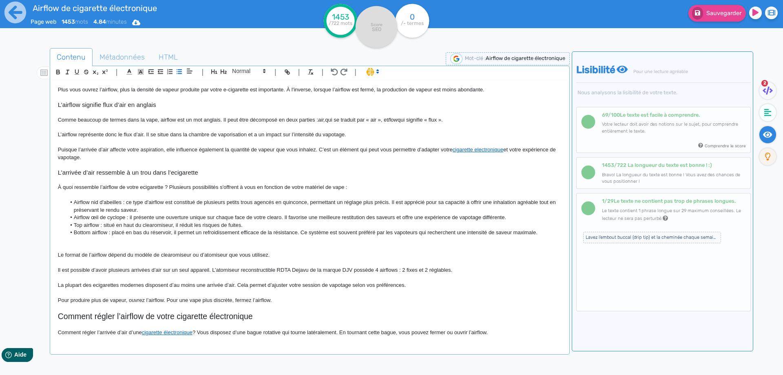
click at [299, 233] on li "Bottom airflow : placé en bas du réservoir, il permet un refroidissement effica…" at bounding box center [314, 232] width 496 height 7
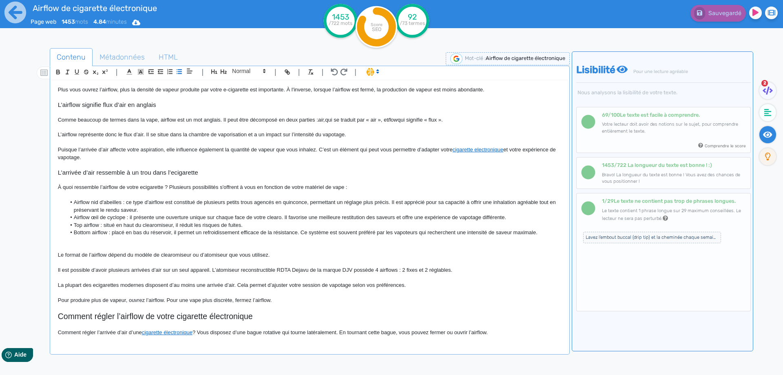
click at [300, 233] on li "Bottom airflow : placé en bas du réservoir, il permet un refroidissement effica…" at bounding box center [314, 232] width 496 height 7
drag, startPoint x: 300, startPoint y: 233, endPoint x: 531, endPoint y: 233, distance: 230.9
click at [531, 233] on li "Bottom airflow : placé en bas du réservoir, il permet un refroidissement effica…" at bounding box center [314, 232] width 496 height 7
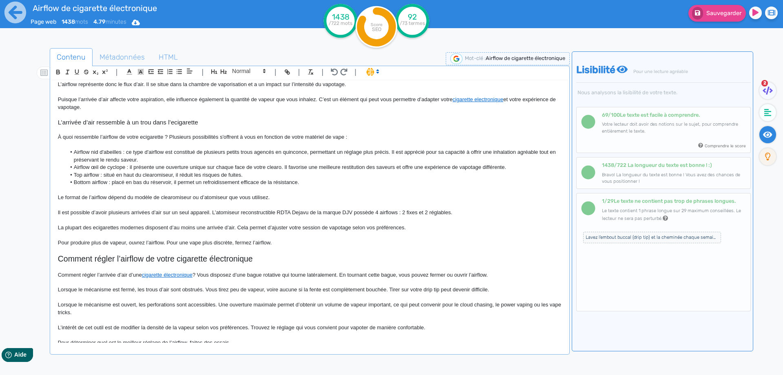
scroll to position [163, 0]
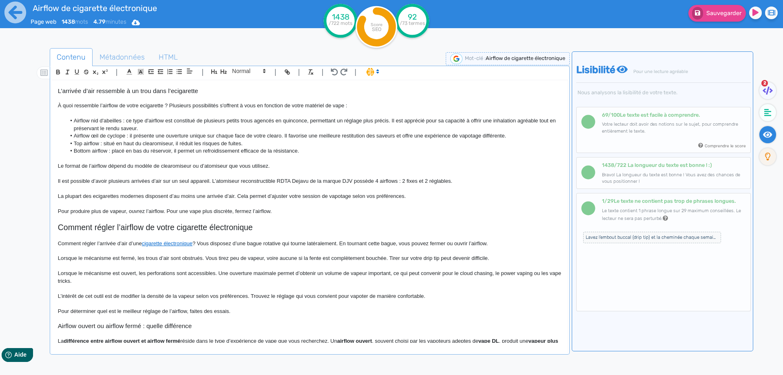
click at [140, 171] on p at bounding box center [310, 173] width 504 height 7
click at [144, 162] on p at bounding box center [310, 158] width 504 height 7
click at [146, 166] on p "Le format de l’airflow dépend du modèle de clearomiseur ou d’atomiseur que vous…" at bounding box center [310, 165] width 504 height 7
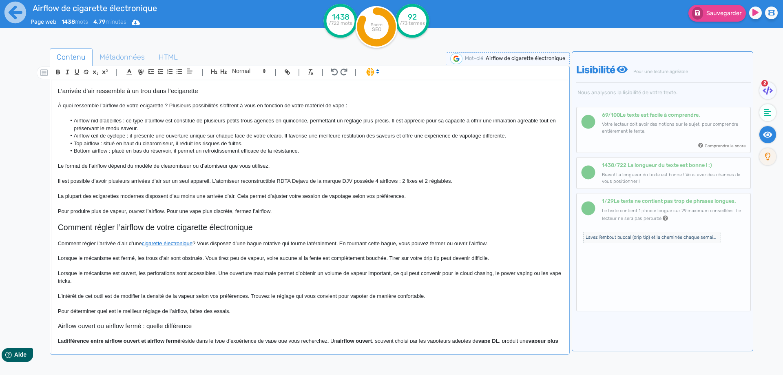
click at [129, 164] on p "Le format de l’airflow dépend du modèle de clearomiseur ou d’atomiseur que vous…" at bounding box center [310, 165] width 504 height 7
drag, startPoint x: 129, startPoint y: 164, endPoint x: 148, endPoint y: 165, distance: 19.2
click at [148, 165] on p "Le format de l’airflow dépend du modèle de clearomiseur ou d’atomiseur que vous…" at bounding box center [310, 165] width 504 height 7
click at [200, 164] on p "Le format de l’airflow dépend donc de votre clearomiseur ou d’atomiseur que vou…" at bounding box center [310, 165] width 504 height 7
click at [226, 166] on p "Le format de l’airflow dépend donc de votre clearomiseur ou atomiseur que vous …" at bounding box center [310, 165] width 504 height 7
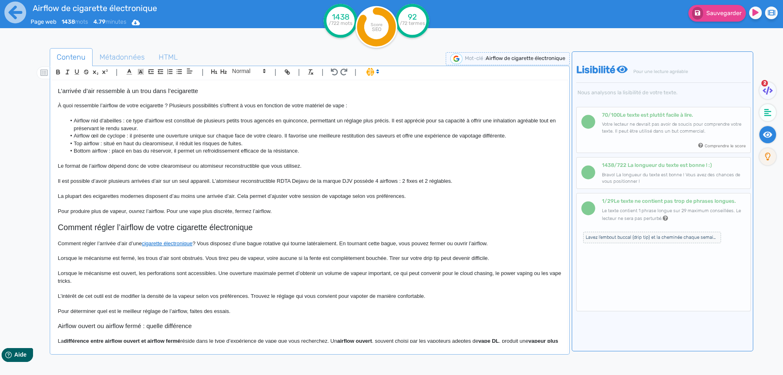
click at [135, 164] on p "Le format de l’airflow dépend donc de votre clearomiseur ou atomiseur reconstru…" at bounding box center [310, 165] width 504 height 7
drag, startPoint x: 135, startPoint y: 164, endPoint x: 153, endPoint y: 166, distance: 18.0
click at [153, 166] on p "Le format de l’airflow dépend donc de votre clearomiseur ou atomiseur reconstru…" at bounding box center [310, 165] width 504 height 7
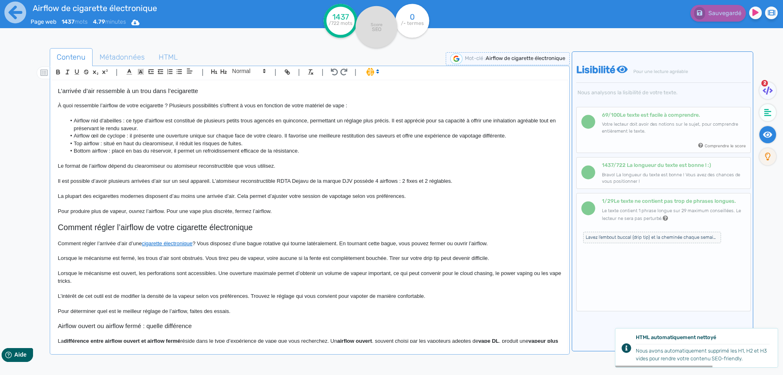
click at [288, 182] on p "Il est possible d’avoir plusieurs arrivées d’air sur un seul appareil. L’atomis…" at bounding box center [310, 180] width 504 height 7
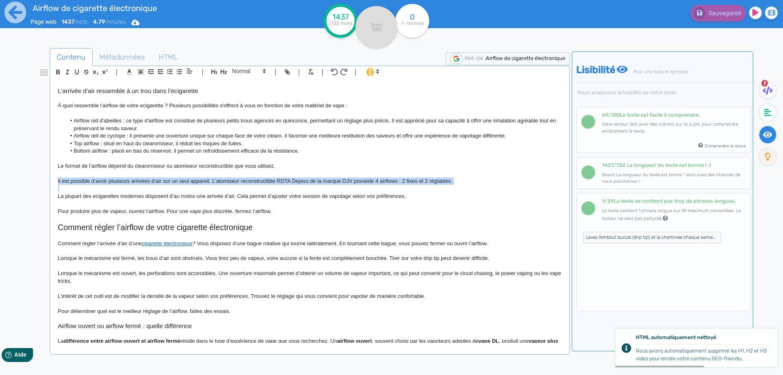
click at [288, 182] on p "Il est possible d’avoir plusieurs arrivées d’air sur un seul appareil. L’atomis…" at bounding box center [310, 180] width 504 height 7
click at [279, 189] on p at bounding box center [310, 188] width 504 height 7
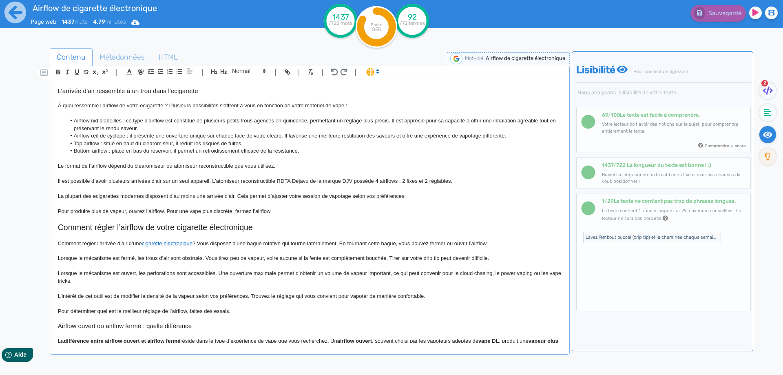
click at [95, 193] on p "La plupart des ecigarettes modernes disposent d’au moins une arrivée d’air. Cel…" at bounding box center [310, 196] width 504 height 7
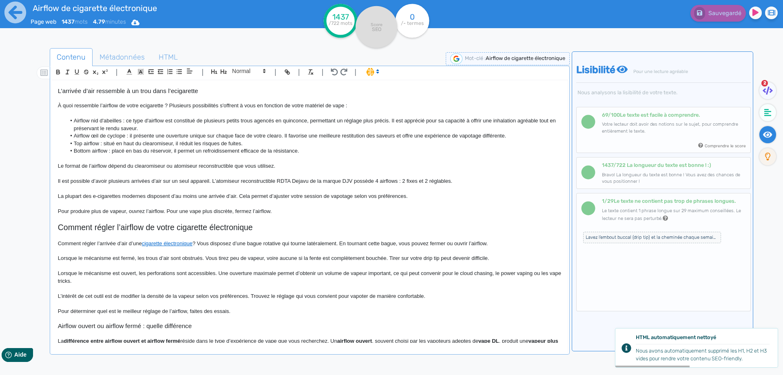
drag, startPoint x: 290, startPoint y: 216, endPoint x: 295, endPoint y: 207, distance: 9.9
click at [290, 216] on p at bounding box center [310, 218] width 504 height 7
click at [297, 203] on p at bounding box center [310, 203] width 504 height 7
click at [288, 208] on p "Pour produire plus de vapeur, ouvrez l’airflow. Pour une vape plus discrète, fe…" at bounding box center [310, 211] width 504 height 7
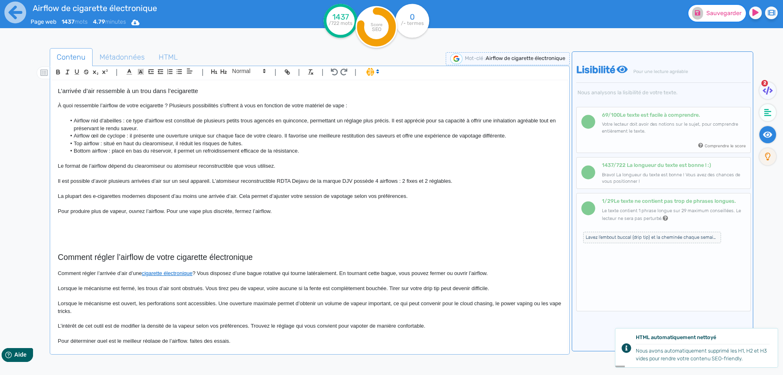
click at [718, 15] on span "Sauvegarder" at bounding box center [724, 13] width 35 height 7
